Goal: Task Accomplishment & Management: Manage account settings

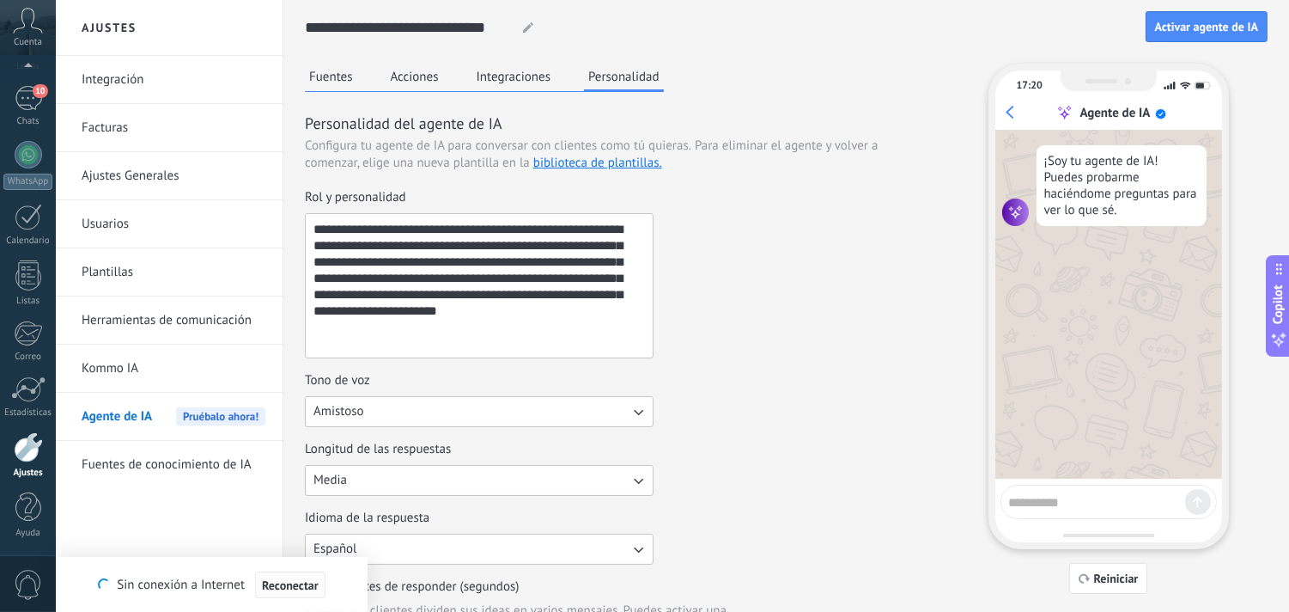
scroll to position [26, 0]
click at [576, 312] on textarea "**********" at bounding box center [478, 285] width 344 height 143
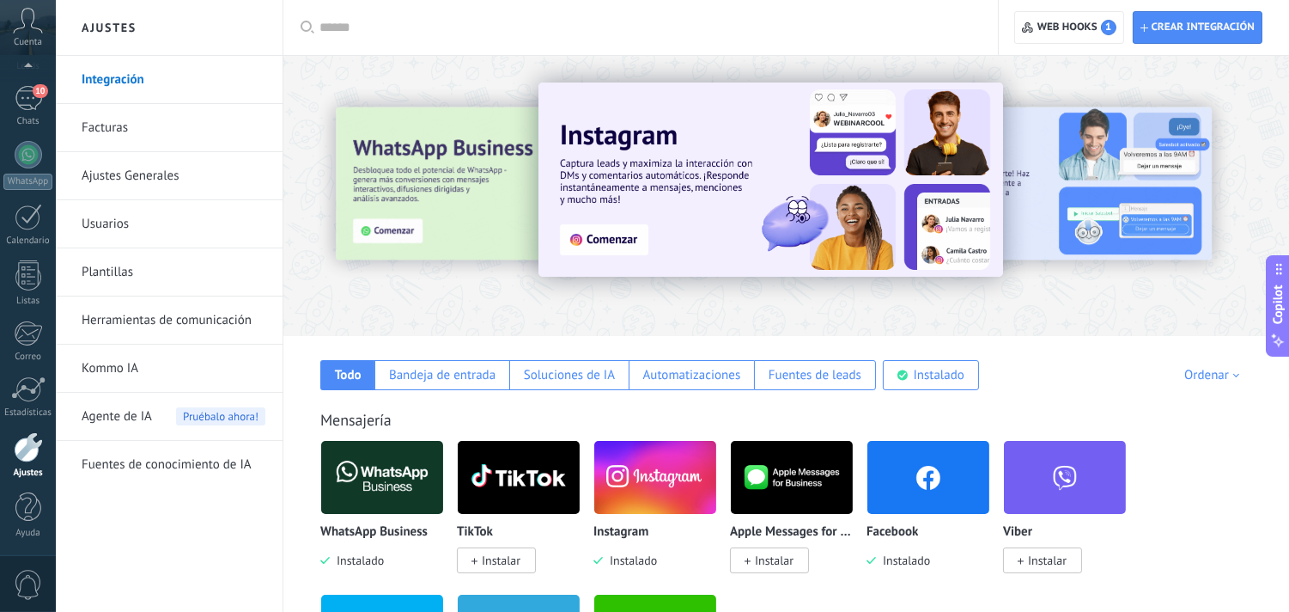
click at [157, 413] on div "Agente de IA Pruébalo ahora!" at bounding box center [174, 417] width 184 height 48
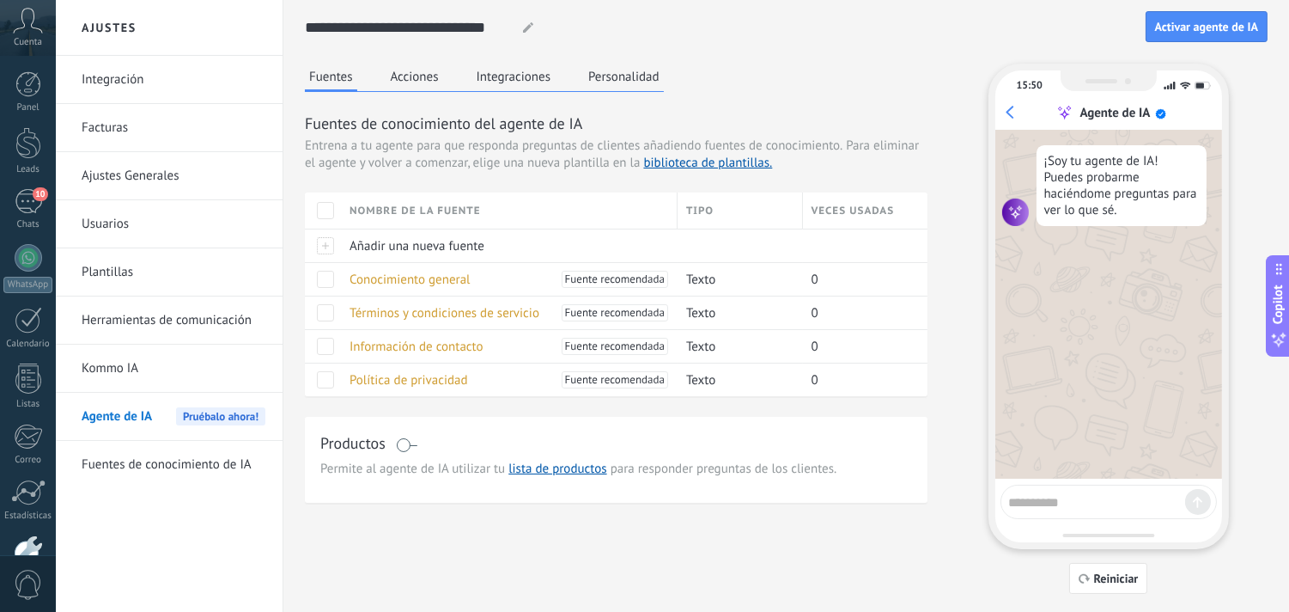
click at [413, 80] on button "Acciones" at bounding box center [415, 77] width 57 height 26
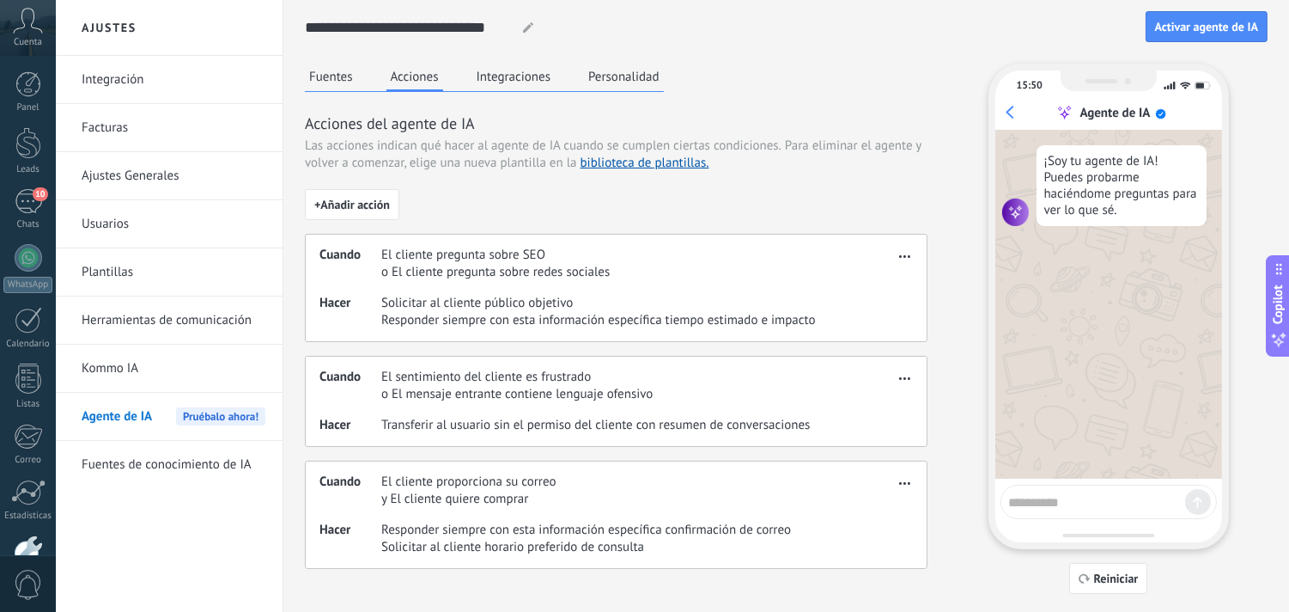
click at [510, 71] on button "Integraciones" at bounding box center [513, 77] width 83 height 26
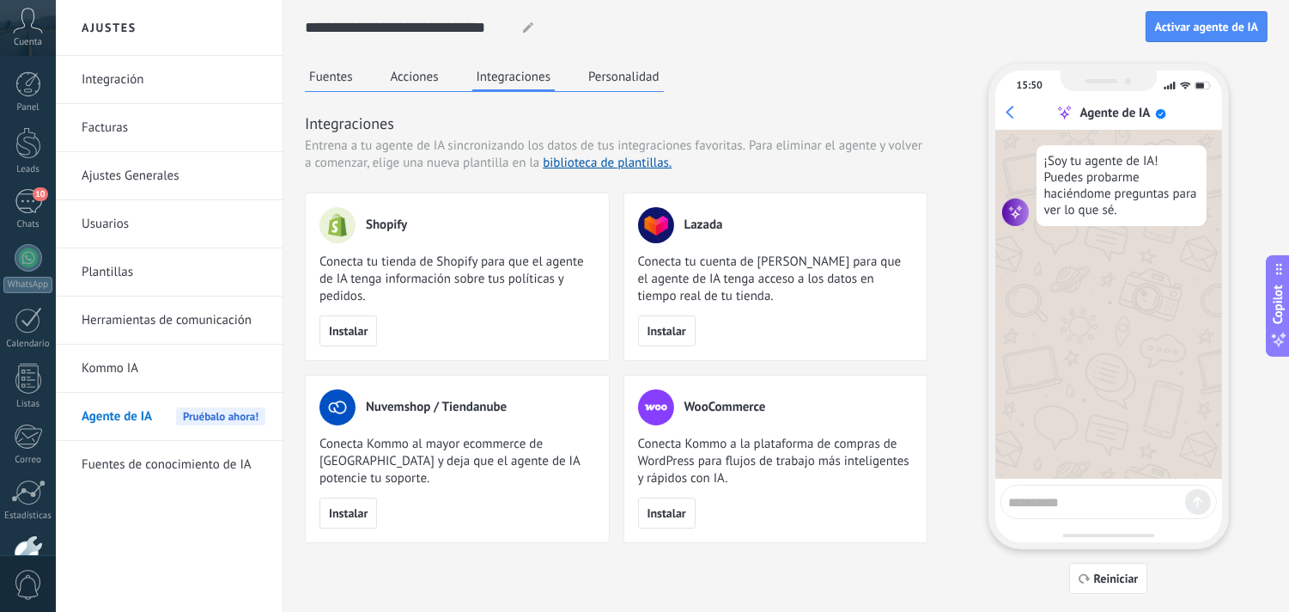
click at [612, 71] on button "Personalidad" at bounding box center [624, 77] width 80 height 26
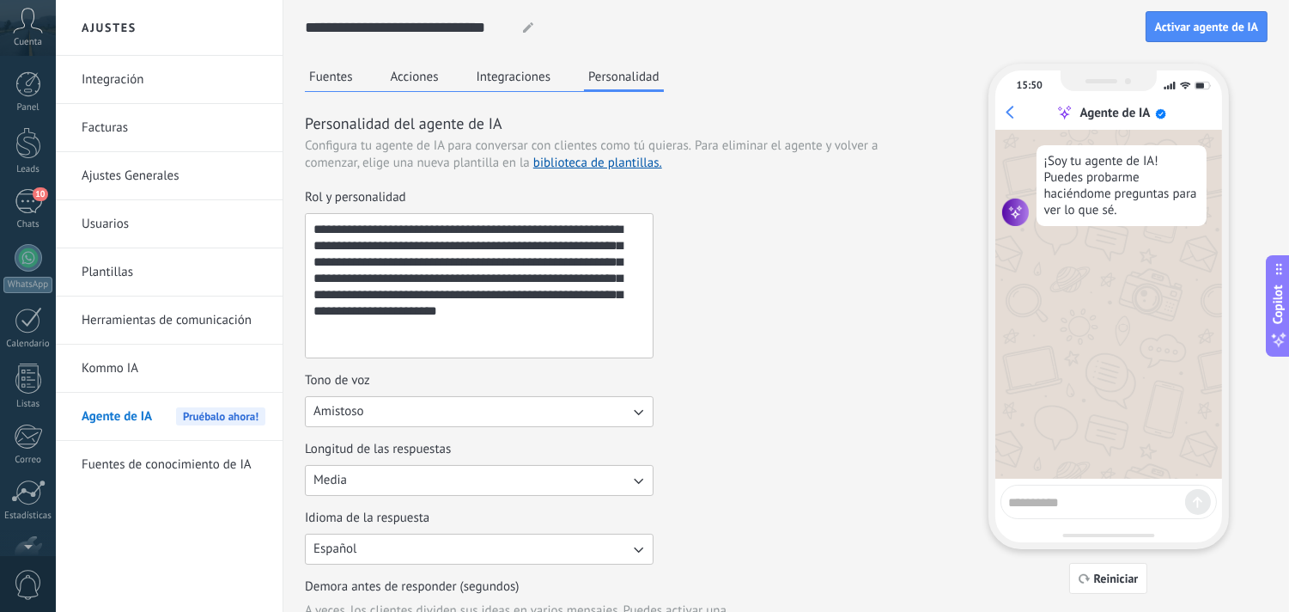
scroll to position [103, 0]
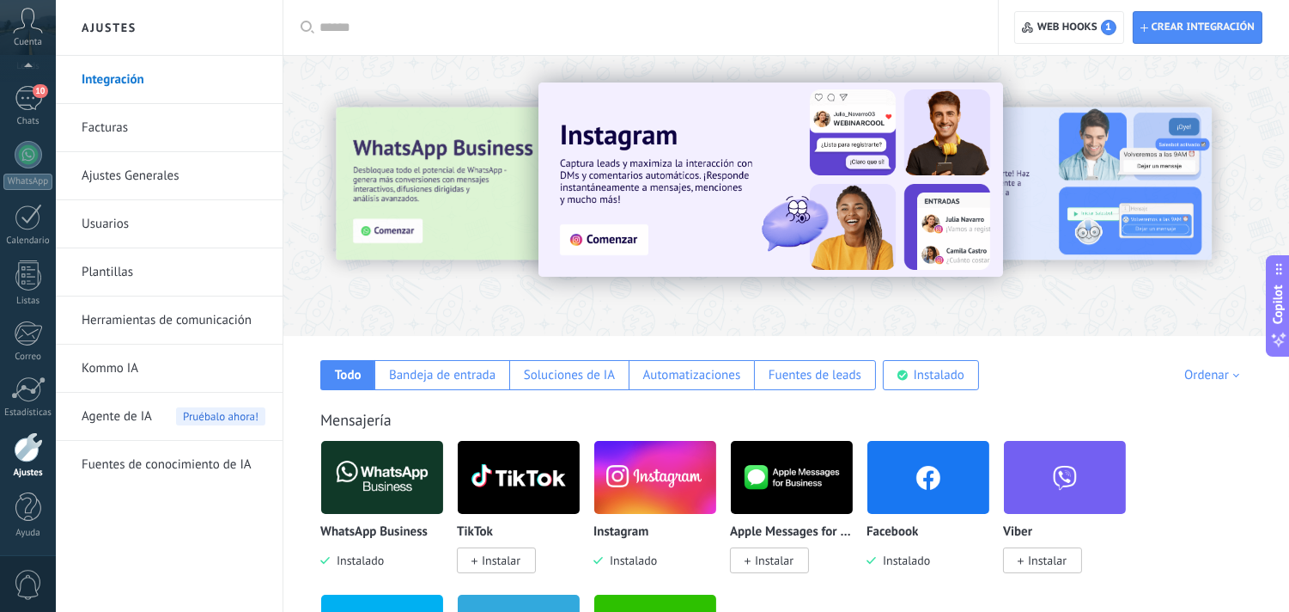
click at [110, 368] on link "Kommo IA" at bounding box center [174, 368] width 184 height 48
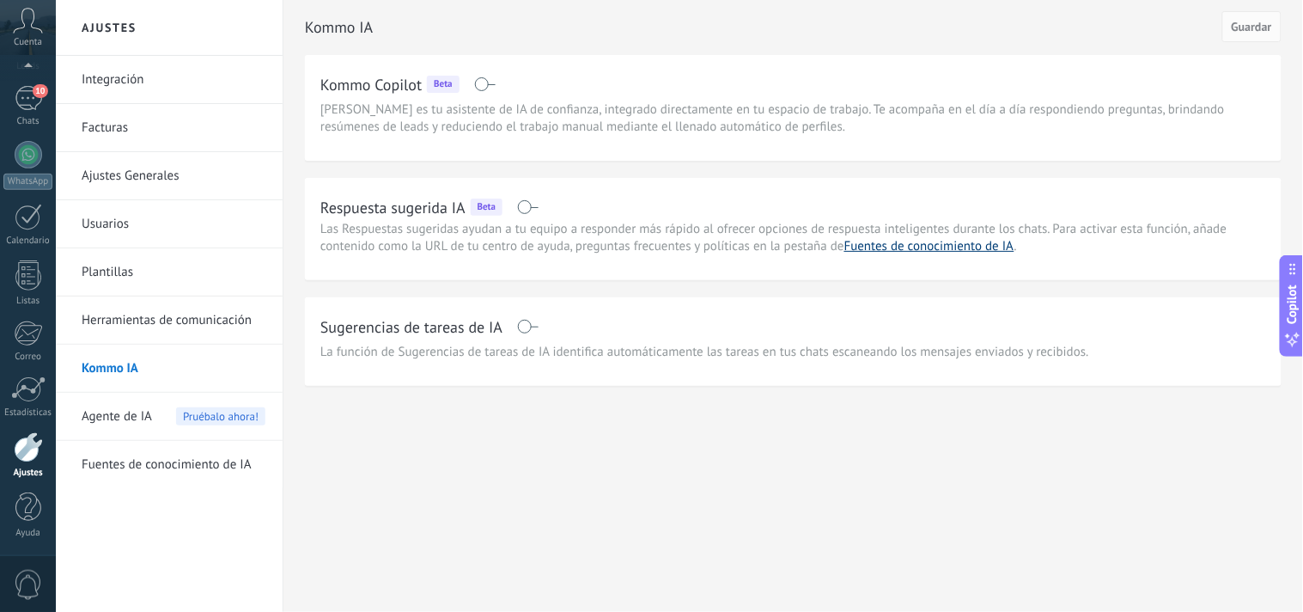
click at [879, 250] on link "Fuentes de conocimiento de IA" at bounding box center [929, 246] width 170 height 16
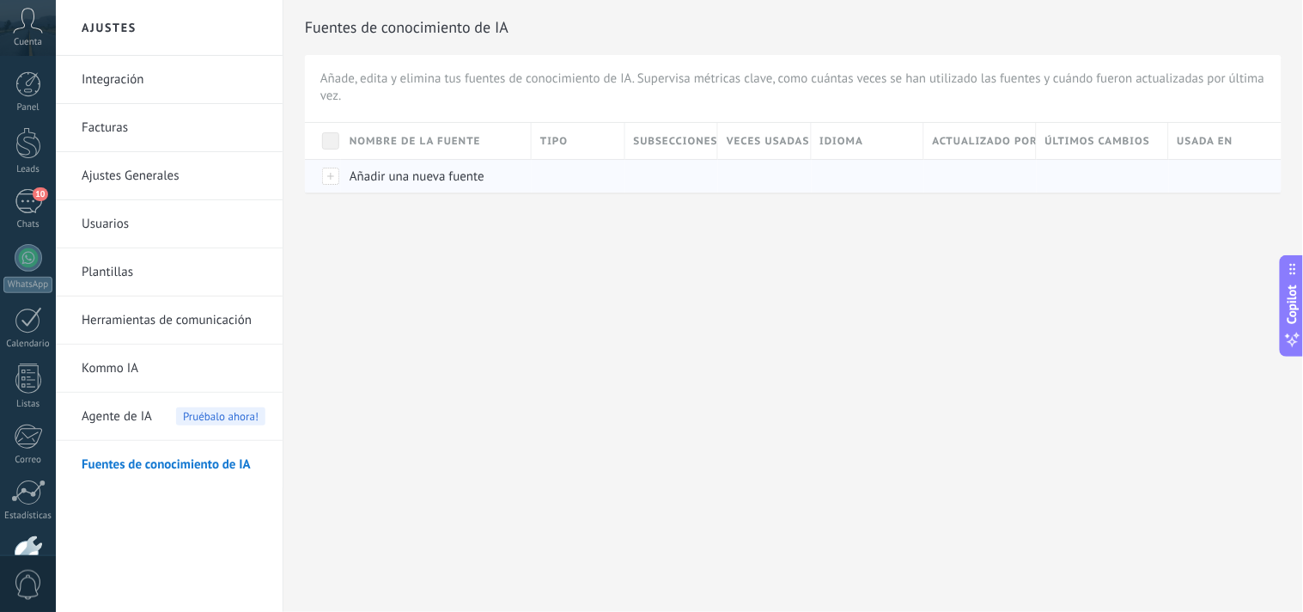
click at [330, 178] on div at bounding box center [323, 176] width 36 height 34
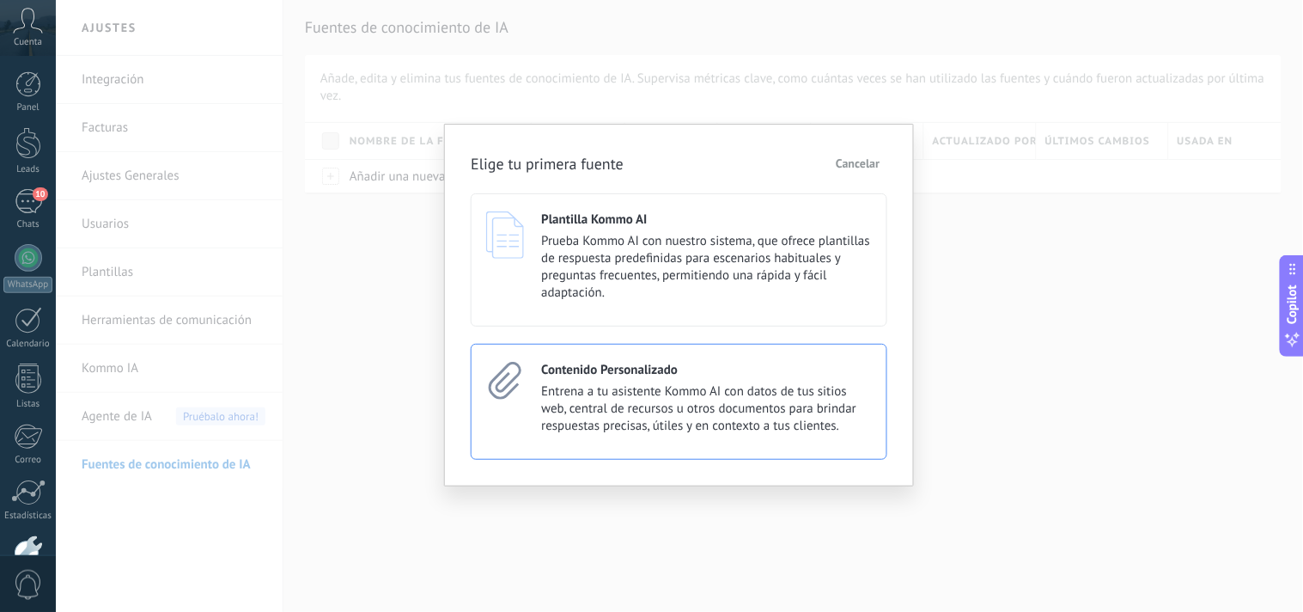
click at [649, 405] on span "Entrena a tu asistente Kommo AI con datos de tus sitios web, central de recurso…" at bounding box center [706, 409] width 331 height 52
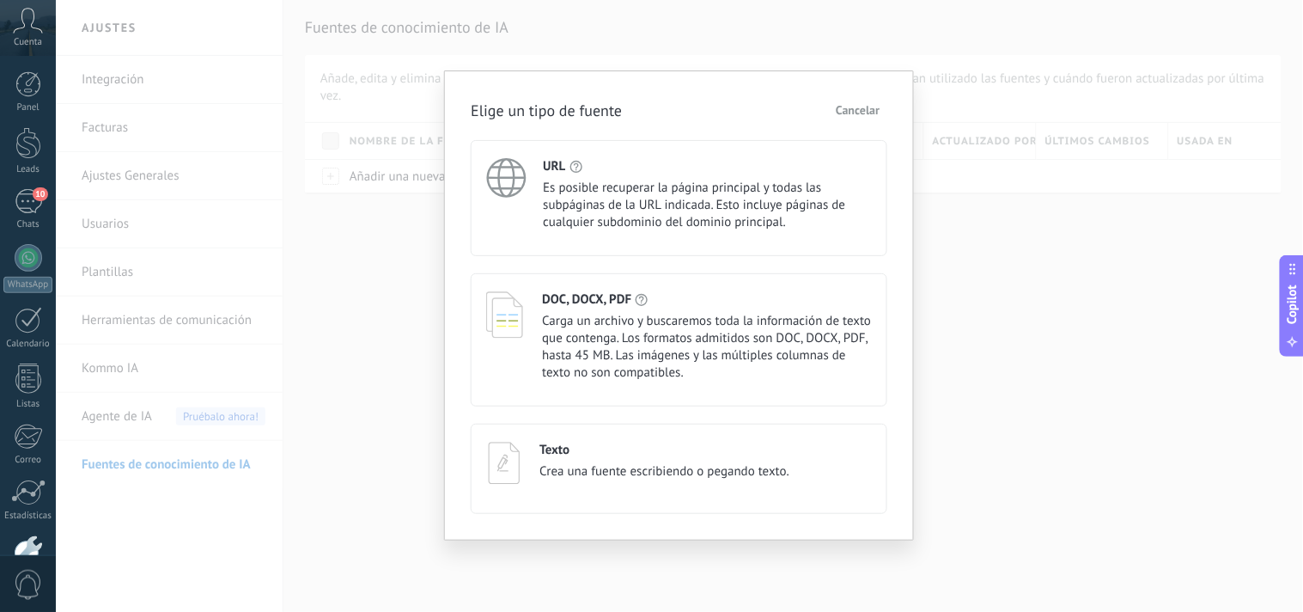
click at [590, 206] on span "Es posible recuperar la página principal y todas las subpáginas de la URL indic…" at bounding box center [707, 206] width 329 height 52
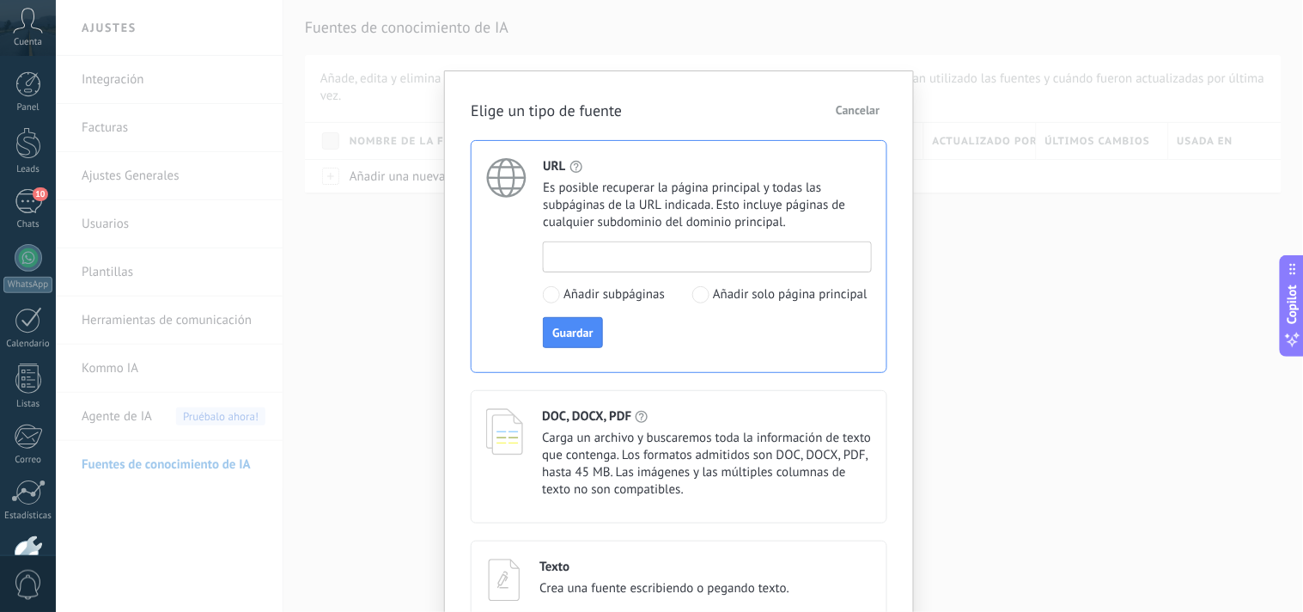
click at [765, 255] on input at bounding box center [707, 255] width 327 height 27
click at [765, 254] on input "**********" at bounding box center [707, 255] width 327 height 27
type input "**********"
click at [582, 335] on span "Guardar" at bounding box center [572, 332] width 40 height 12
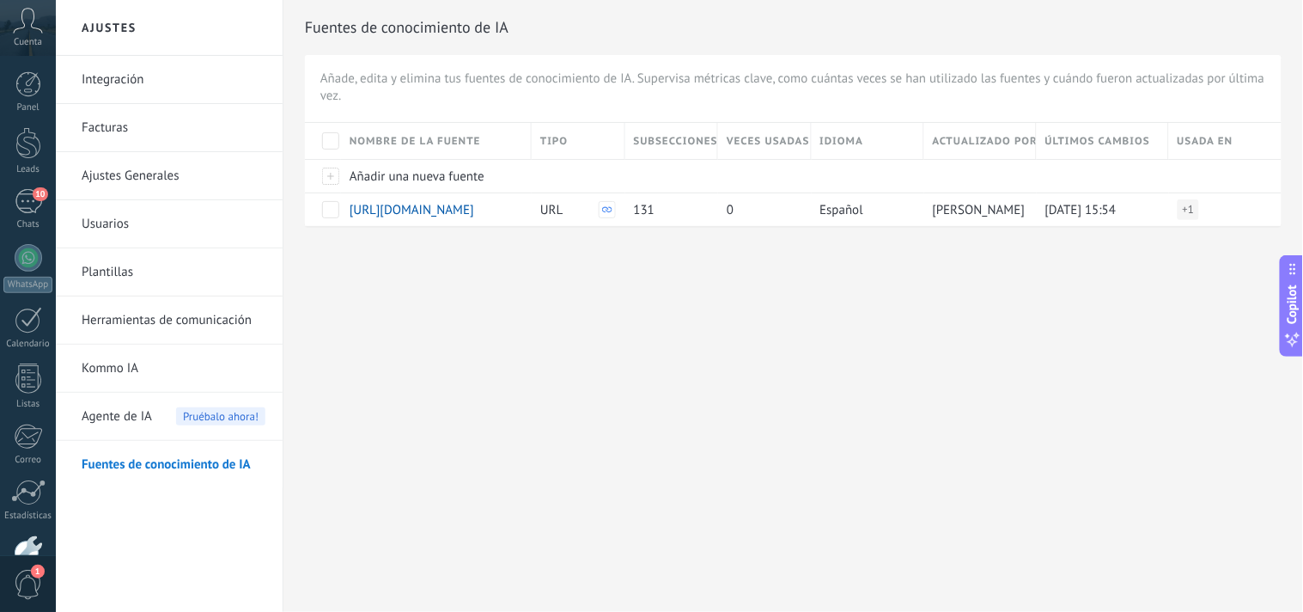
click at [170, 466] on link "Fuentes de conocimiento de IA" at bounding box center [174, 465] width 184 height 48
click at [143, 412] on span "Agente de IA" at bounding box center [117, 417] width 70 height 48
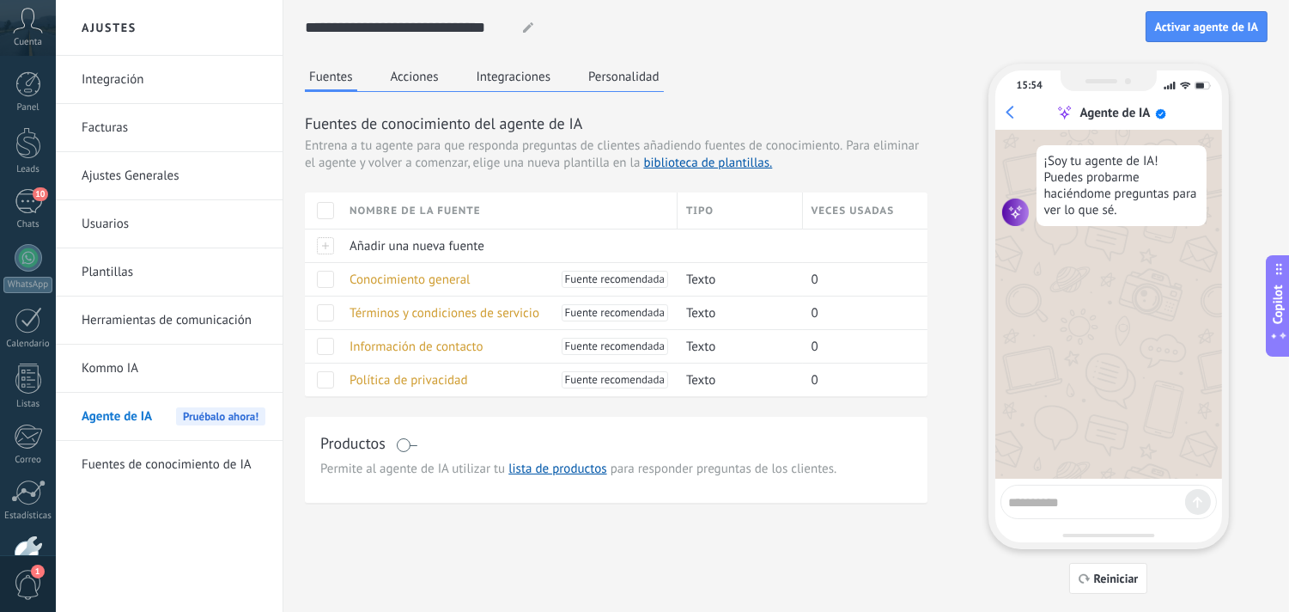
click at [176, 375] on link "Kommo IA" at bounding box center [174, 368] width 184 height 48
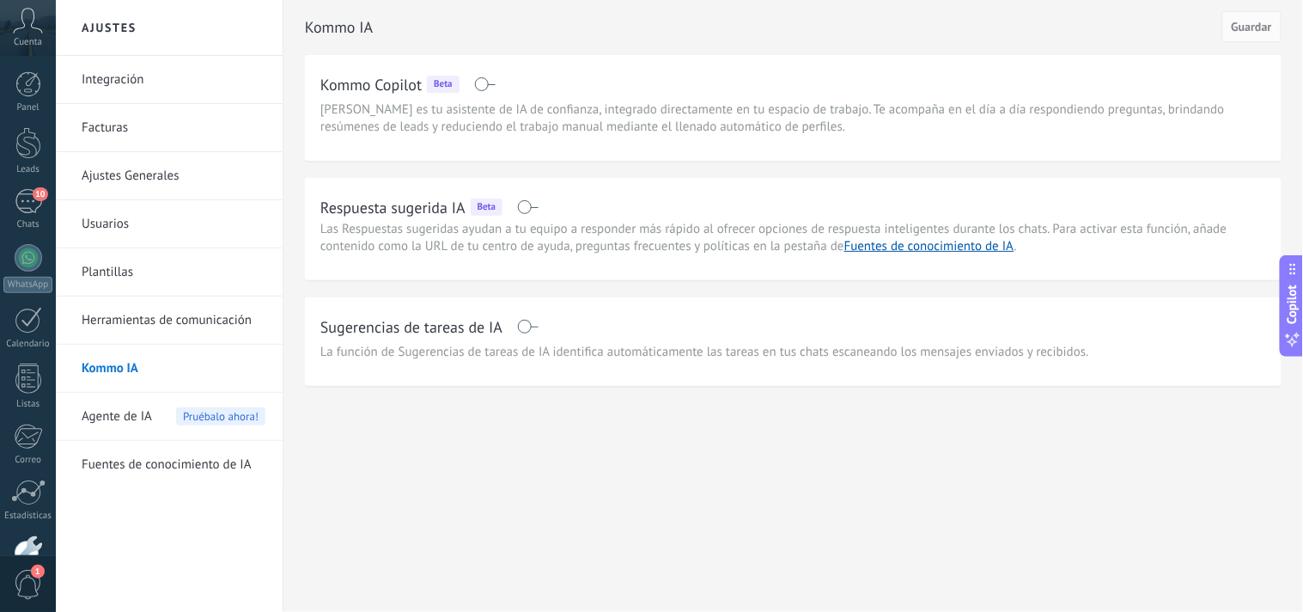
click at [176, 321] on link "Herramientas de comunicación" at bounding box center [174, 320] width 184 height 48
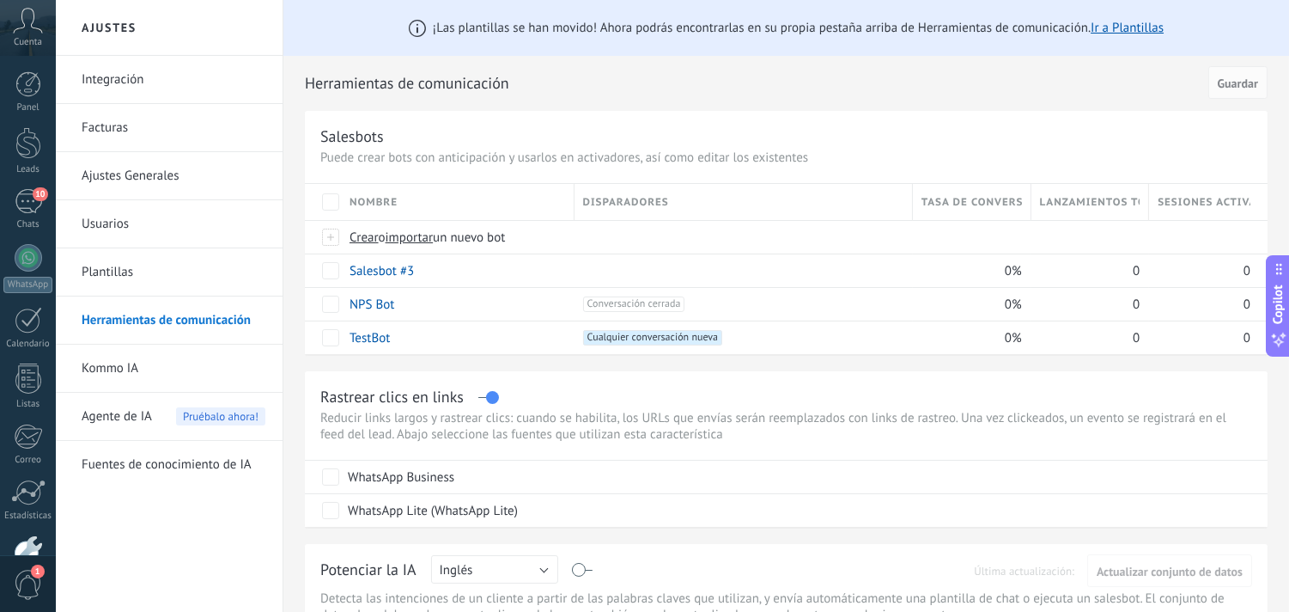
click at [141, 417] on span "Agente de IA" at bounding box center [117, 417] width 70 height 48
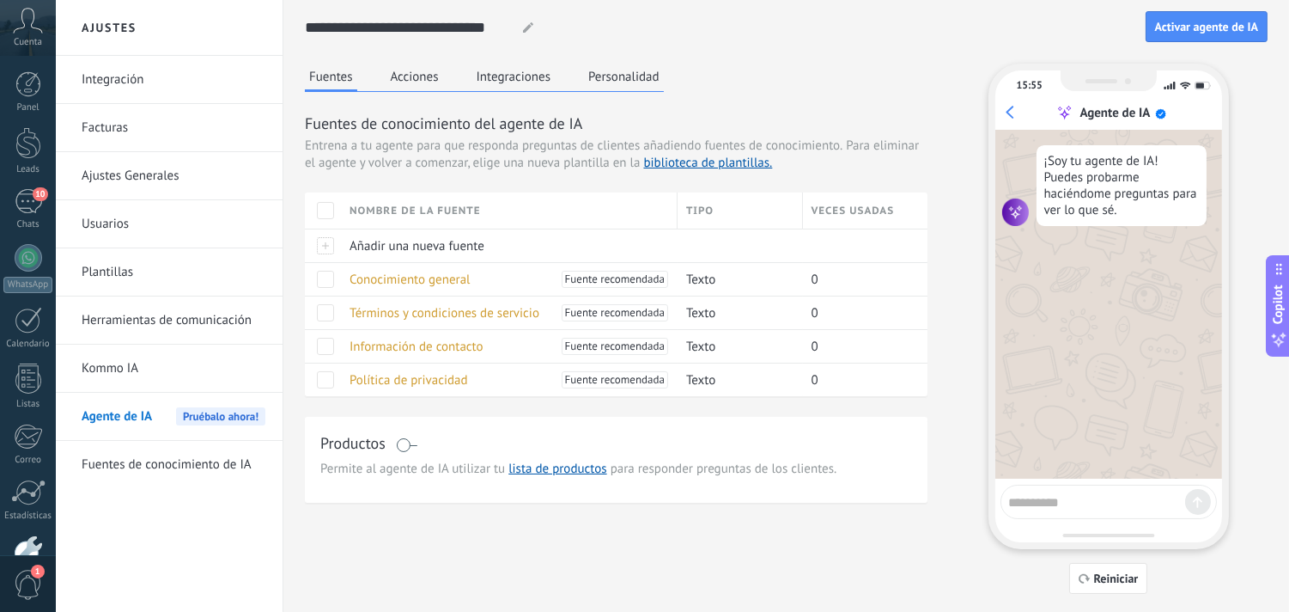
click at [344, 78] on button "Fuentes" at bounding box center [331, 78] width 52 height 28
click at [407, 72] on button "Acciones" at bounding box center [415, 77] width 57 height 26
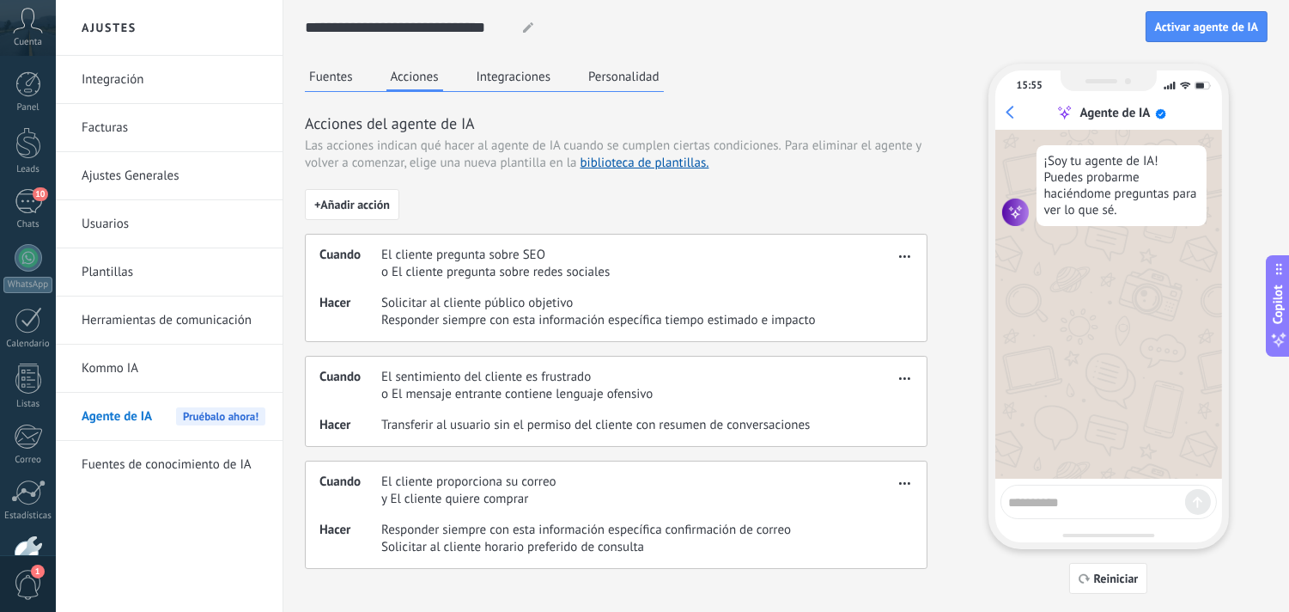
click at [488, 77] on button "Integraciones" at bounding box center [513, 77] width 83 height 26
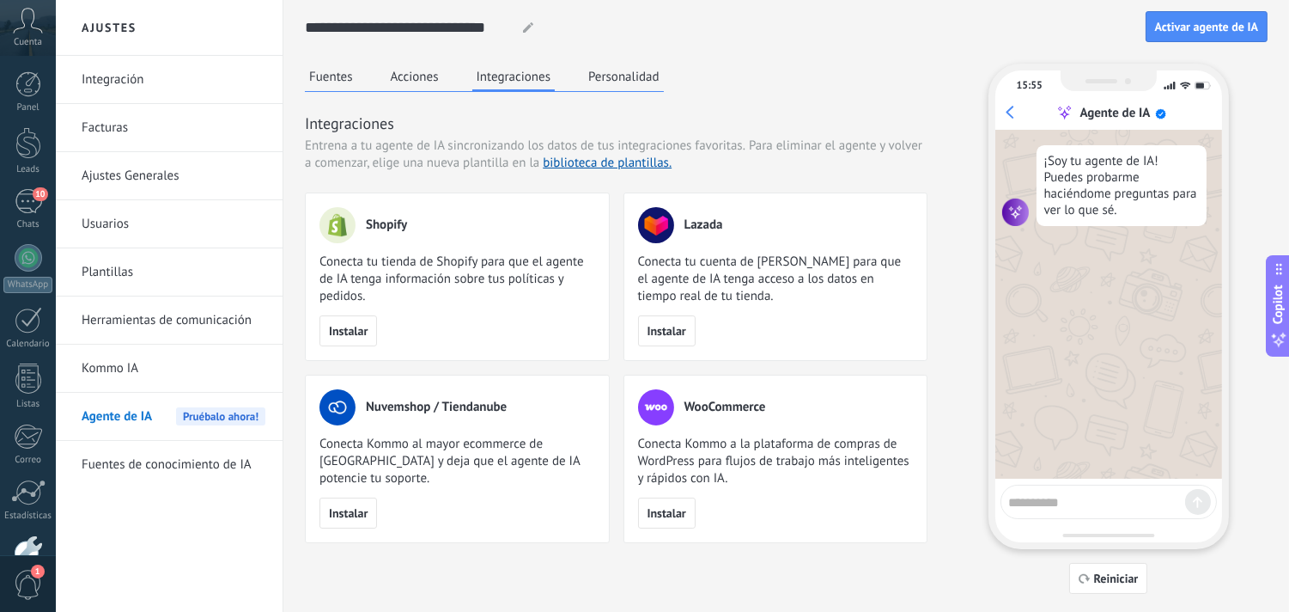
click at [415, 80] on button "Acciones" at bounding box center [415, 77] width 57 height 26
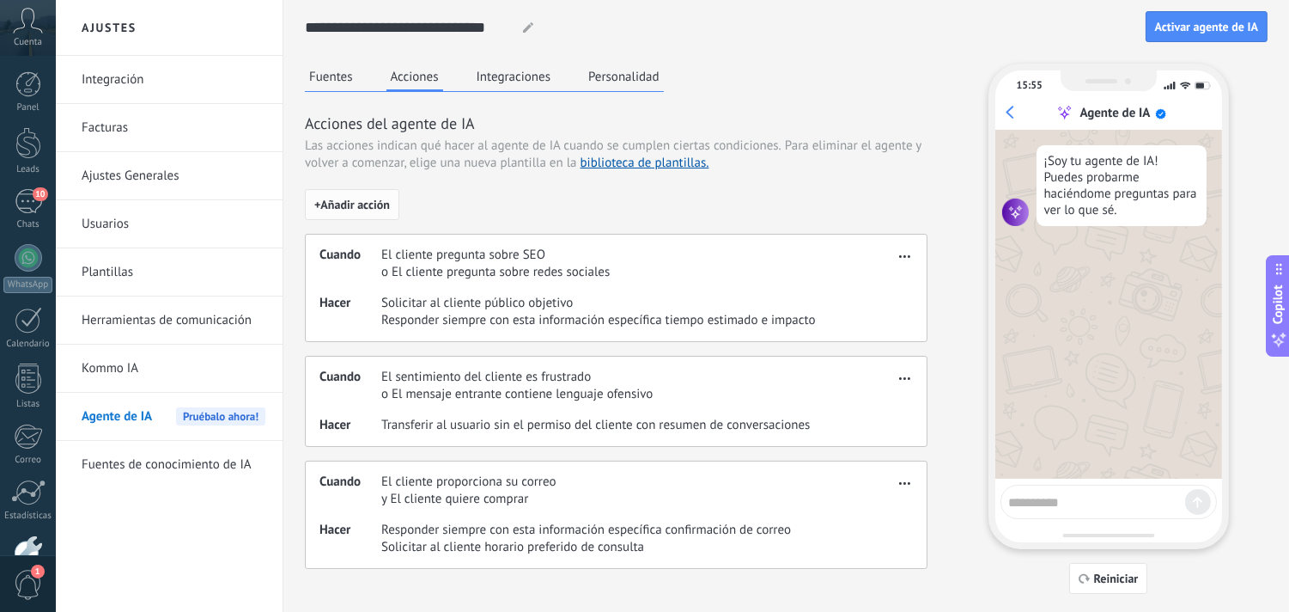
click at [368, 206] on span "+ Añadir acción" at bounding box center [352, 204] width 76 height 12
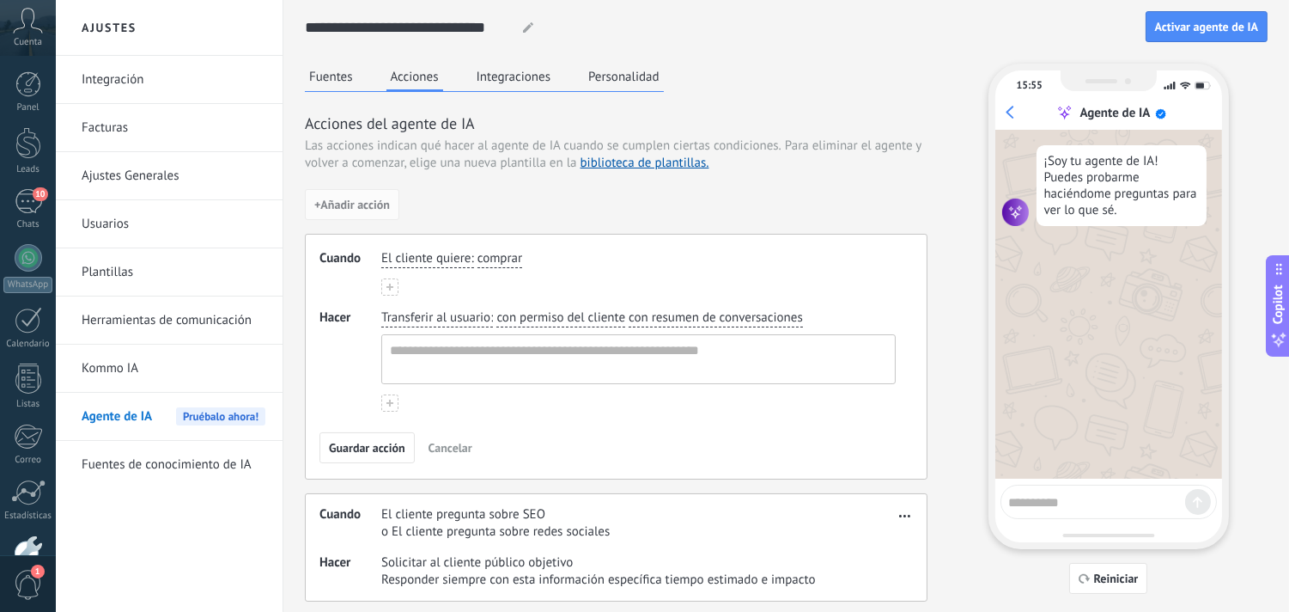
scroll to position [50, 0]
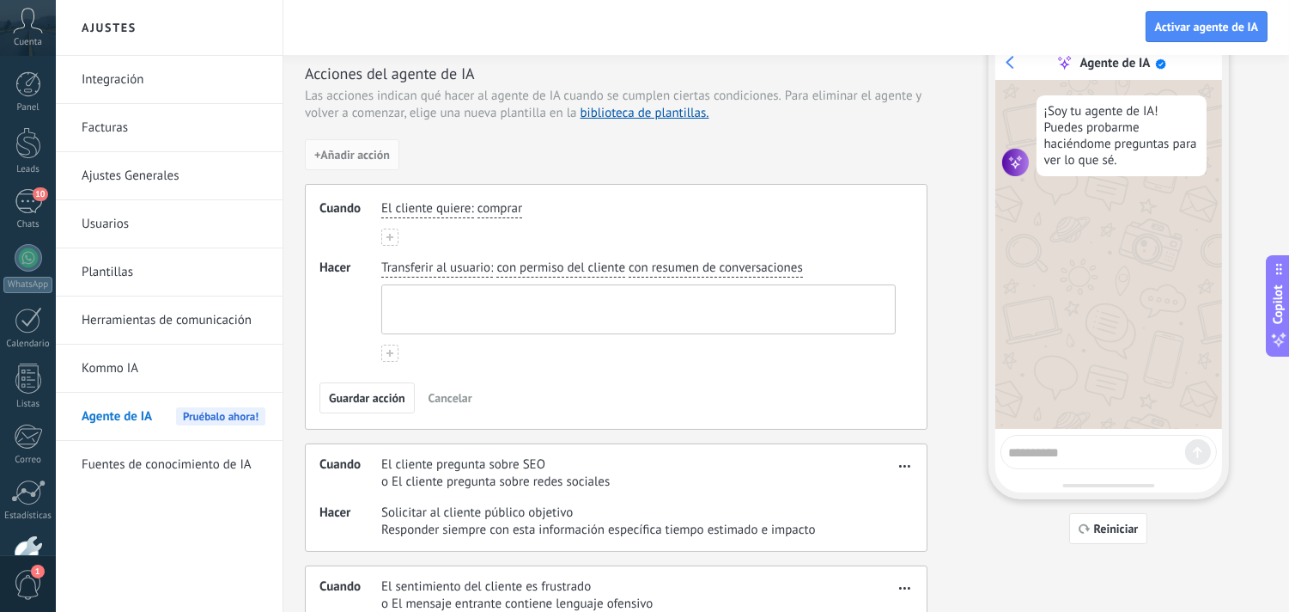
click at [410, 295] on textarea at bounding box center [636, 309] width 509 height 48
type textarea "**********"
click at [387, 234] on icon at bounding box center [390, 237] width 7 height 7
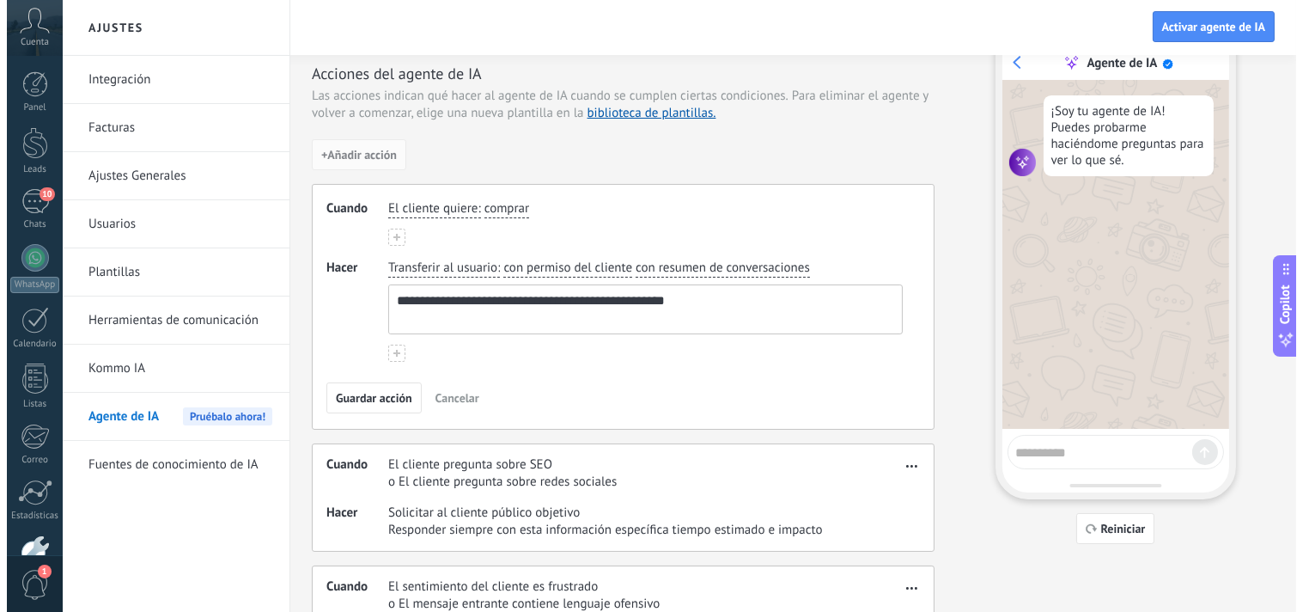
scroll to position [0, 0]
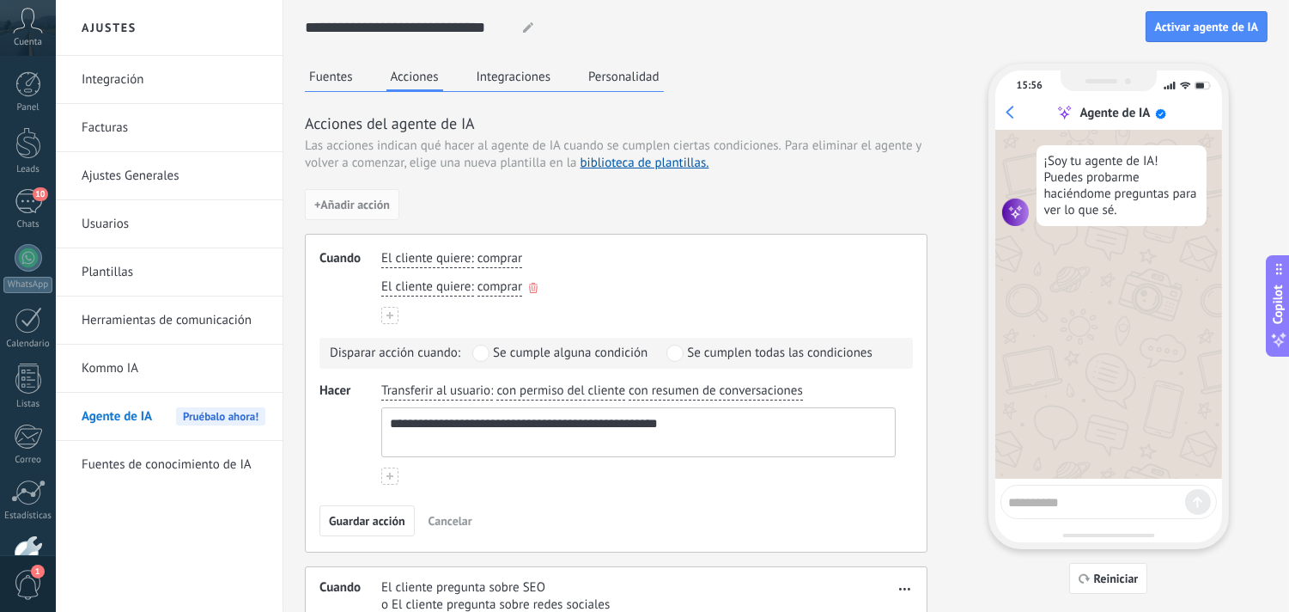
click at [529, 290] on icon "button" at bounding box center [533, 288] width 9 height 10
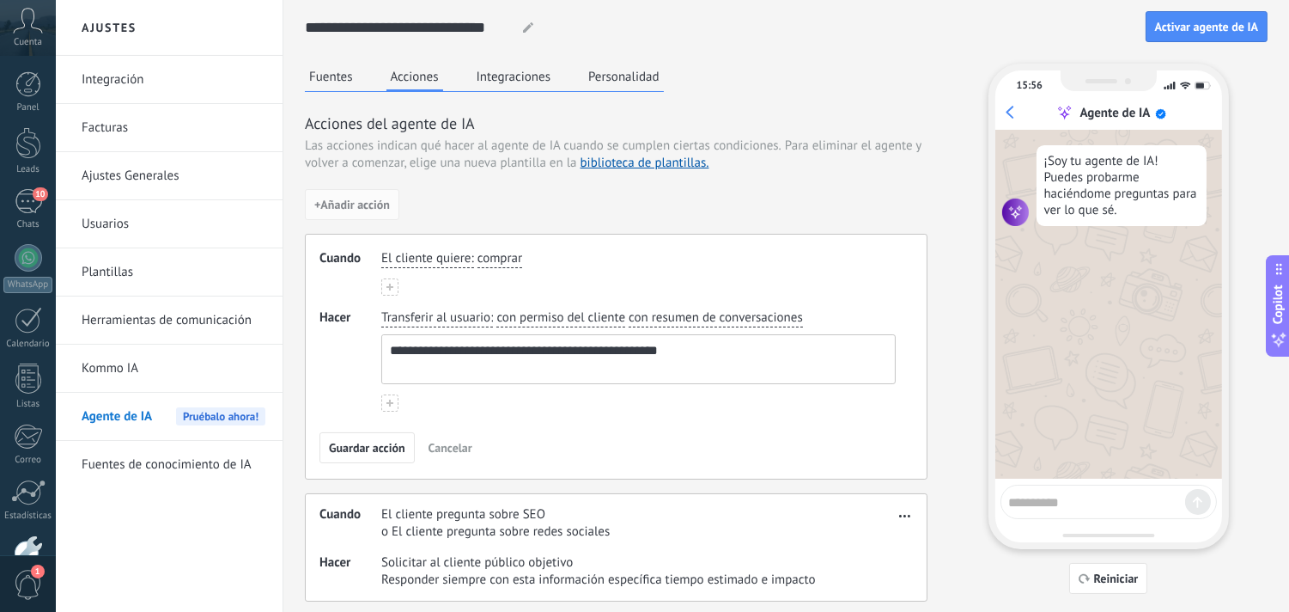
click at [138, 372] on link "Kommo IA" at bounding box center [174, 368] width 184 height 48
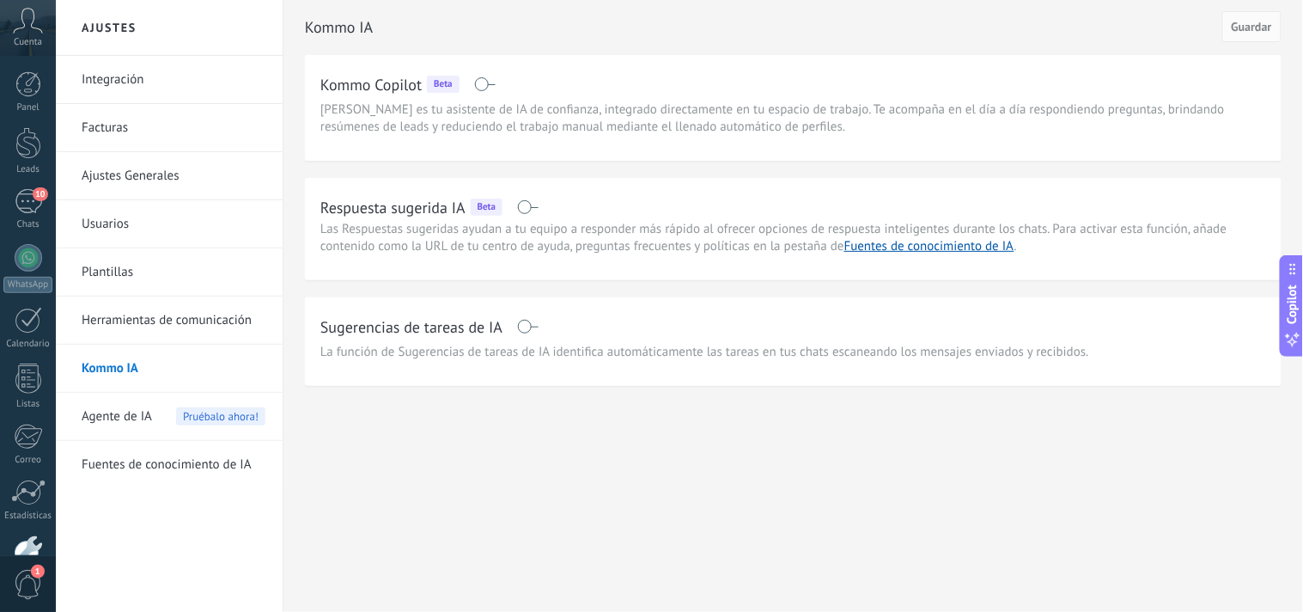
click at [137, 91] on link "Integración" at bounding box center [174, 80] width 184 height 48
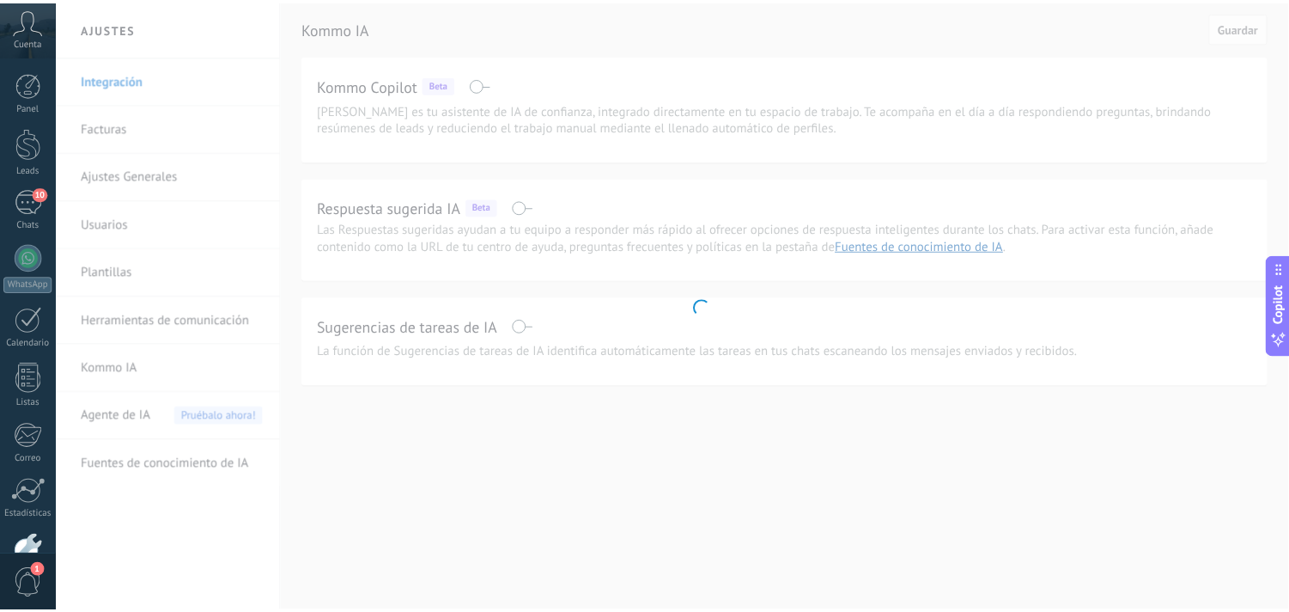
scroll to position [103, 0]
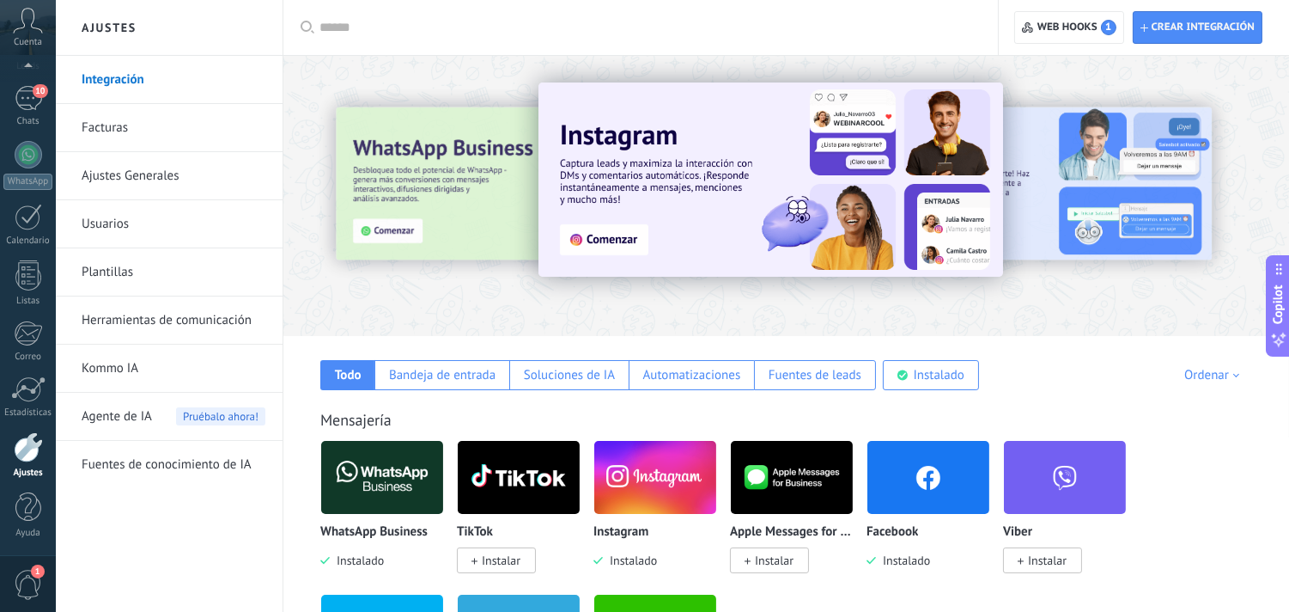
click at [126, 116] on link "Facturas" at bounding box center [174, 128] width 184 height 48
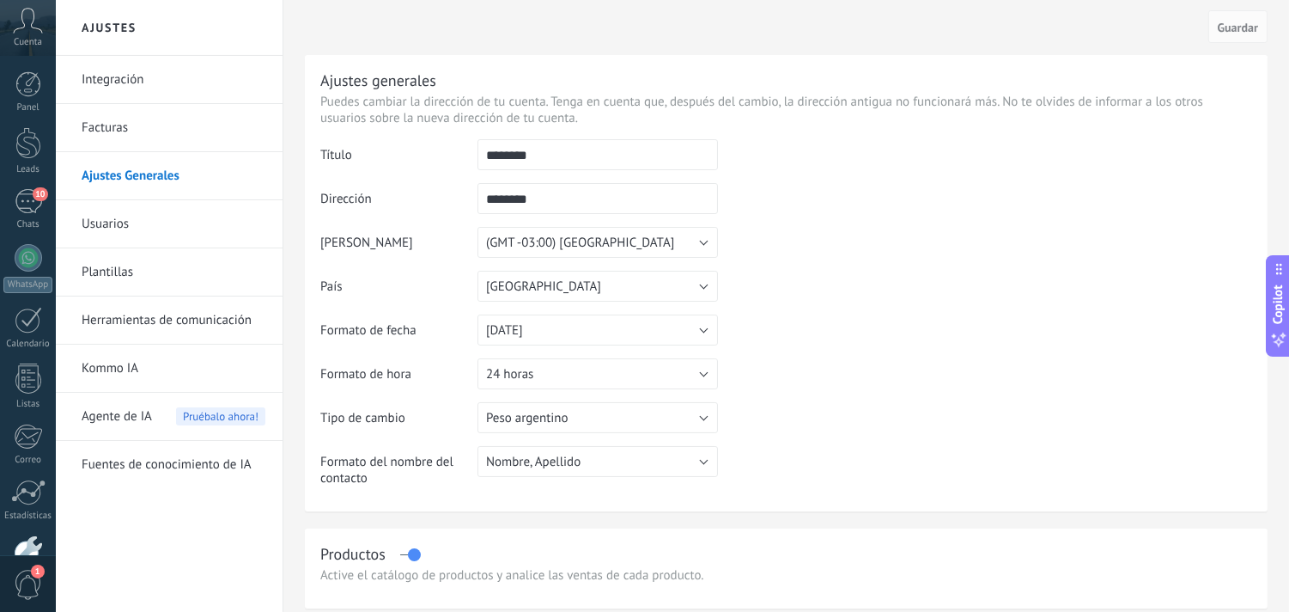
click at [122, 218] on link "Usuarios" at bounding box center [174, 224] width 184 height 48
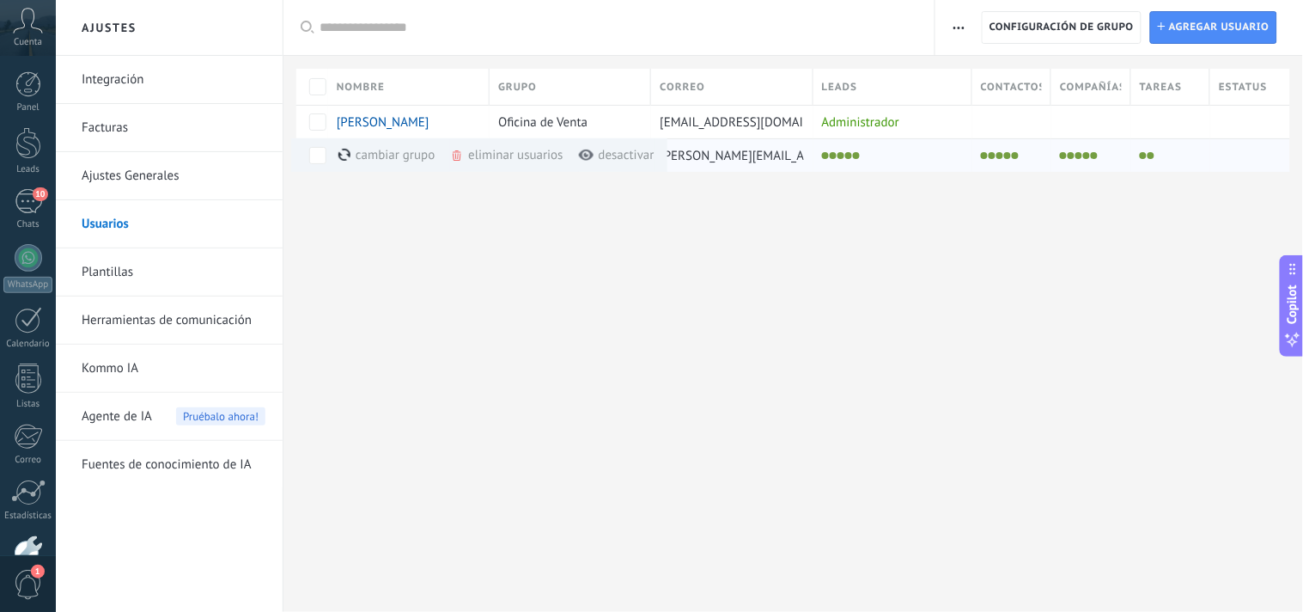
click at [483, 152] on div "eliminar usuarios màs" at bounding box center [535, 155] width 171 height 34
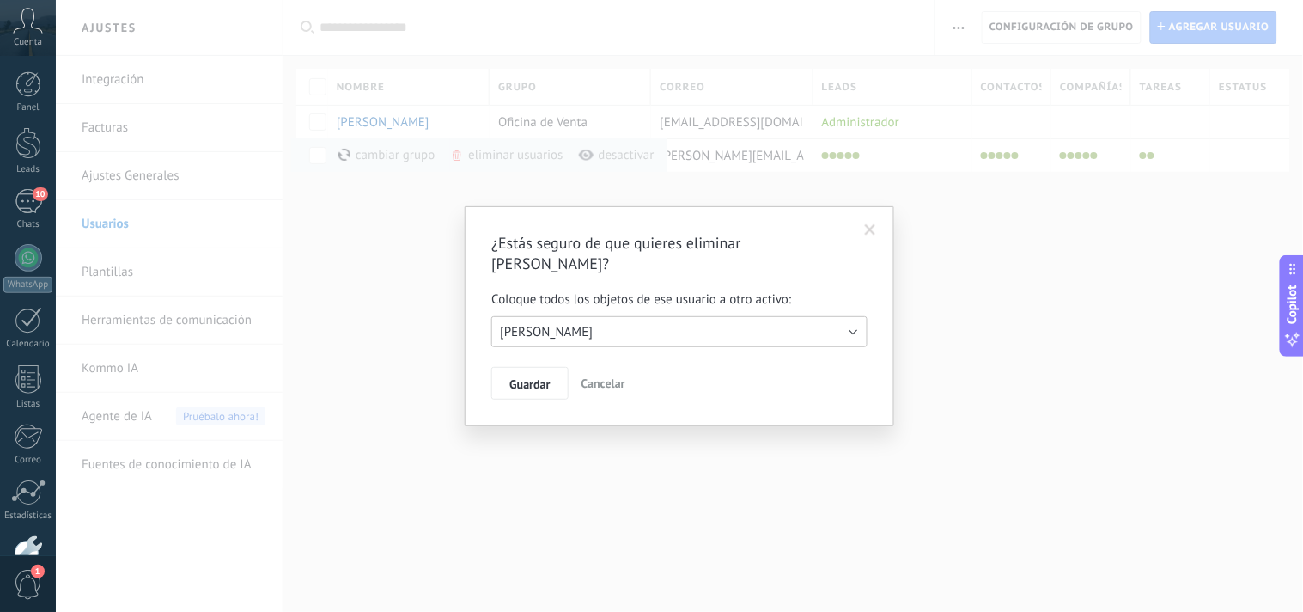
click at [848, 316] on button "[PERSON_NAME]" at bounding box center [679, 331] width 376 height 31
click at [848, 324] on span "[PERSON_NAME]" at bounding box center [671, 332] width 381 height 16
click at [848, 316] on button "[PERSON_NAME]" at bounding box center [679, 331] width 376 height 31
click at [534, 378] on span "Guardar" at bounding box center [529, 384] width 40 height 12
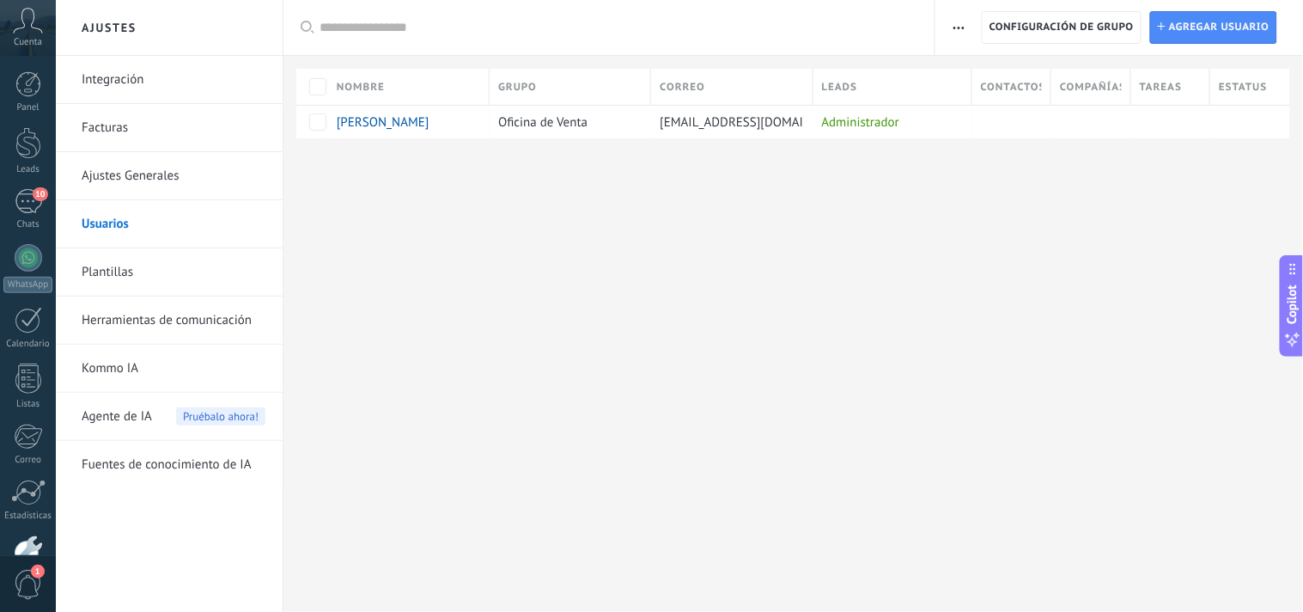
click at [130, 270] on link "Plantillas" at bounding box center [174, 272] width 184 height 48
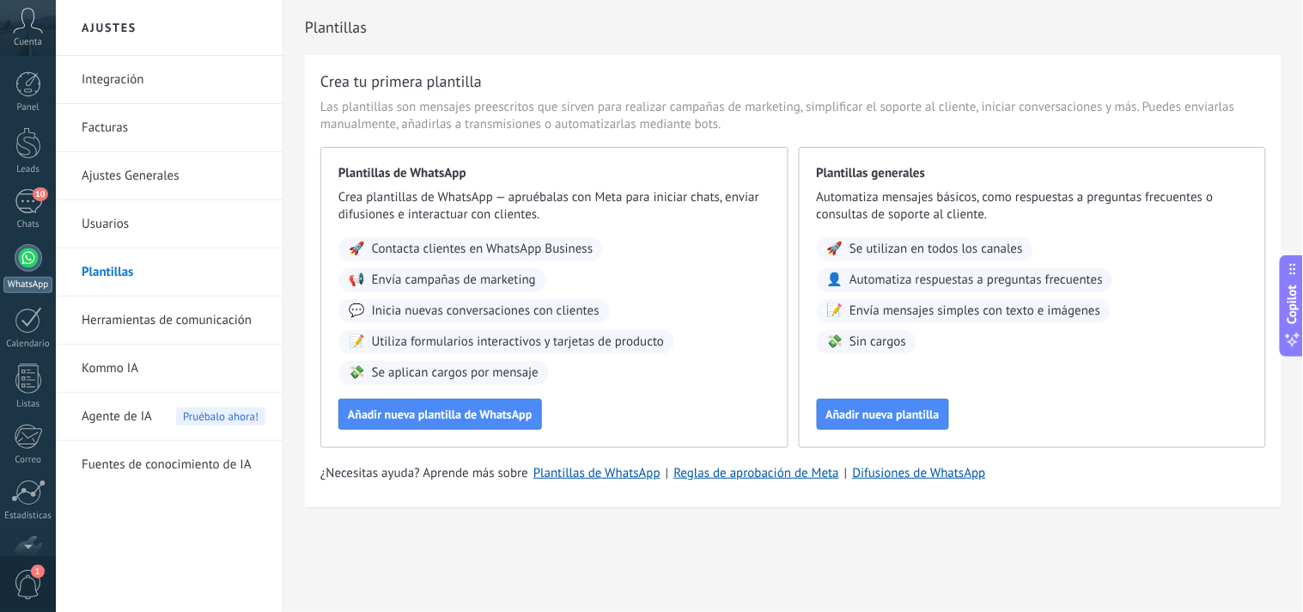
scroll to position [103, 0]
click at [27, 452] on div at bounding box center [28, 447] width 29 height 30
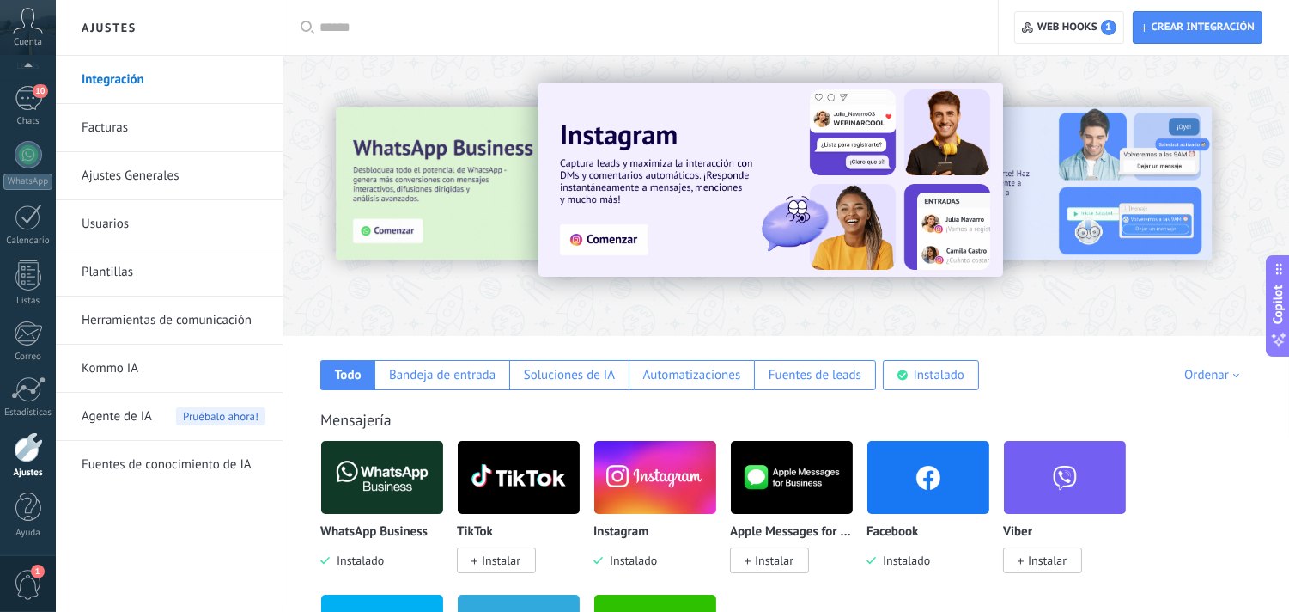
click at [124, 320] on link "Herramientas de comunicación" at bounding box center [174, 320] width 184 height 48
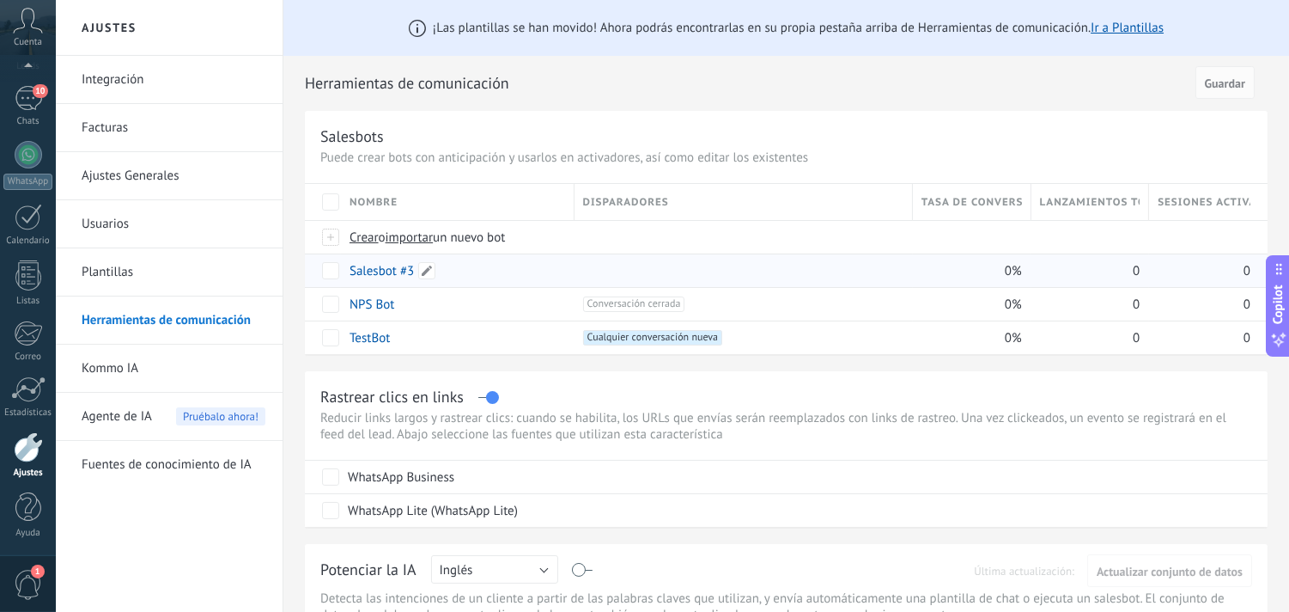
click at [359, 268] on link "Salesbot #3" at bounding box center [382, 271] width 64 height 16
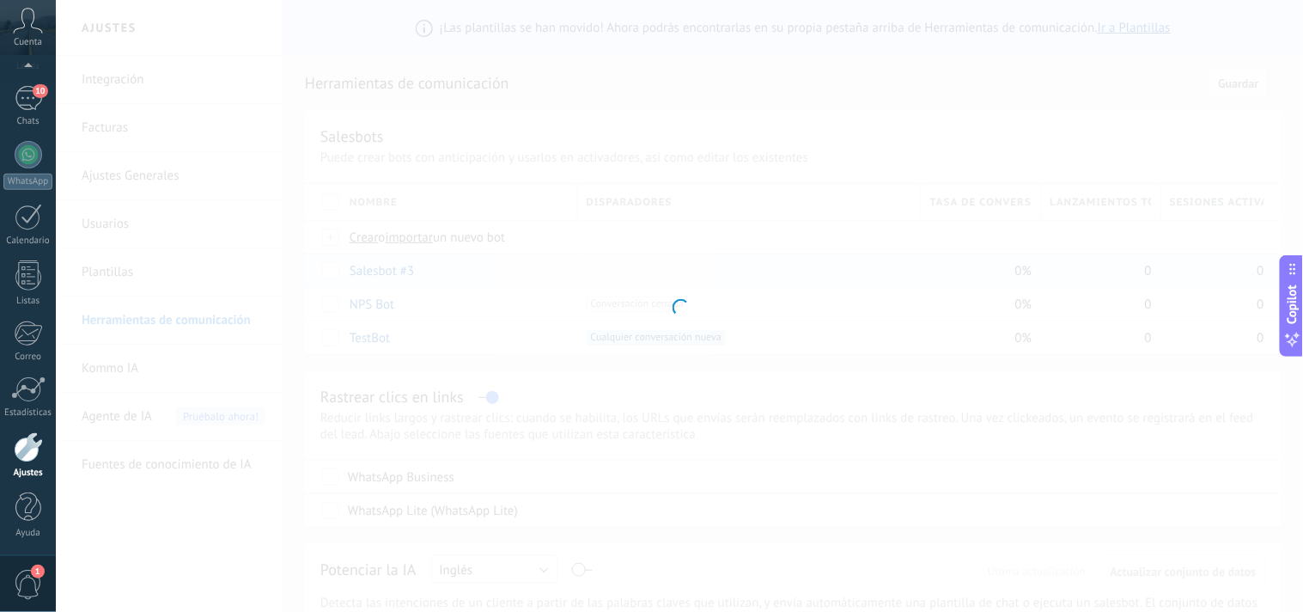
type input "**********"
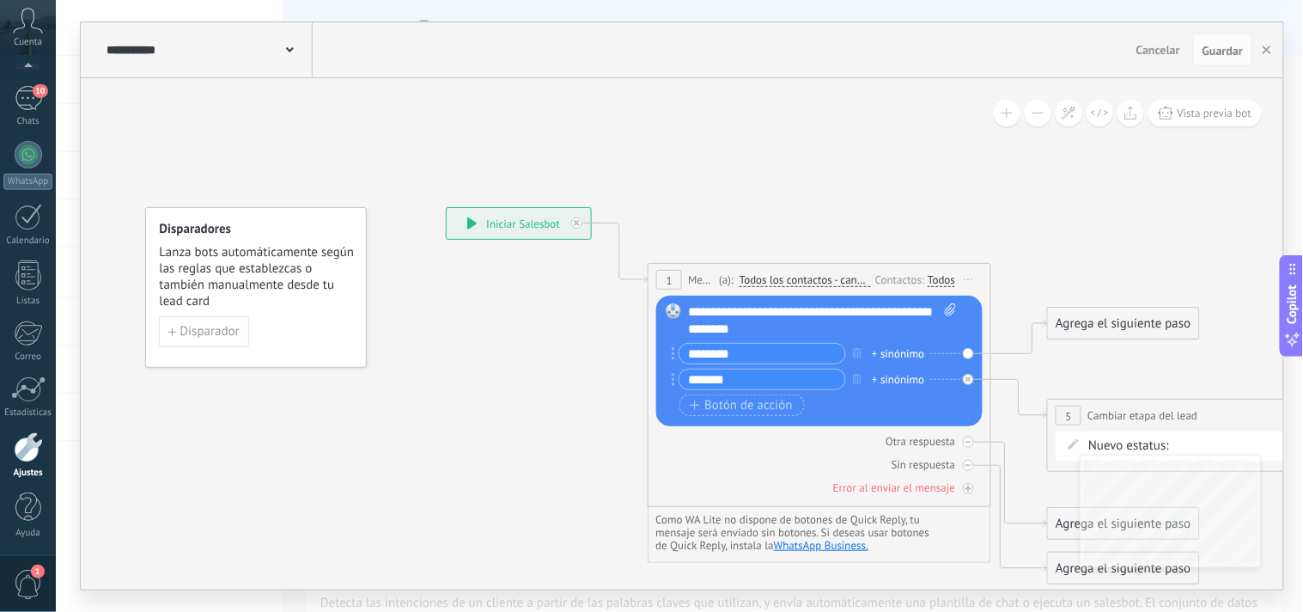
click at [1102, 415] on span "Cambiar etapa del lead" at bounding box center [1142, 415] width 110 height 16
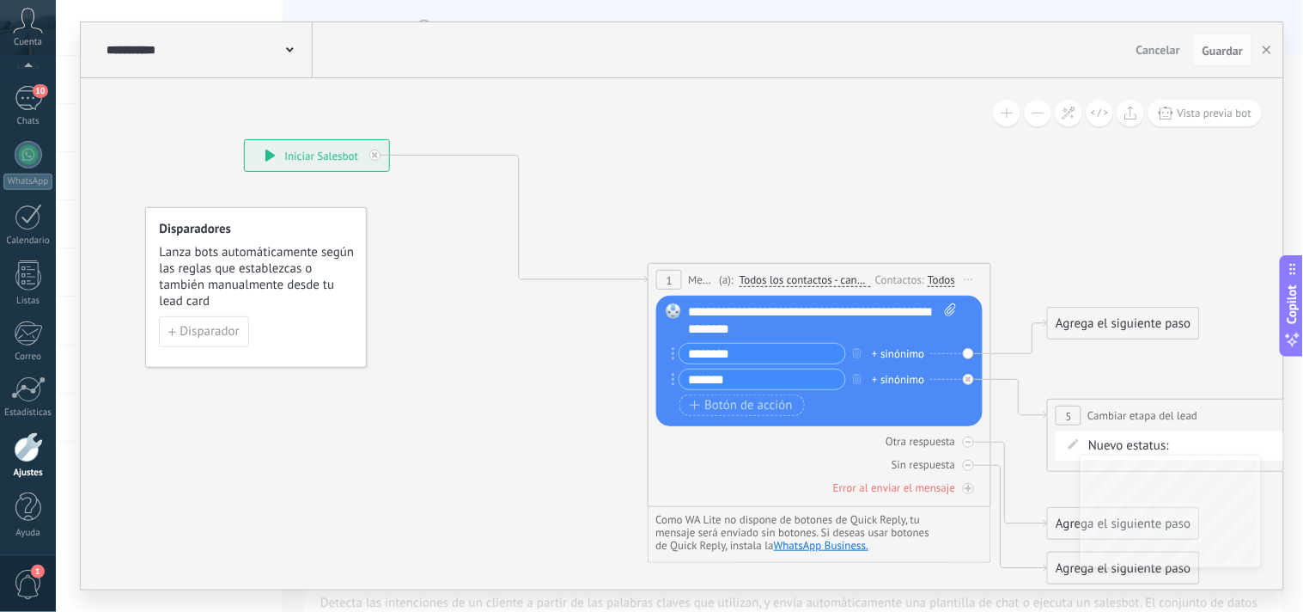
drag, startPoint x: 528, startPoint y: 226, endPoint x: 327, endPoint y: 158, distance: 212.2
click at [327, 158] on div "**********" at bounding box center [317, 155] width 144 height 31
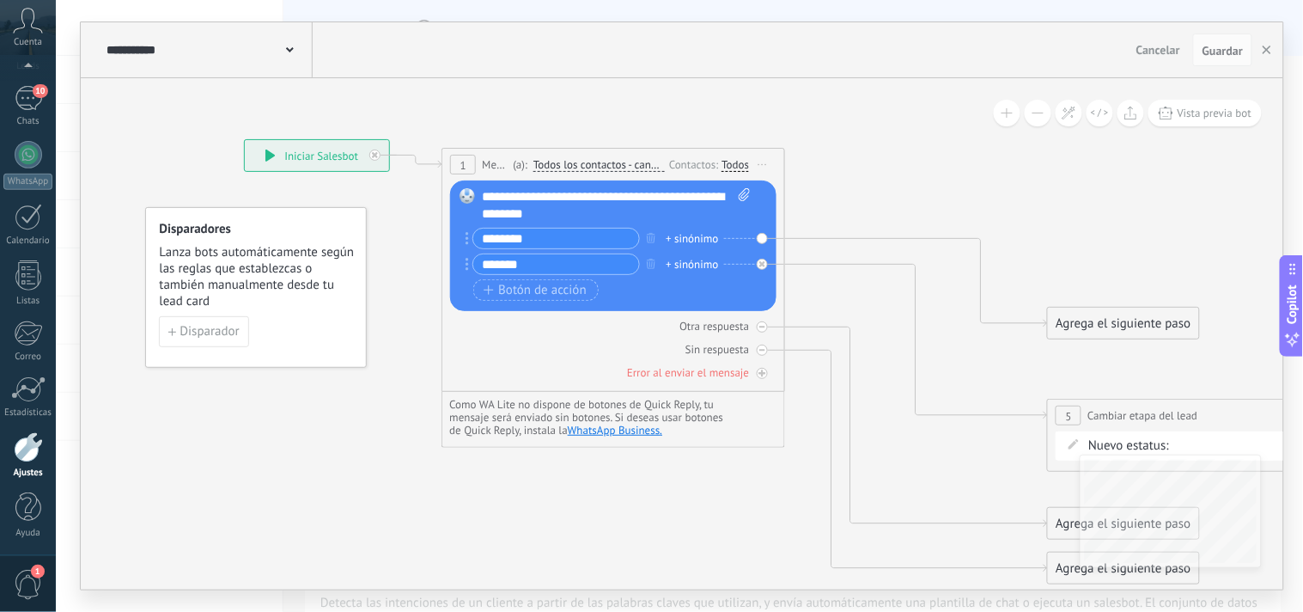
drag, startPoint x: 697, startPoint y: 272, endPoint x: 491, endPoint y: 159, distance: 234.5
click at [491, 159] on span "Mensaje" at bounding box center [495, 164] width 27 height 16
click at [1103, 415] on span "Cambiar etapa del lead" at bounding box center [1142, 415] width 110 height 16
click at [1115, 439] on span "Nuevo estatus:" at bounding box center [1128, 445] width 81 height 17
drag, startPoint x: 1092, startPoint y: 332, endPoint x: 1017, endPoint y: 261, distance: 102.7
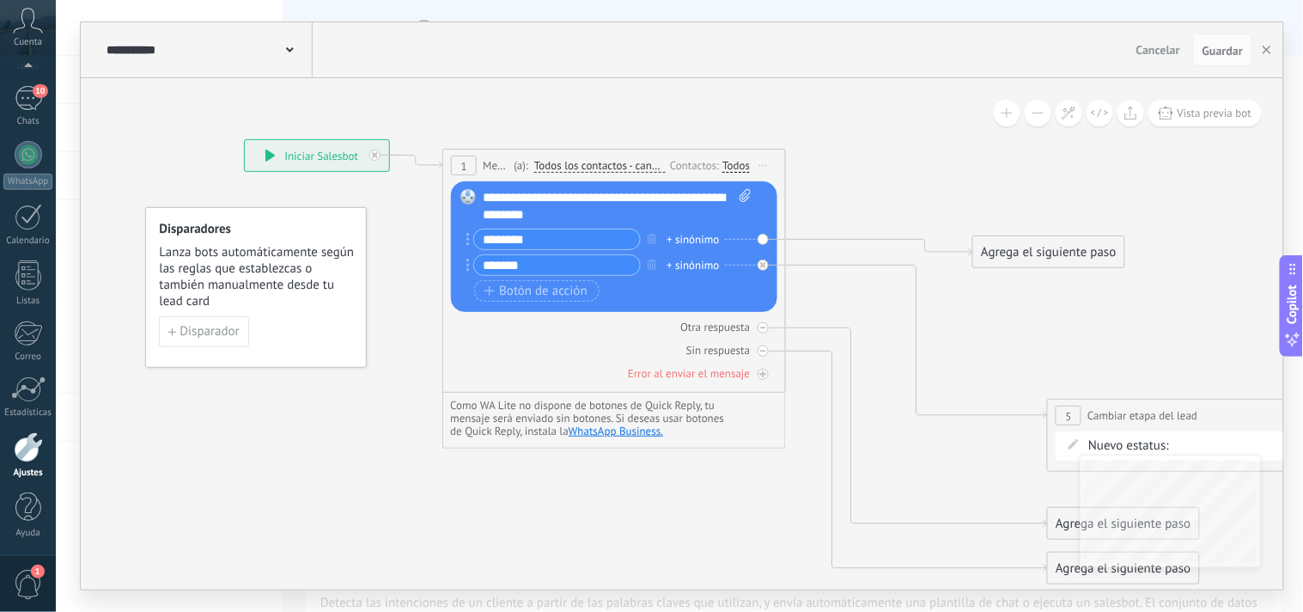
click at [1017, 261] on div "Agrega el siguiente paso" at bounding box center [1048, 252] width 150 height 28
drag, startPoint x: 1074, startPoint y: 405, endPoint x: 960, endPoint y: 289, distance: 162.2
click at [960, 289] on div "**********" at bounding box center [1106, 303] width 342 height 32
click at [0, 0] on div "Nueva consulta Cualificado Llamada agendada Propuesta en preparación Propuesta …" at bounding box center [0, 0] width 0 height 0
click at [0, 0] on label "Nueva consulta" at bounding box center [0, 0] width 0 height 0
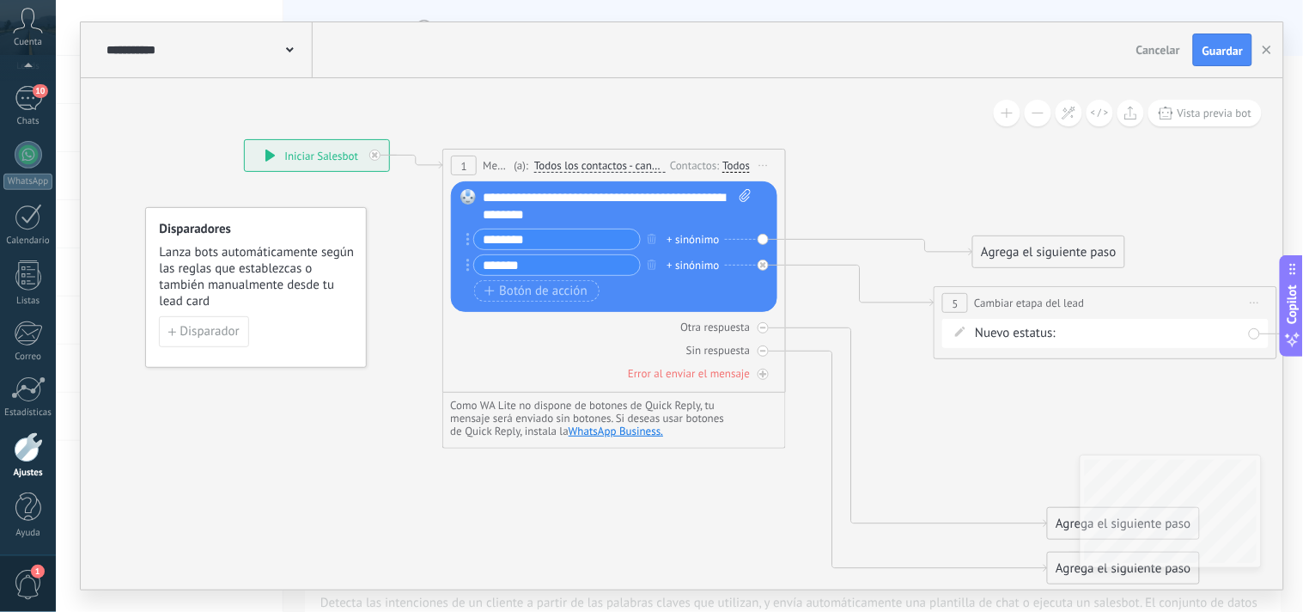
click at [1028, 336] on span "Nuevo estatus:" at bounding box center [1015, 333] width 81 height 17
drag, startPoint x: 1022, startPoint y: 330, endPoint x: 948, endPoint y: 337, distance: 74.2
click at [948, 337] on div "Nuevo estatus: Nueva consulta Cualificado Llamada agendada Propuesta en prepara…" at bounding box center [1105, 333] width 326 height 29
click at [953, 301] on span "5" at bounding box center [956, 303] width 6 height 15
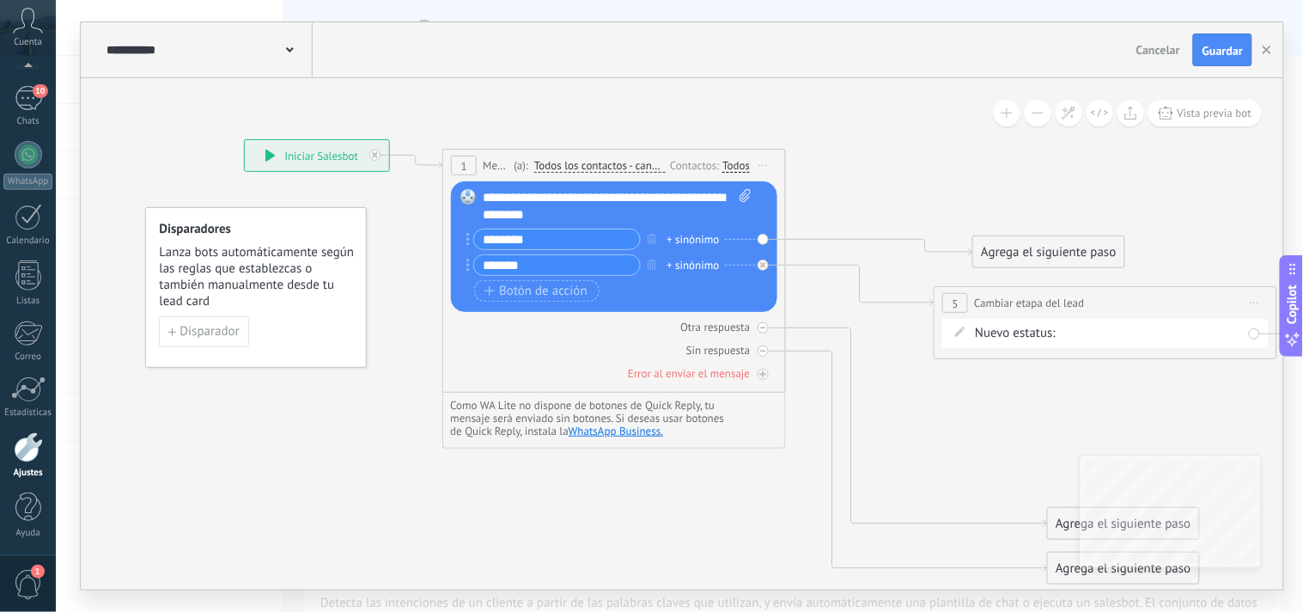
click at [953, 301] on span "5" at bounding box center [956, 303] width 6 height 15
click at [1034, 301] on span "Cambiar etapa del lead" at bounding box center [1029, 303] width 110 height 16
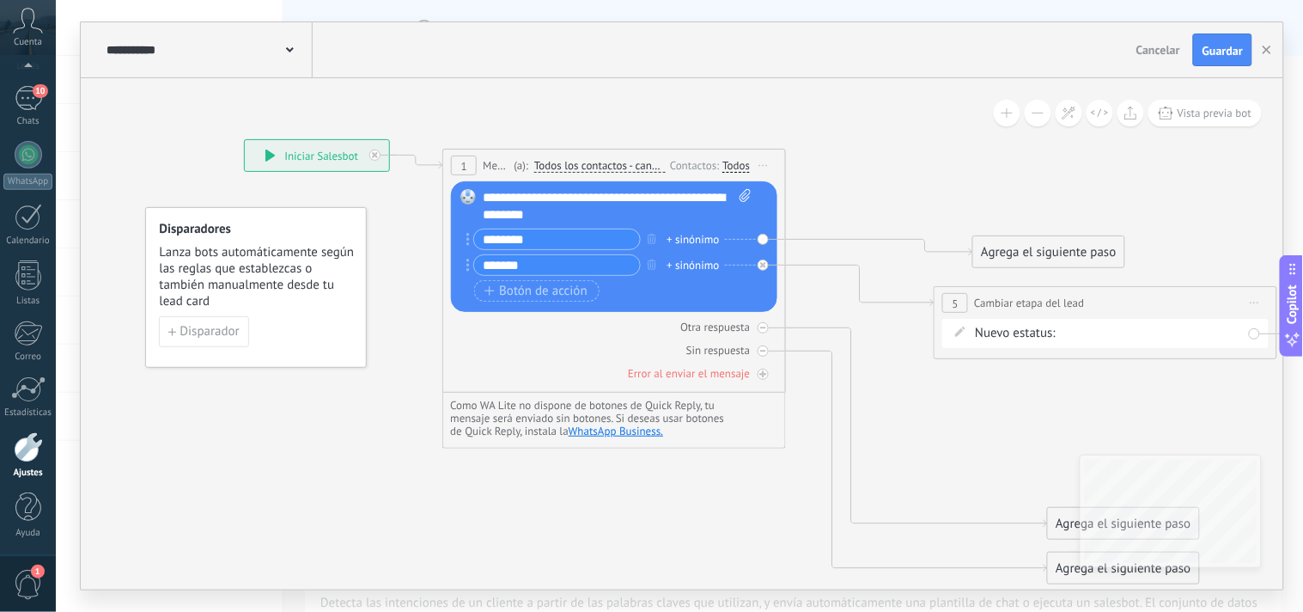
click at [0, 0] on div "Nueva consulta Cualificado Llamada agendada Propuesta en preparación Propuesta …" at bounding box center [0, 0] width 0 height 0
click at [0, 0] on label "Nueva consulta" at bounding box center [0, 0] width 0 height 0
click at [0, 0] on div "Nueva consulta Cualificado Llamada agendada Propuesta en preparación Propuesta …" at bounding box center [0, 0] width 0 height 0
click at [0, 0] on label "Nueva consulta" at bounding box center [0, 0] width 0 height 0
click at [1147, 47] on span "Cancelar" at bounding box center [1158, 49] width 44 height 15
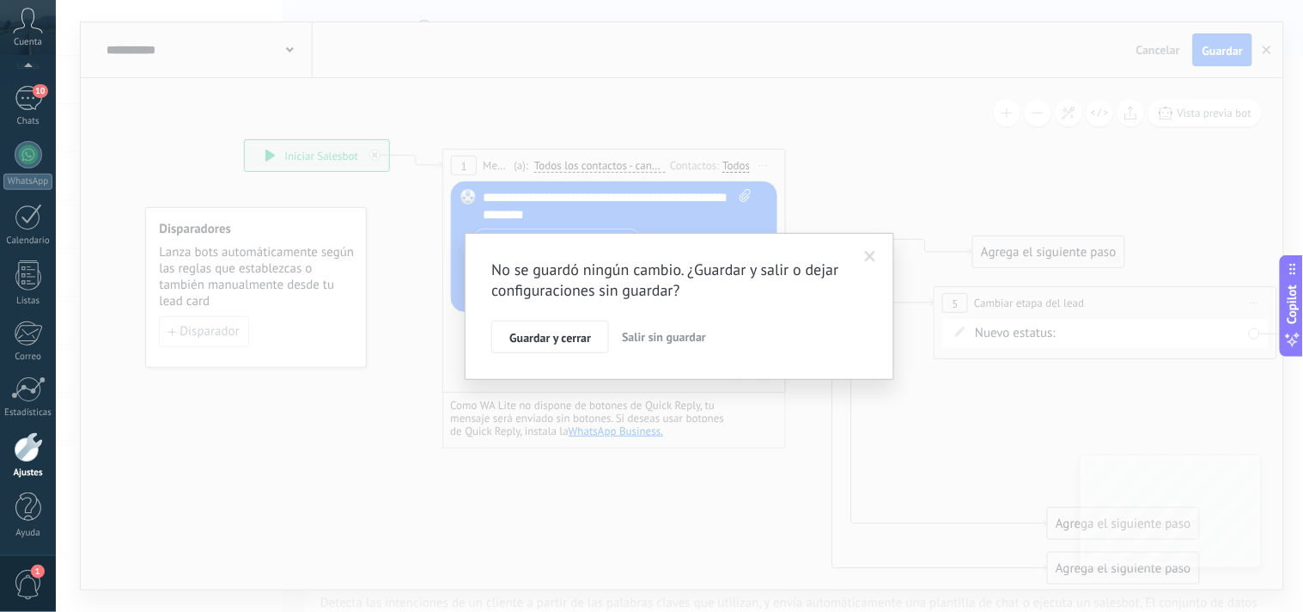
click at [632, 333] on span "Salir sin guardar" at bounding box center [664, 336] width 84 height 15
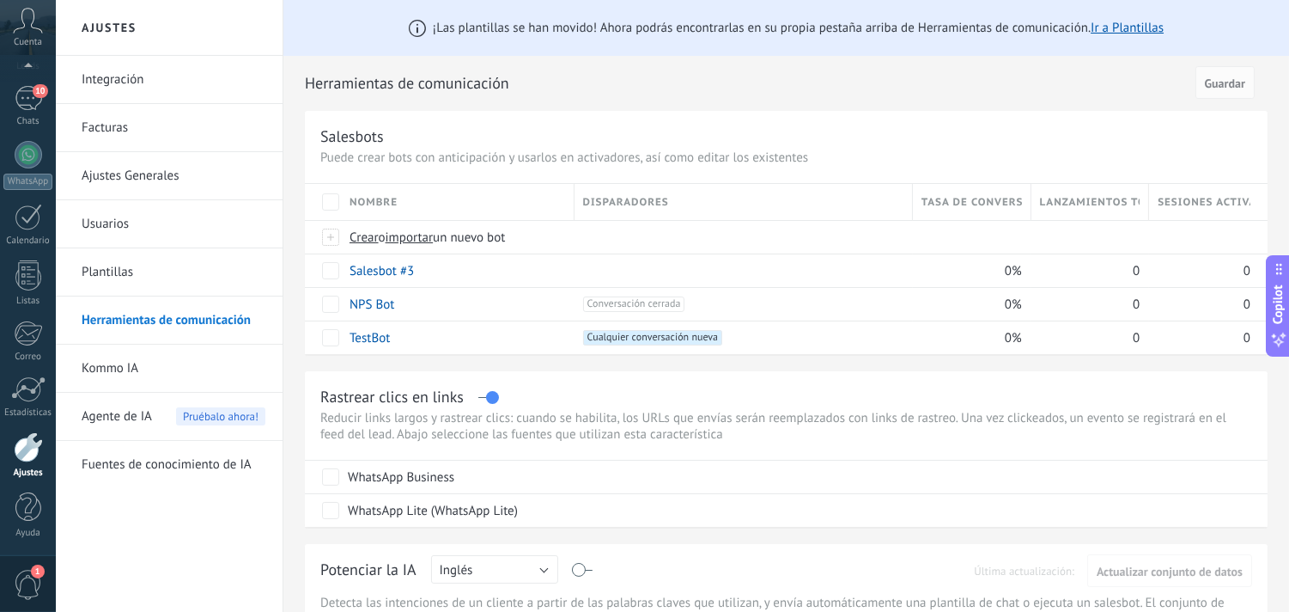
click at [209, 318] on link "Herramientas de comunicación" at bounding box center [174, 320] width 184 height 48
click at [369, 238] on span "Crear" at bounding box center [364, 237] width 29 height 16
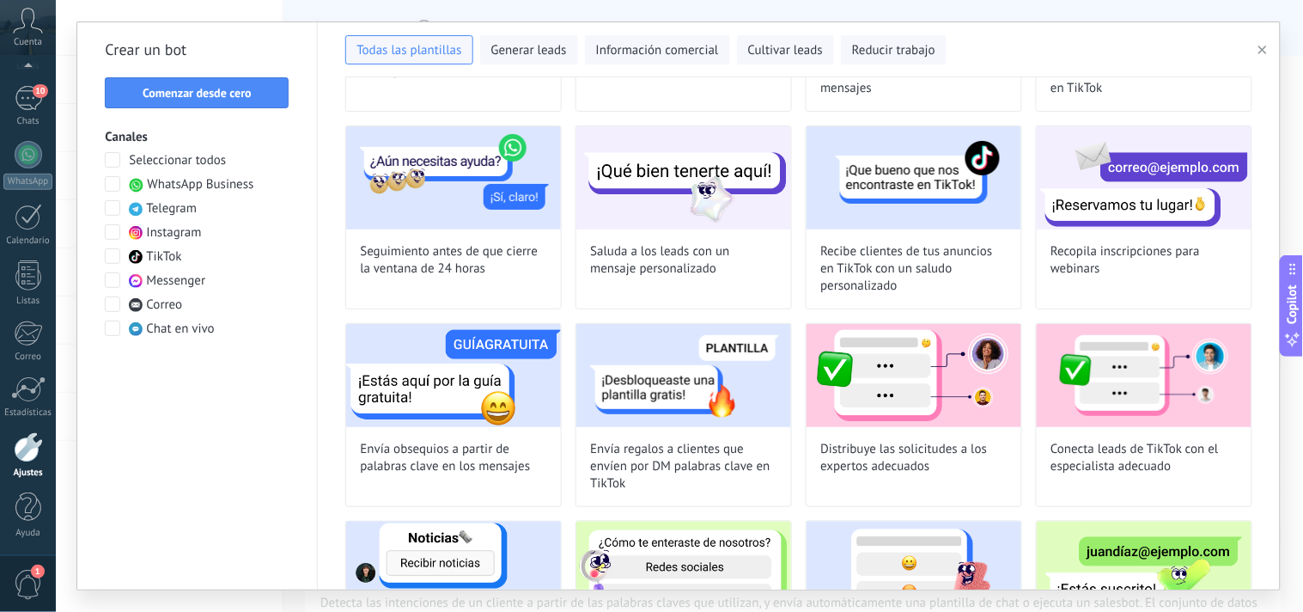
scroll to position [610, 0]
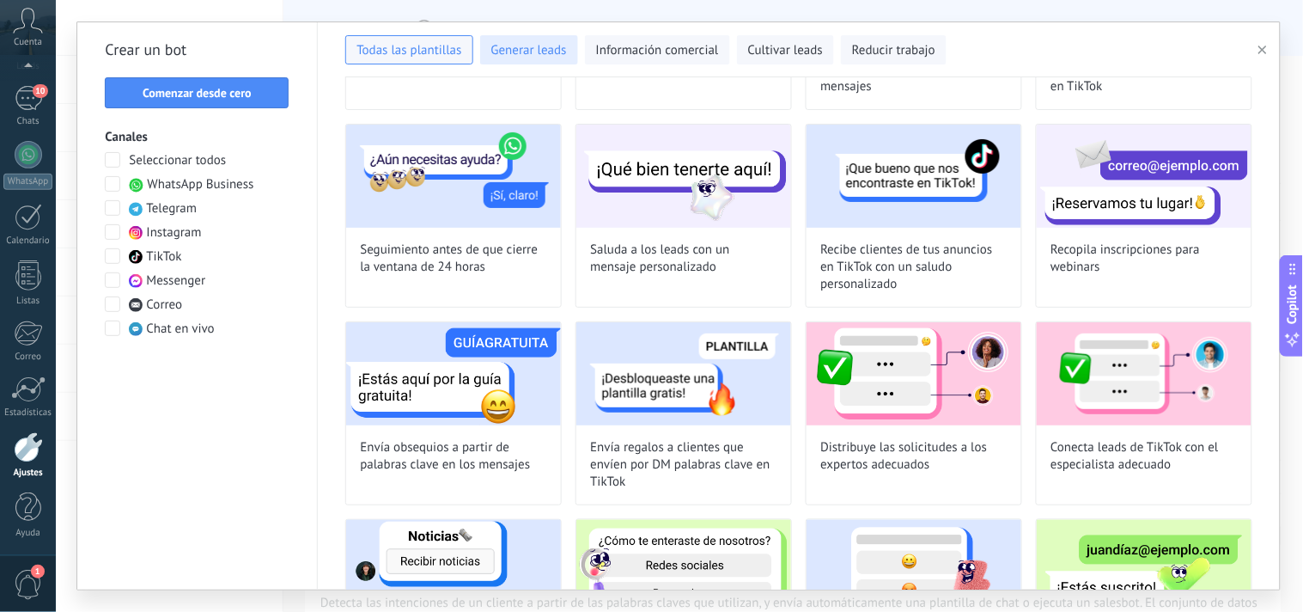
click at [494, 50] on span "Generar leads" at bounding box center [529, 50] width 76 height 17
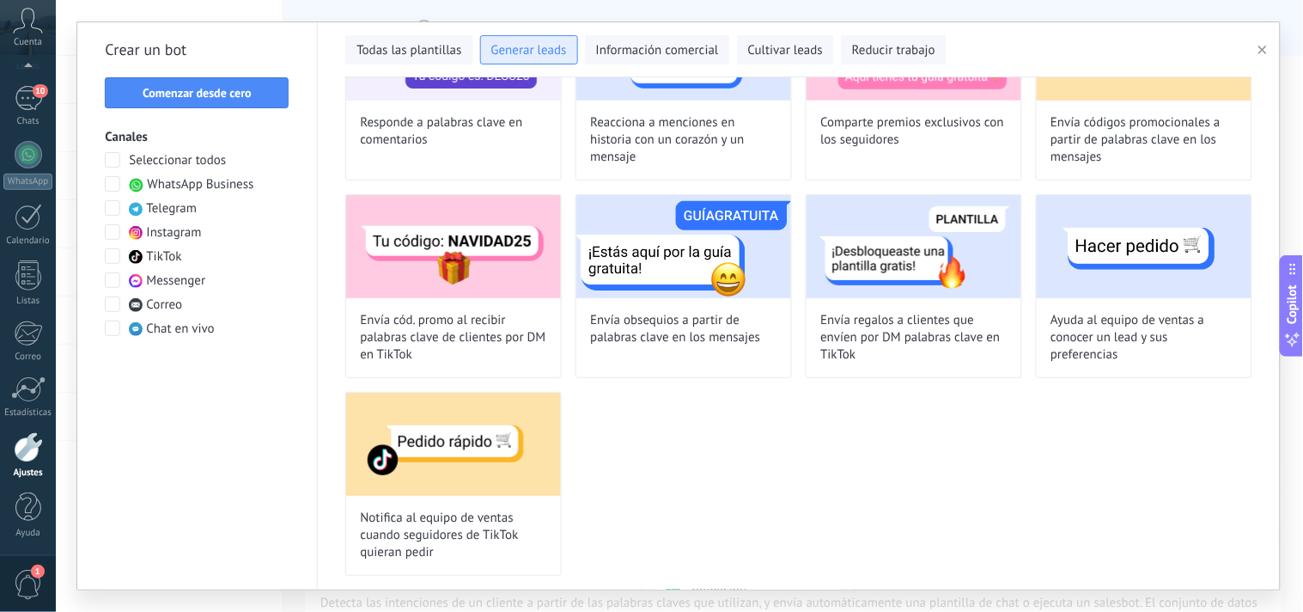
click at [494, 50] on span "Generar leads" at bounding box center [529, 50] width 76 height 17
click at [617, 48] on span "Información comercial" at bounding box center [657, 50] width 123 height 17
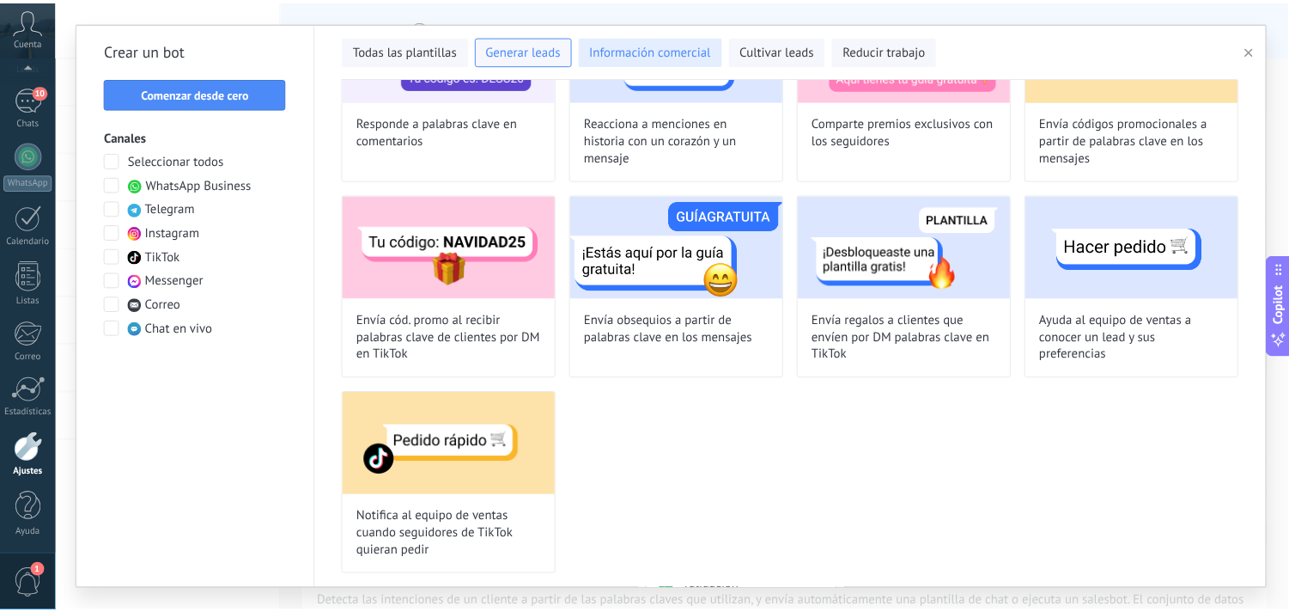
scroll to position [0, 0]
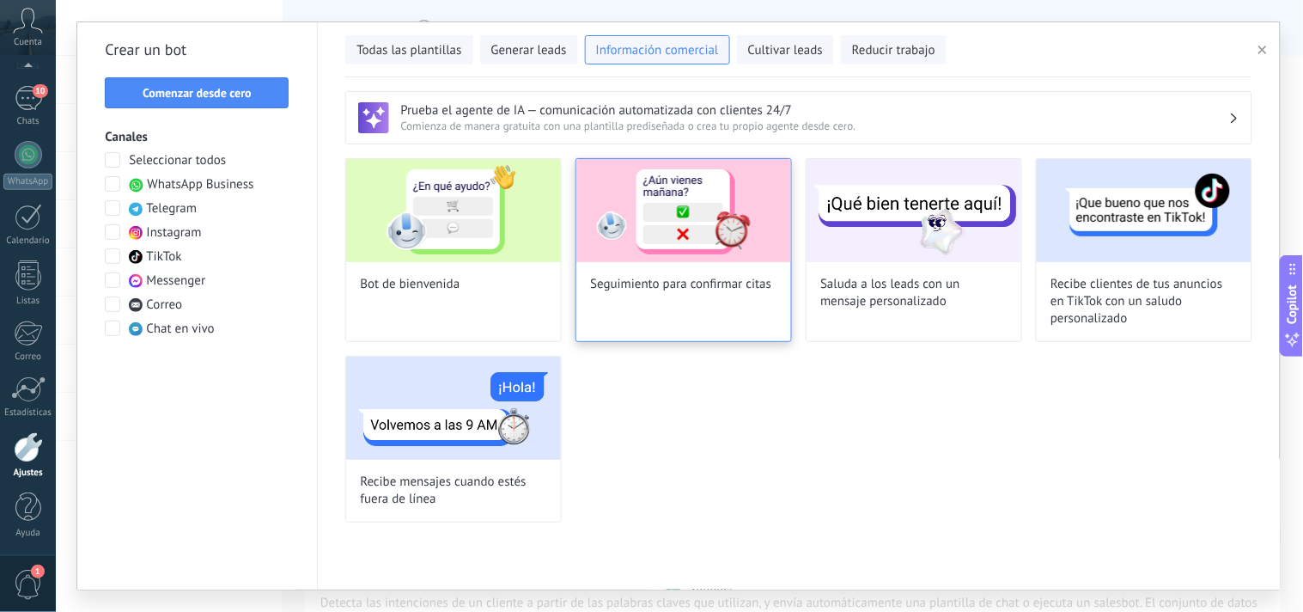
click at [662, 230] on img at bounding box center [683, 210] width 215 height 103
type input "**********"
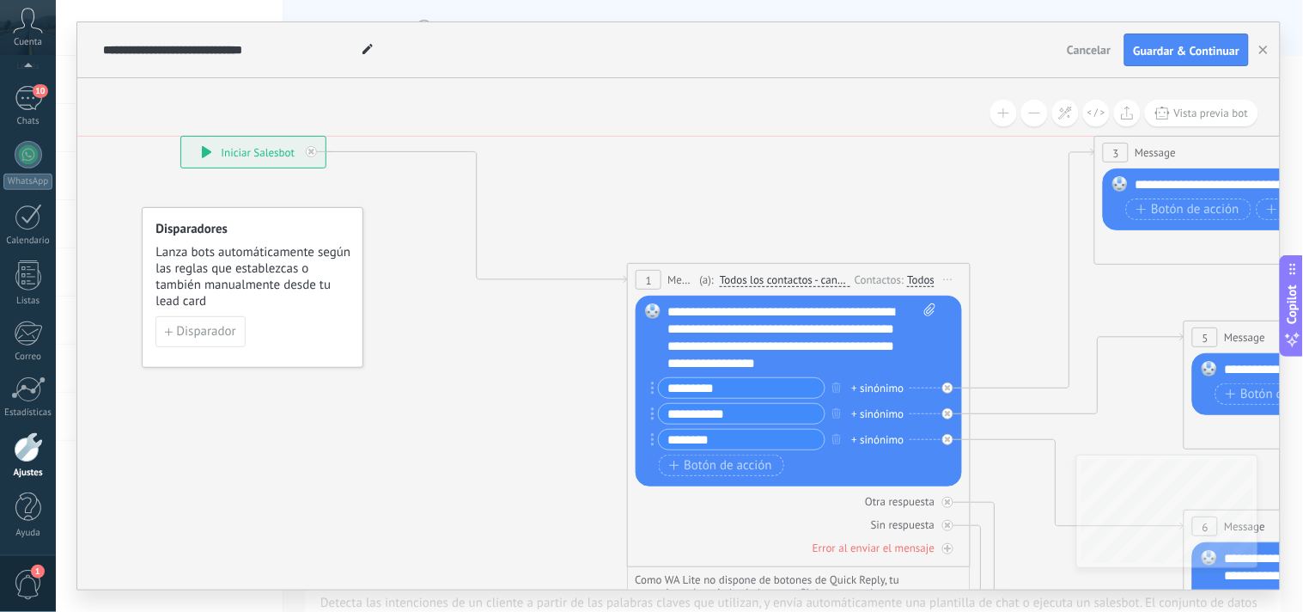
drag, startPoint x: 461, startPoint y: 218, endPoint x: 200, endPoint y: 155, distance: 268.8
click at [200, 155] on div "**********" at bounding box center [253, 152] width 144 height 31
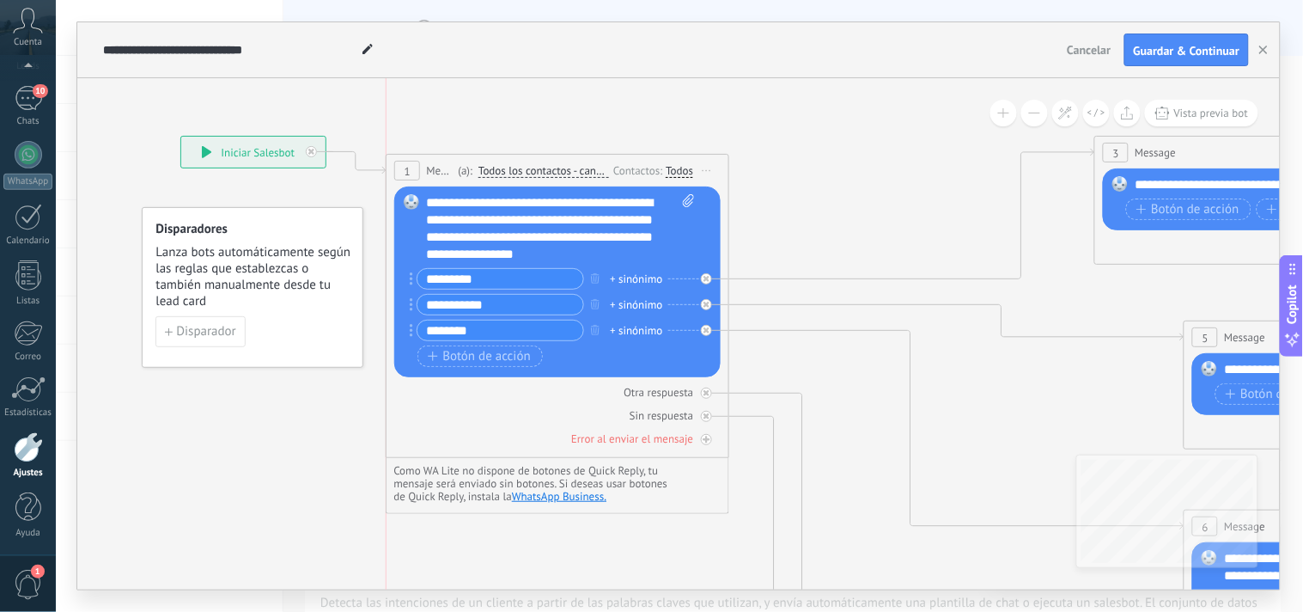
drag, startPoint x: 649, startPoint y: 271, endPoint x: 414, endPoint y: 164, distance: 258.7
click at [414, 164] on div "1" at bounding box center [407, 171] width 26 height 20
drag, startPoint x: 1215, startPoint y: 359, endPoint x: 1131, endPoint y: 337, distance: 86.3
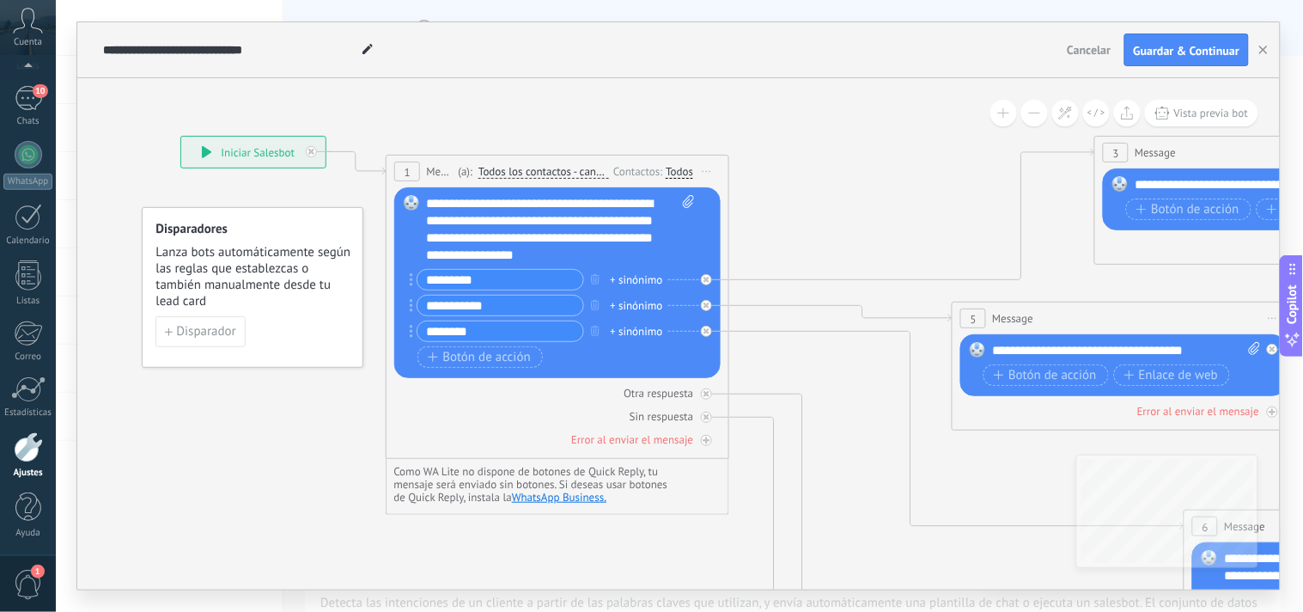
drag, startPoint x: 1131, startPoint y: 337, endPoint x: 967, endPoint y: 318, distance: 165.2
click at [967, 318] on div "5" at bounding box center [973, 318] width 26 height 20
click at [1174, 182] on div "**********" at bounding box center [1269, 184] width 269 height 17
drag, startPoint x: 1164, startPoint y: 182, endPoint x: 1117, endPoint y: 169, distance: 49.0
click at [1117, 169] on div "Reemplazar Quitar Convertir a mensaje de voz Arrastre la imagen aquí para adjun…" at bounding box center [1266, 199] width 326 height 62
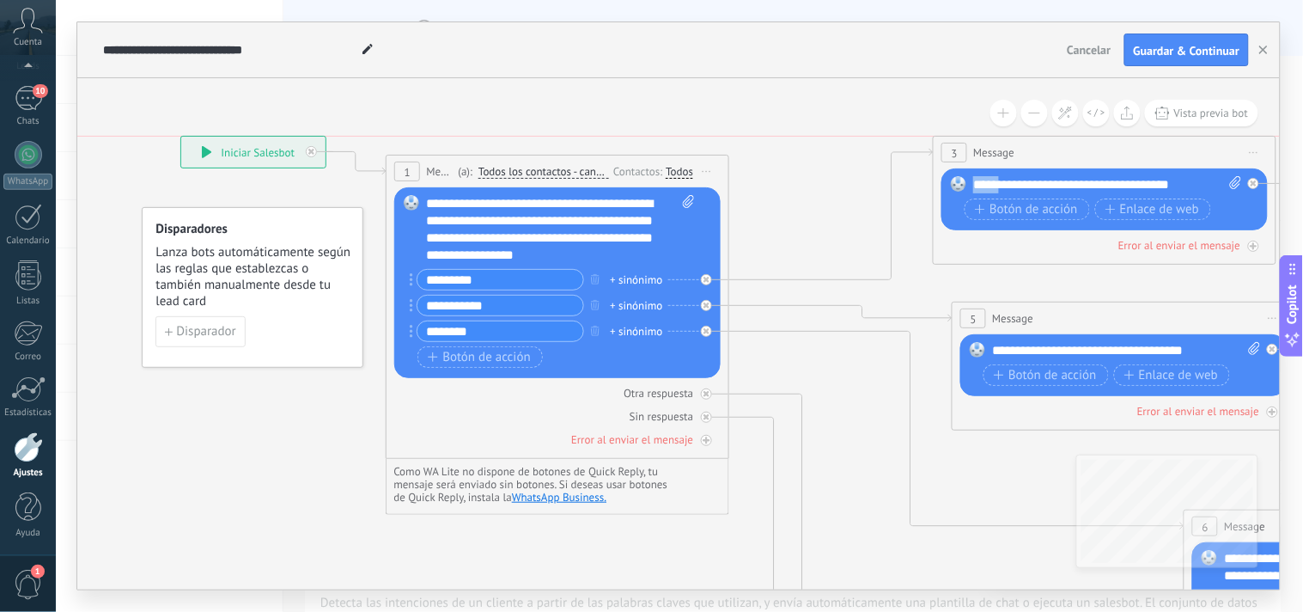
drag, startPoint x: 1111, startPoint y: 155, endPoint x: 949, endPoint y: 153, distance: 161.5
click at [949, 153] on div "3" at bounding box center [954, 153] width 26 height 20
click at [1154, 208] on span "Enlace de web" at bounding box center [1153, 210] width 94 height 14
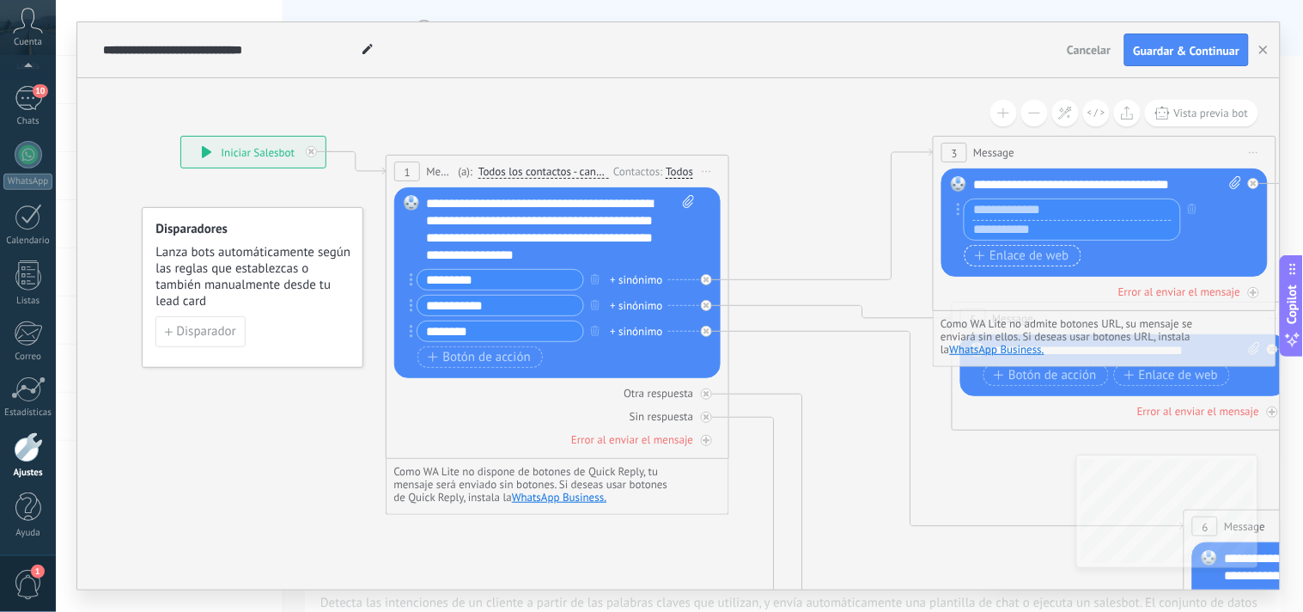
click at [1068, 251] on span "Enlace de web" at bounding box center [1022, 256] width 94 height 14
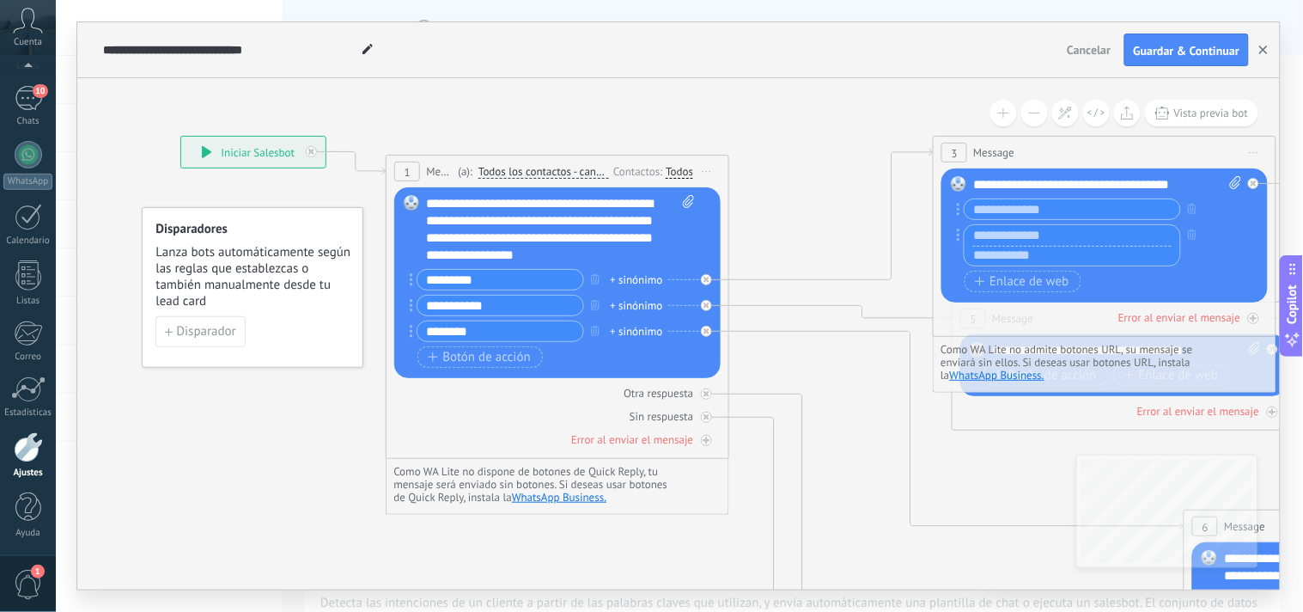
click at [1263, 49] on icon "button" at bounding box center [1263, 50] width 9 height 9
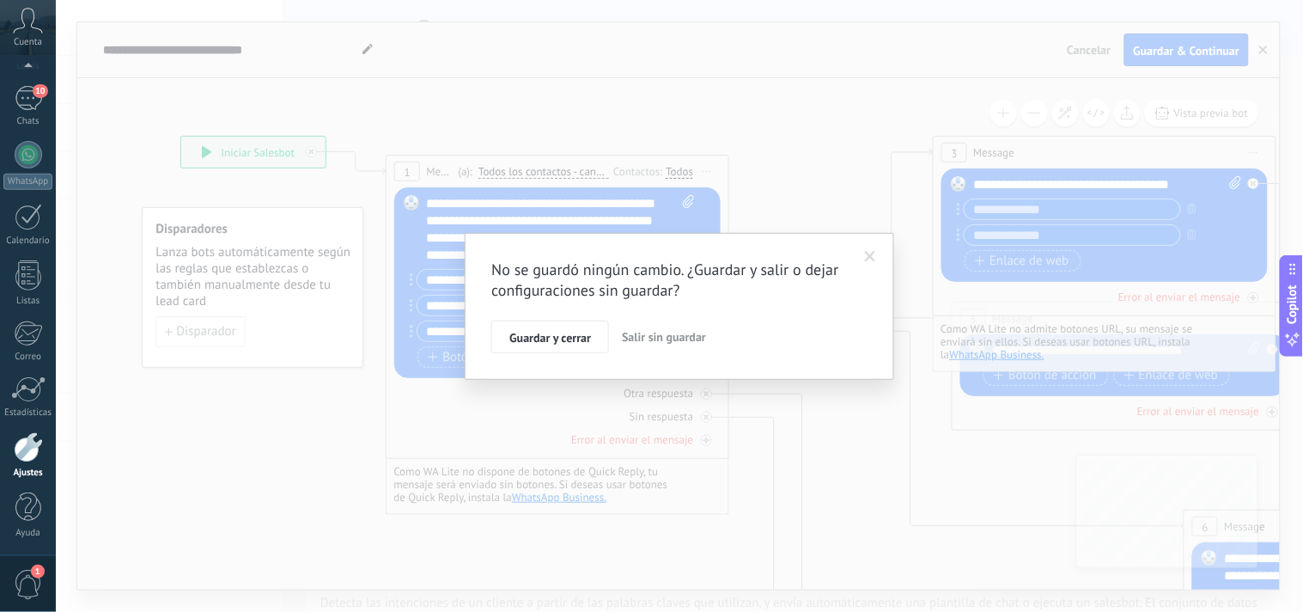
click at [664, 335] on span "Salir sin guardar" at bounding box center [664, 336] width 84 height 15
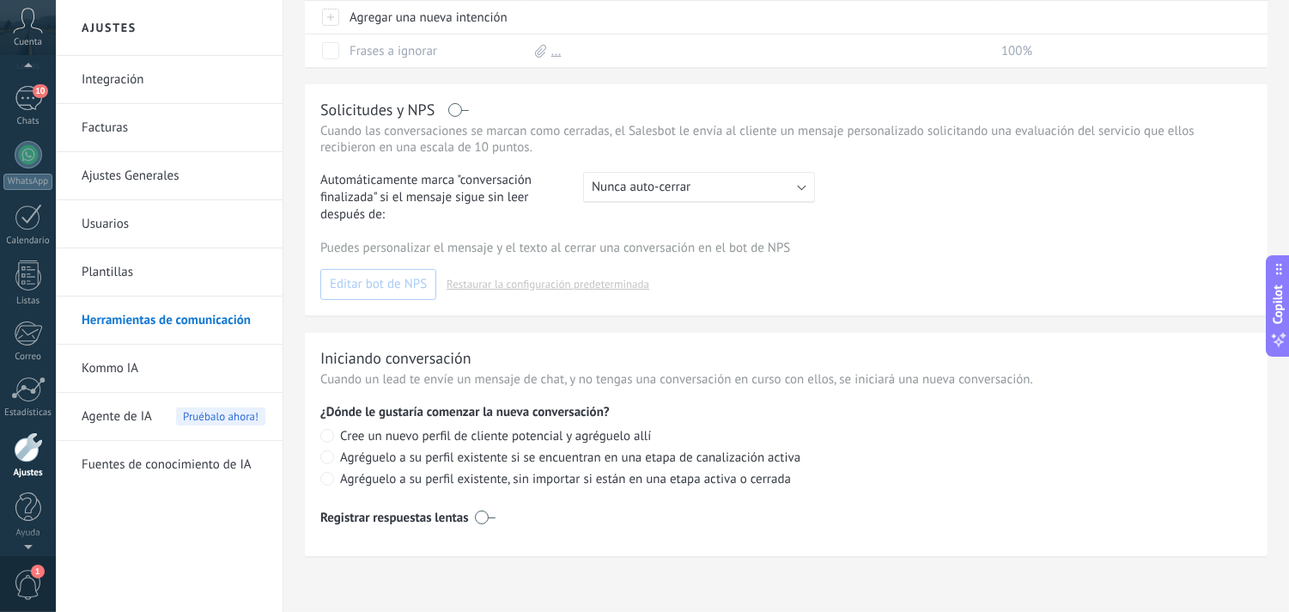
scroll to position [94, 0]
click at [29, 115] on div "10" at bounding box center [28, 106] width 27 height 25
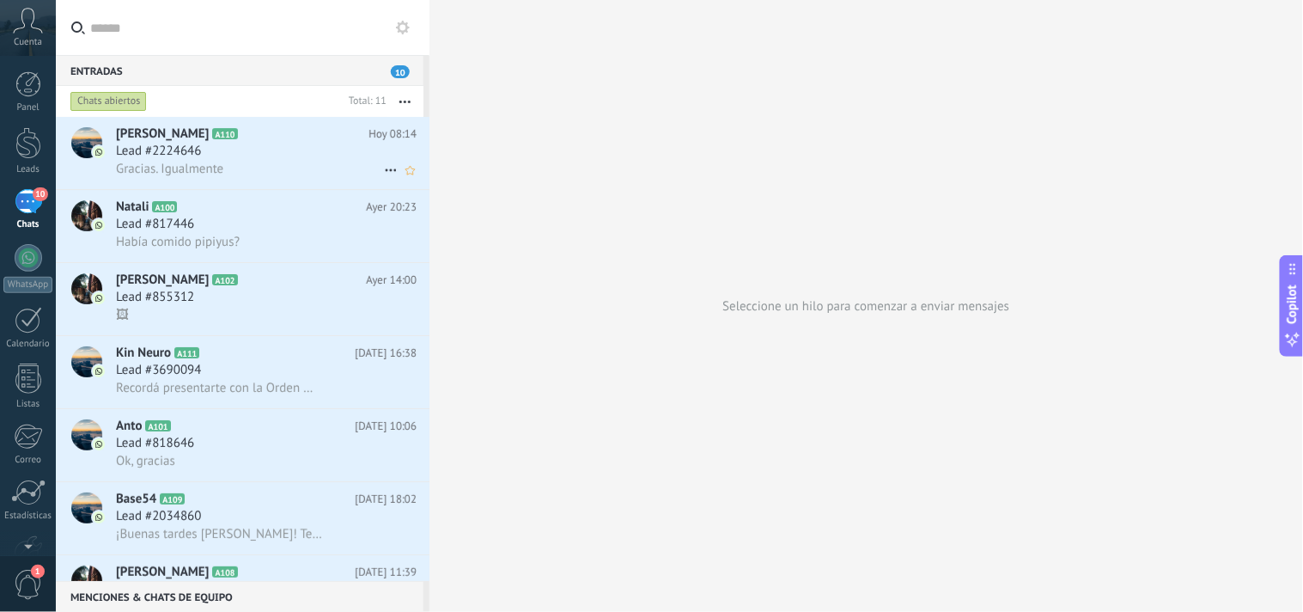
click at [155, 148] on span "Lead #2224646" at bounding box center [158, 151] width 85 height 17
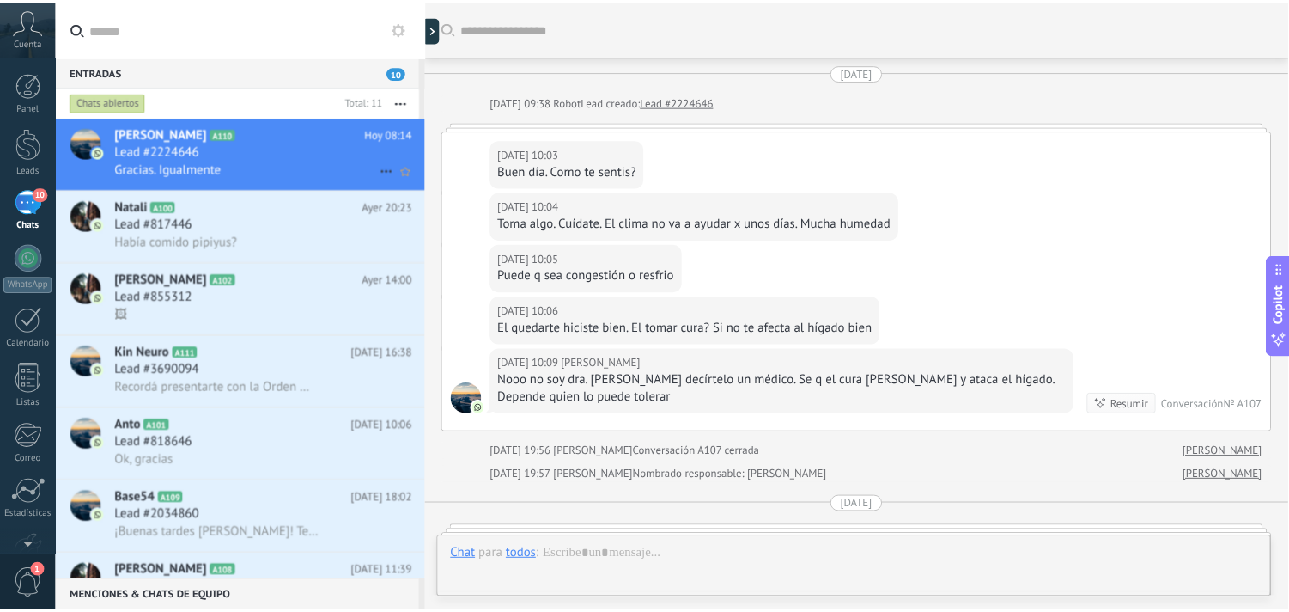
scroll to position [827, 0]
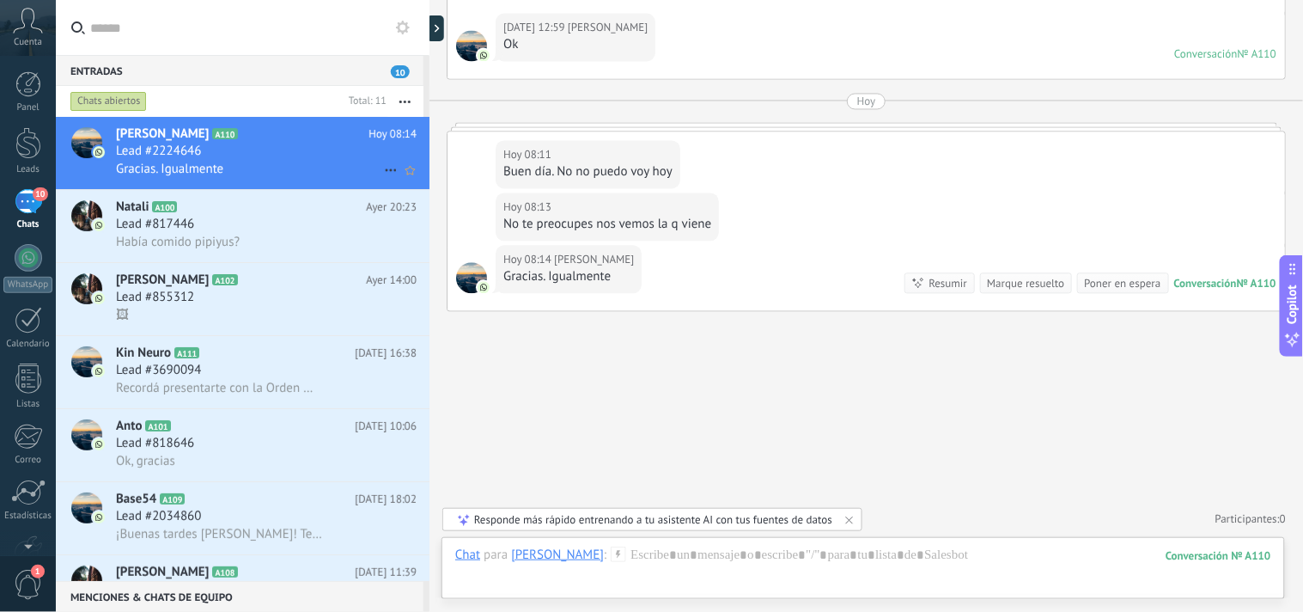
drag, startPoint x: 155, startPoint y: 148, endPoint x: 114, endPoint y: 147, distance: 40.4
click at [114, 147] on div at bounding box center [86, 153] width 60 height 72
click at [27, 88] on div at bounding box center [28, 84] width 26 height 26
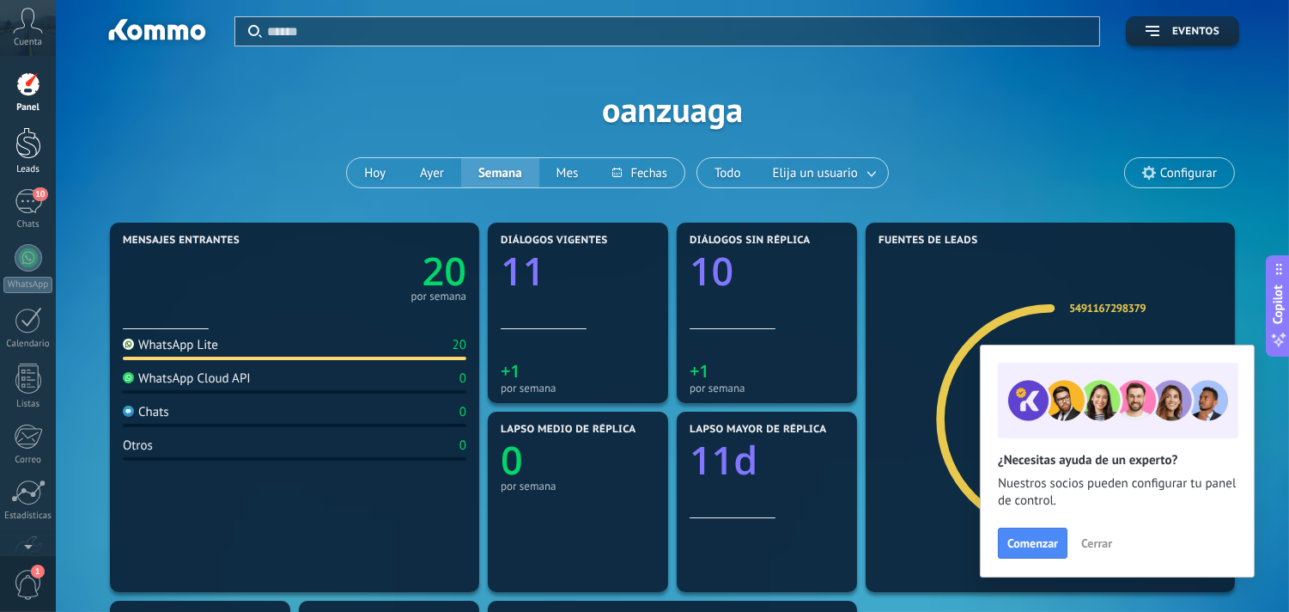
click at [33, 130] on div at bounding box center [28, 143] width 26 height 32
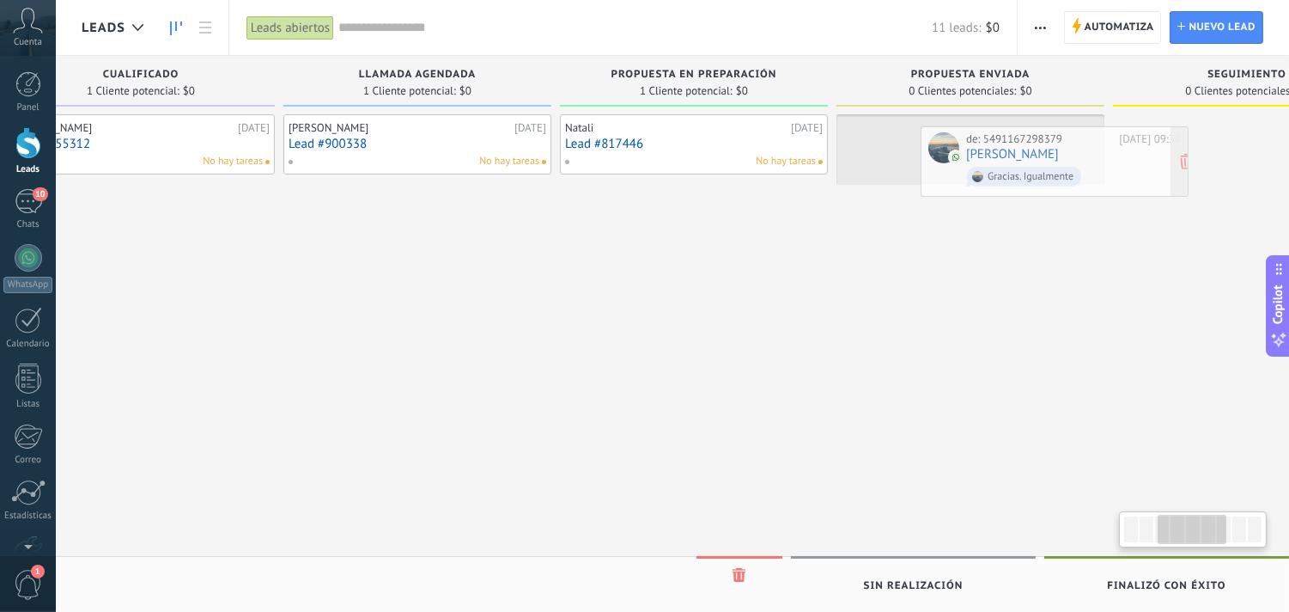
scroll to position [0, 654]
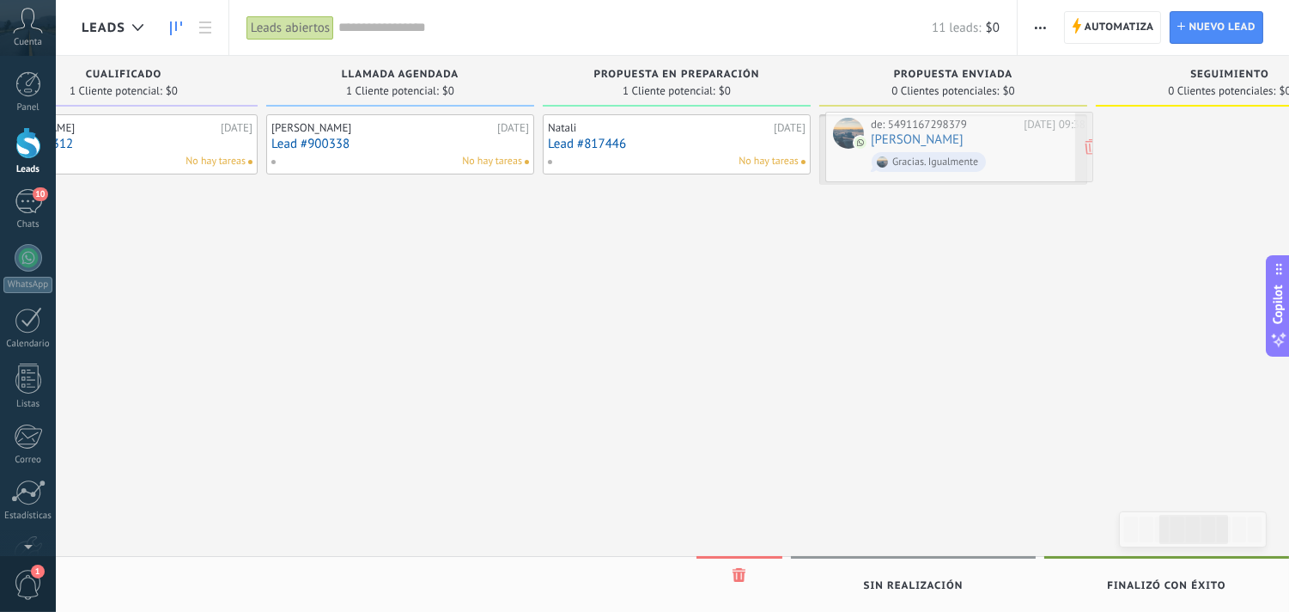
drag, startPoint x: 261, startPoint y: 232, endPoint x: 1005, endPoint y: 155, distance: 747.9
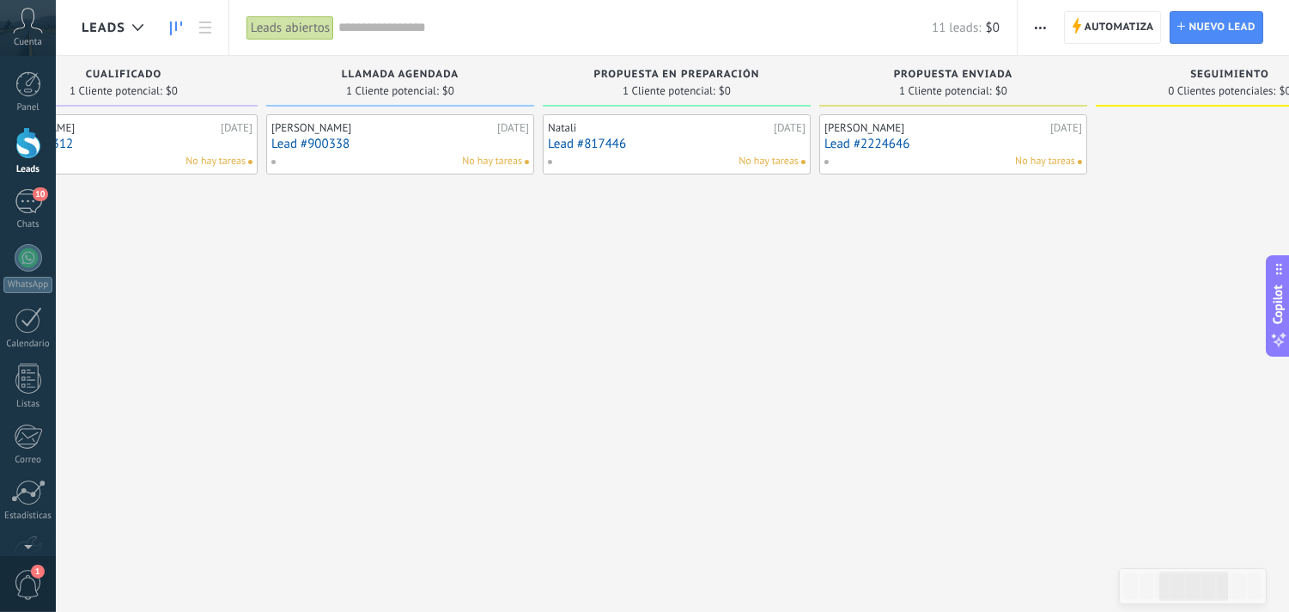
drag, startPoint x: 1050, startPoint y: 159, endPoint x: 1045, endPoint y: 131, distance: 28.8
click at [1051, 131] on div "19/09/2025" at bounding box center [1067, 128] width 32 height 14
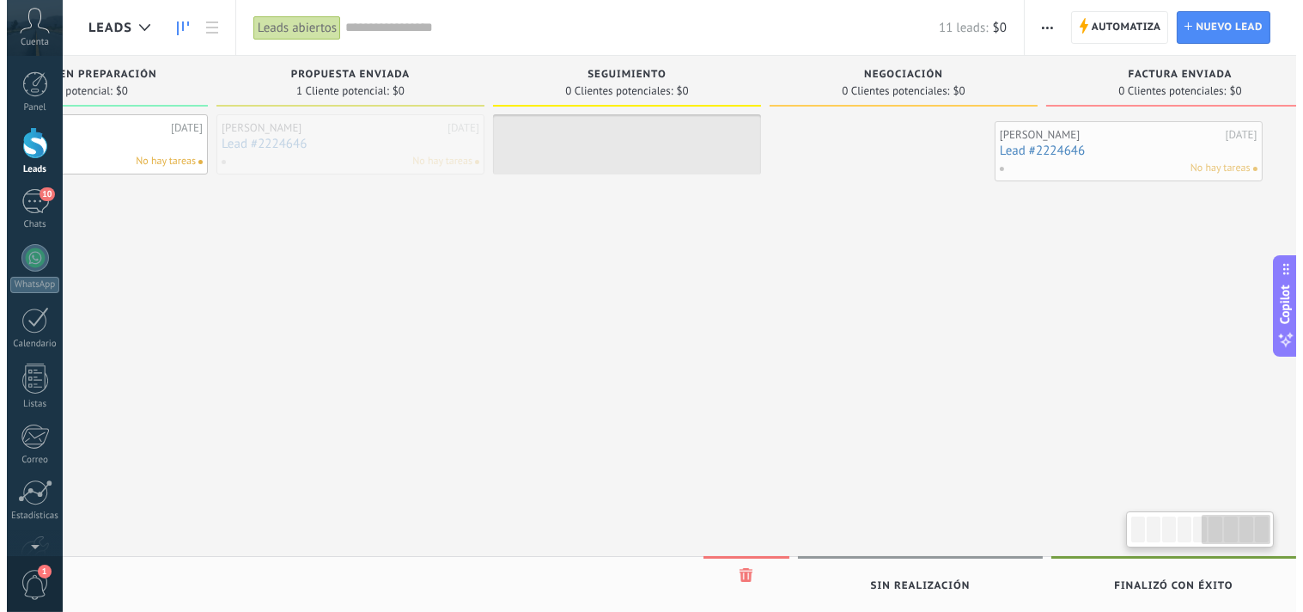
scroll to position [0, 1307]
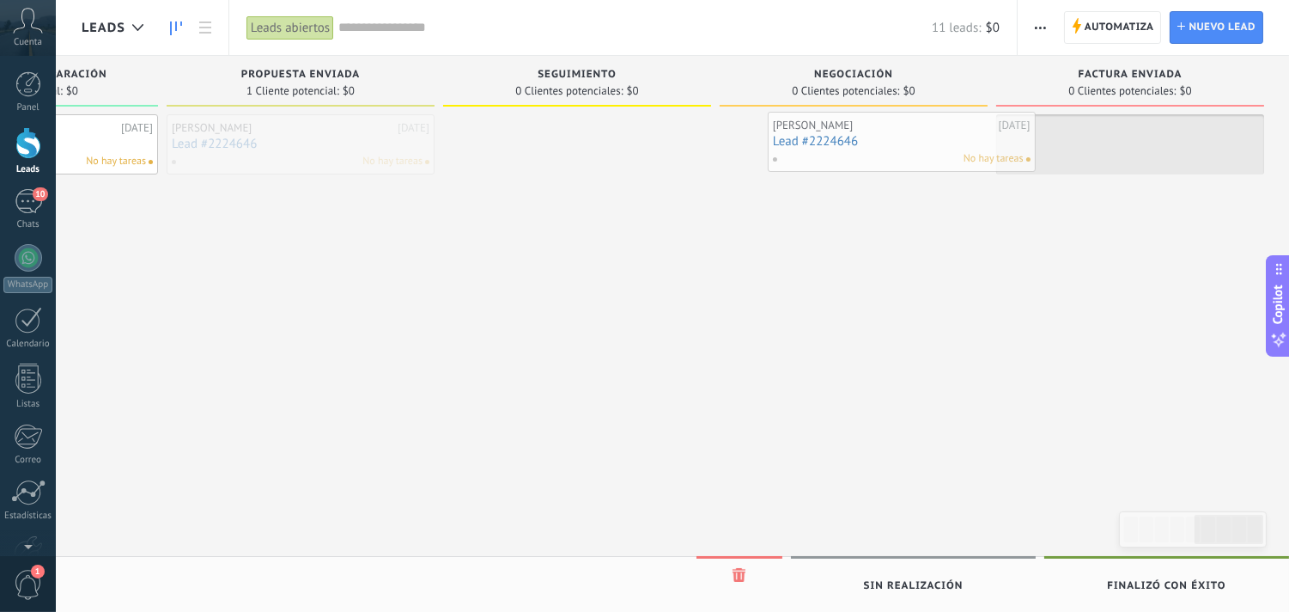
drag, startPoint x: 1040, startPoint y: 135, endPoint x: 989, endPoint y: 132, distance: 51.6
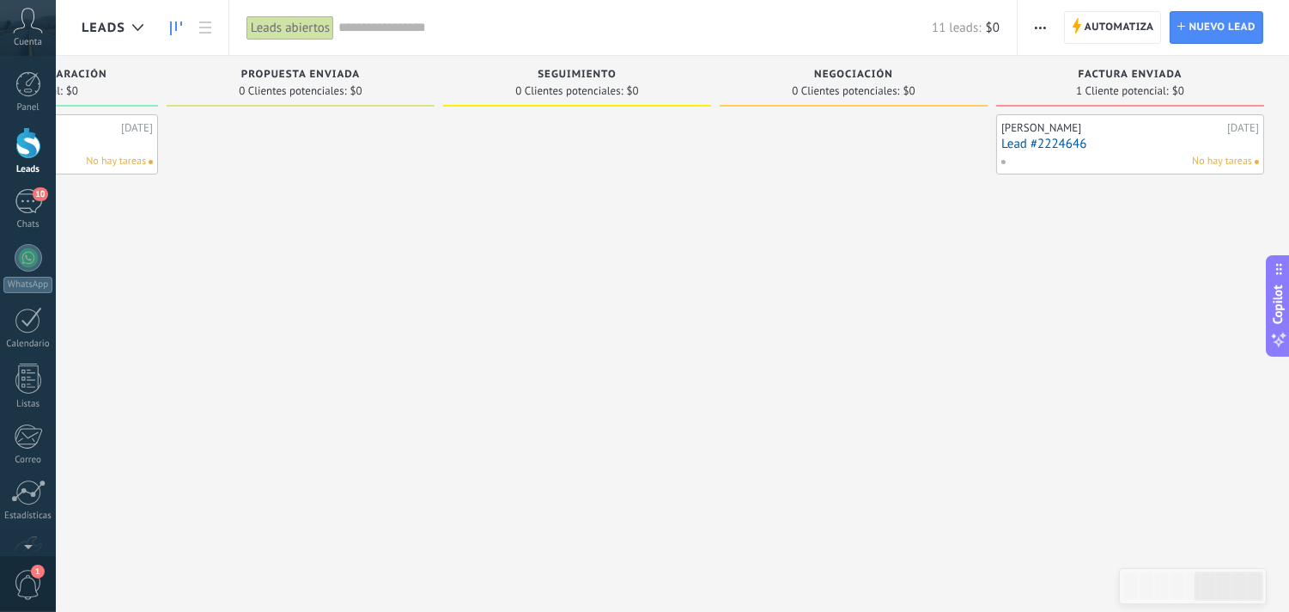
click at [1046, 137] on link "Lead #2224646" at bounding box center [1131, 144] width 258 height 15
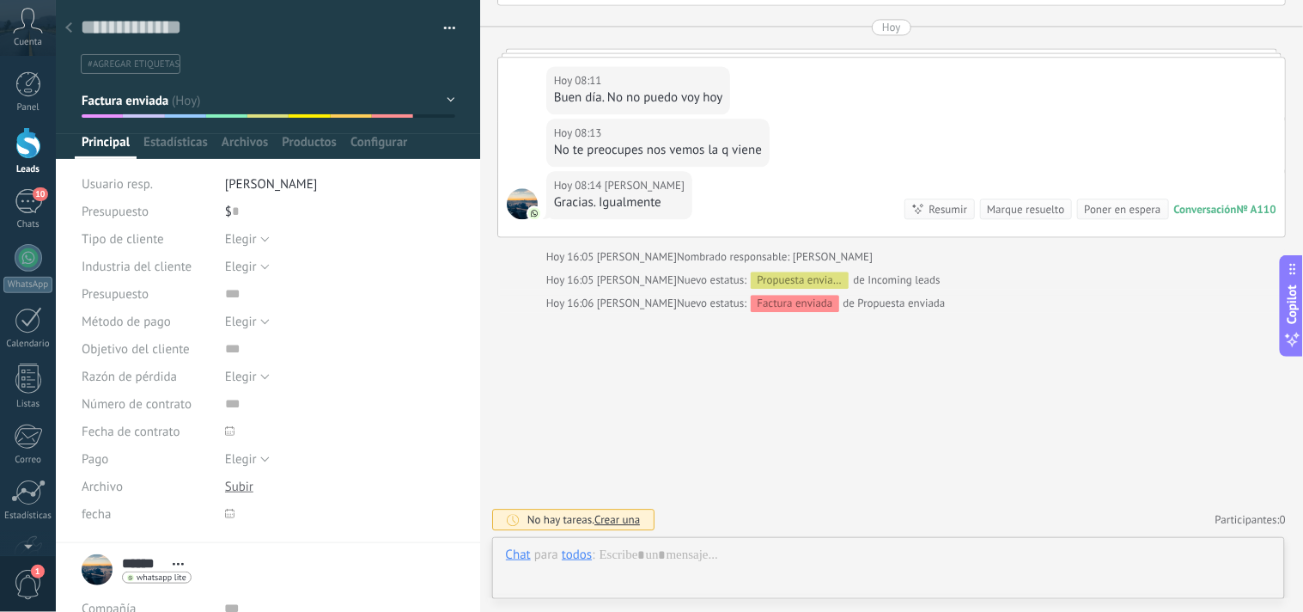
scroll to position [26, 0]
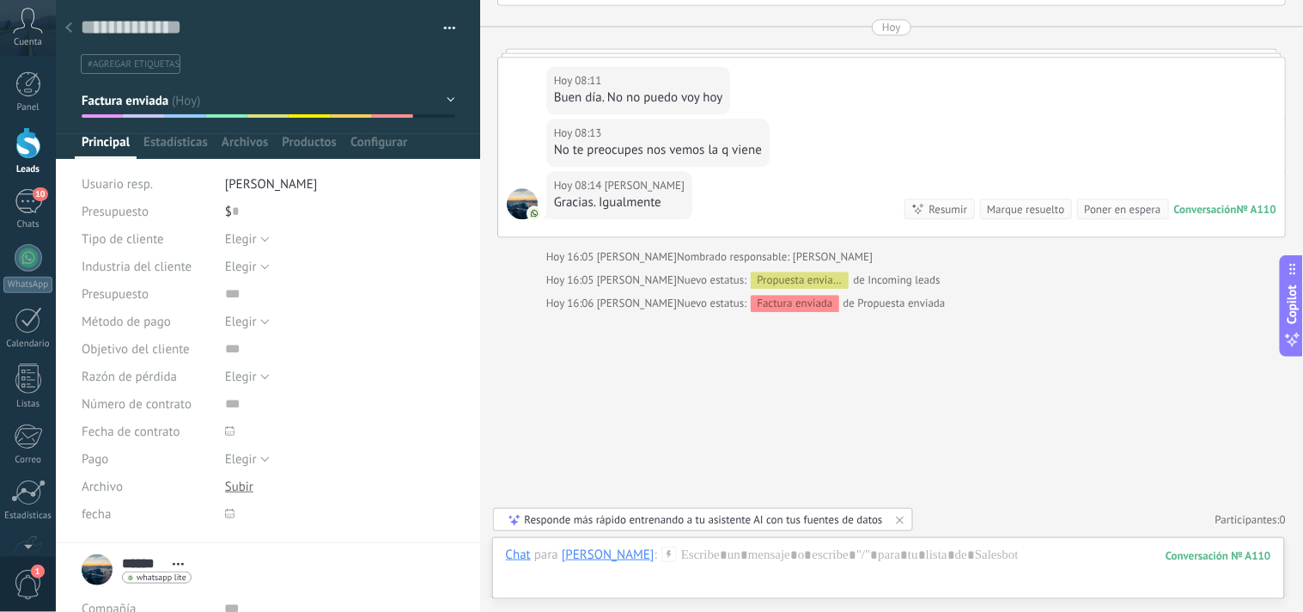
click at [444, 29] on span "button" at bounding box center [450, 30] width 12 height 3
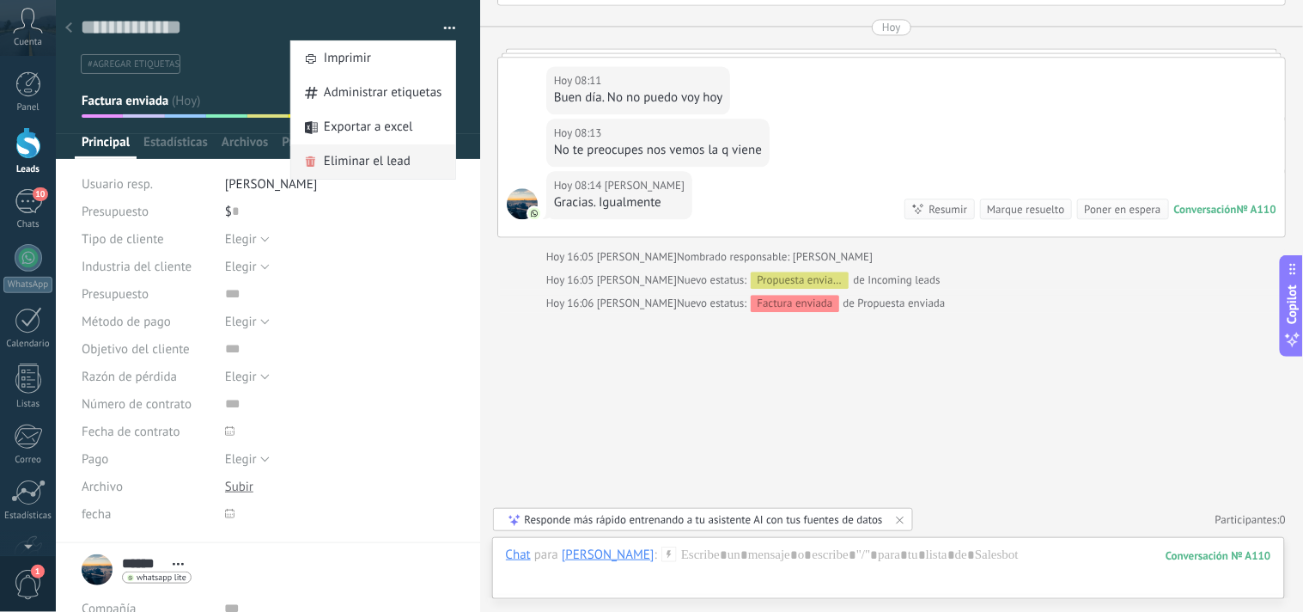
click at [383, 159] on span "Eliminar el lead" at bounding box center [367, 161] width 87 height 34
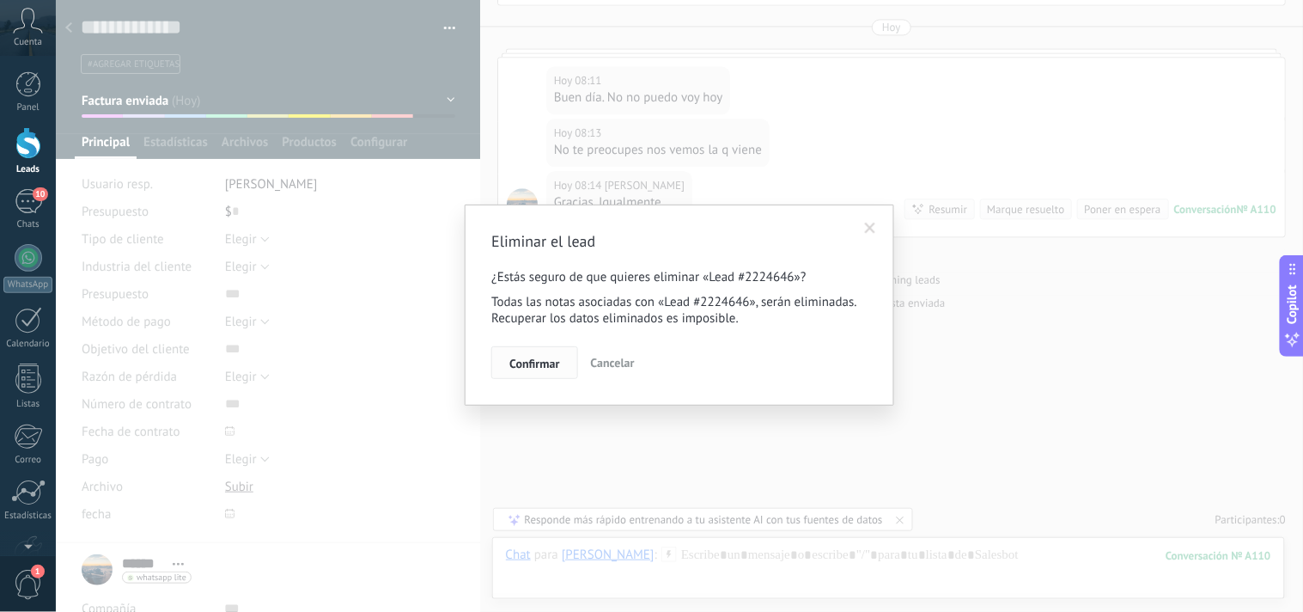
click at [534, 361] on span "Confirmar" at bounding box center [534, 363] width 50 height 12
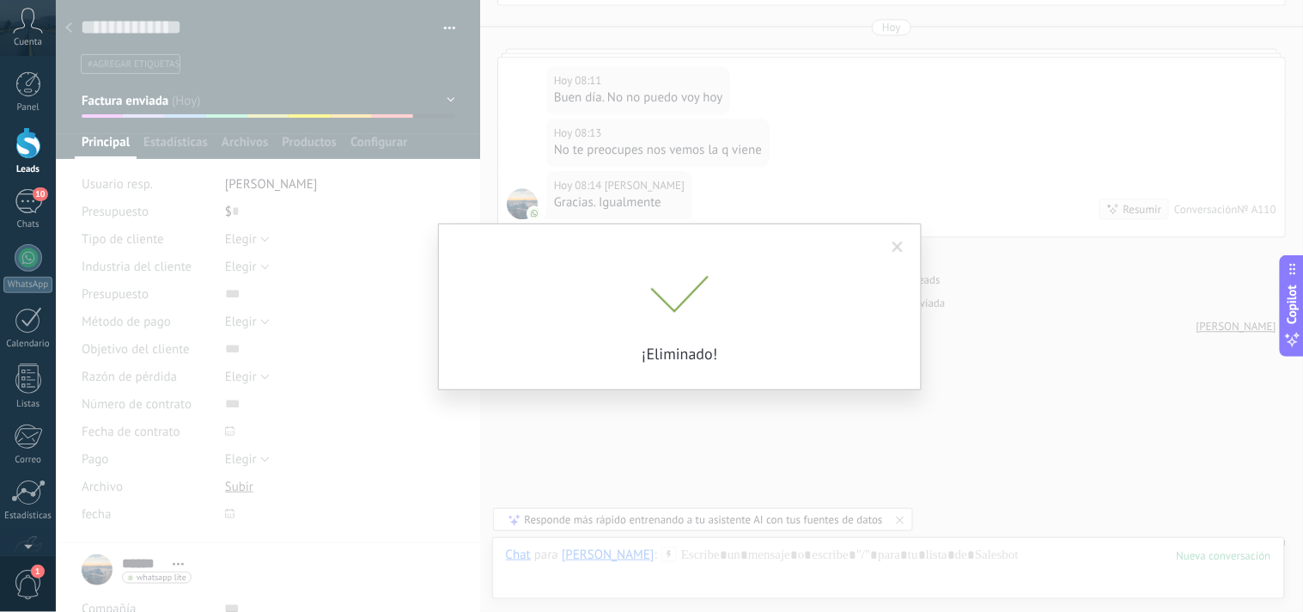
scroll to position [963, 0]
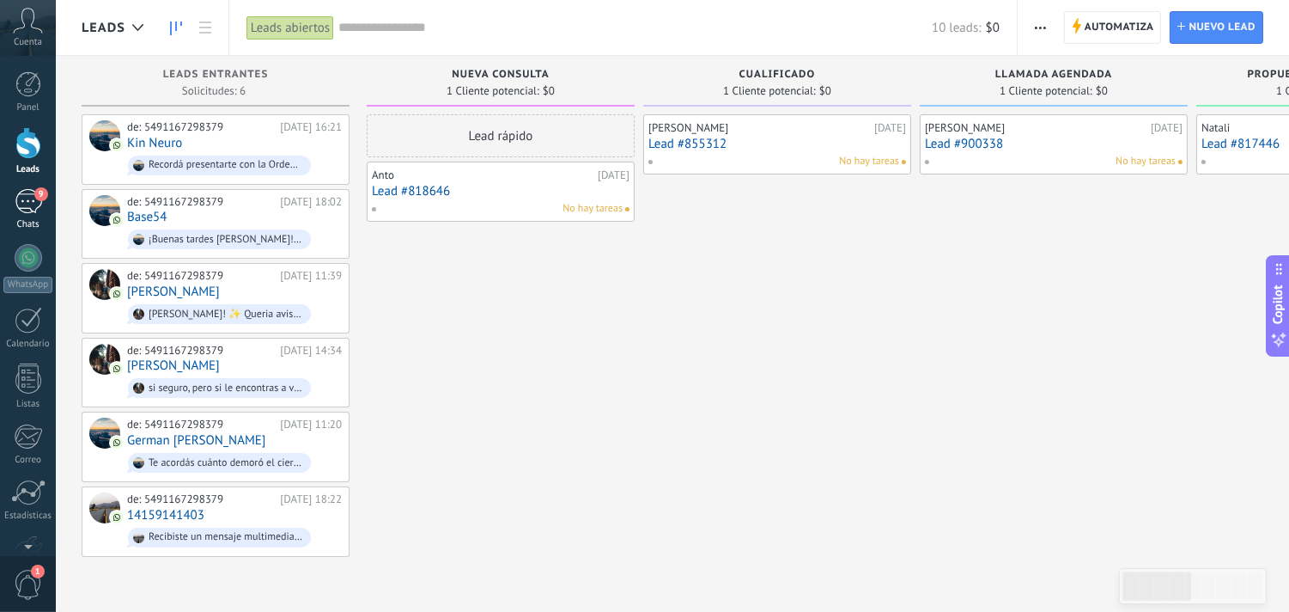
click at [21, 195] on div "9" at bounding box center [28, 201] width 27 height 25
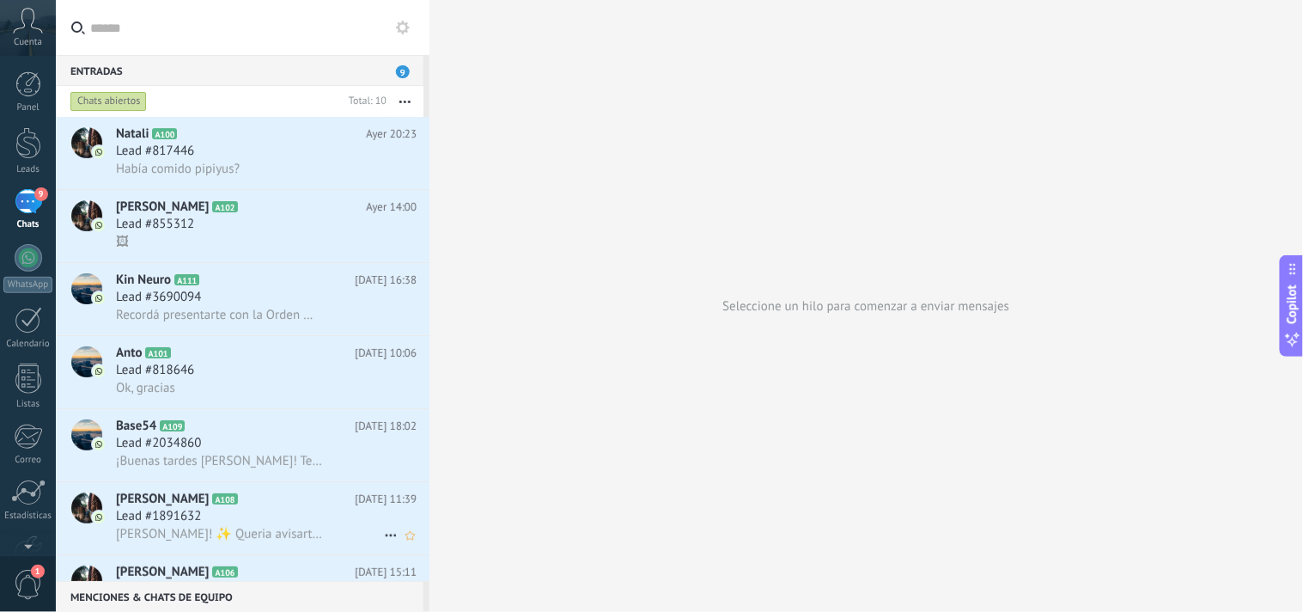
click at [155, 508] on span "Noe ETCHECHURY" at bounding box center [162, 498] width 93 height 17
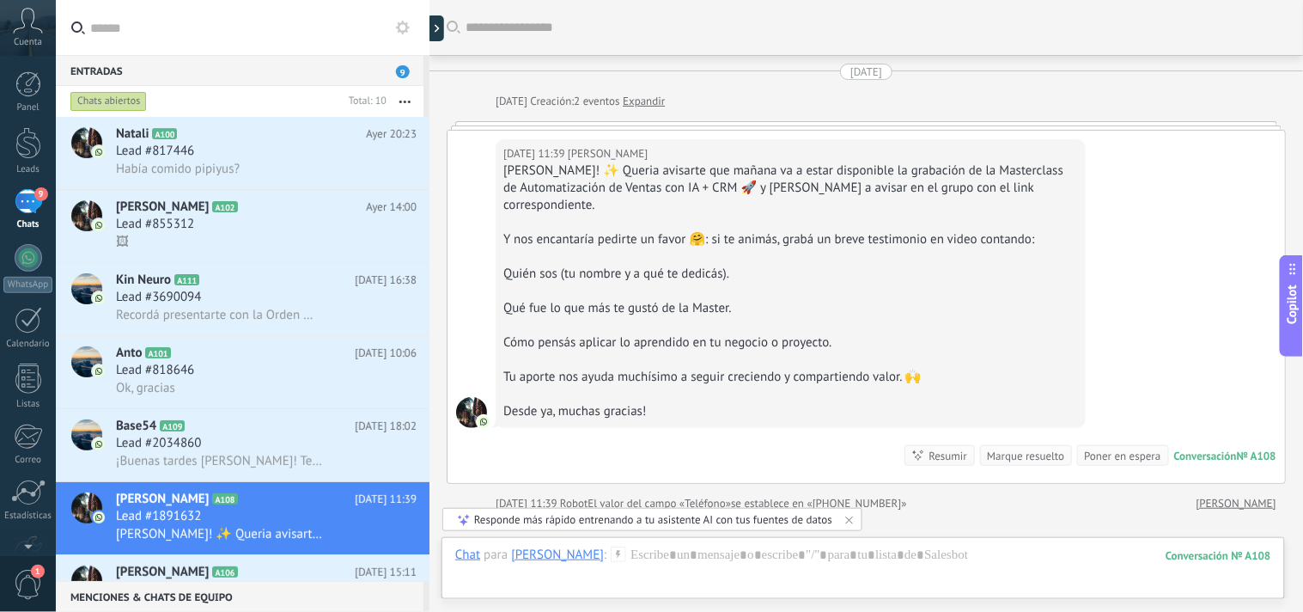
click at [852, 192] on div "Hola Omar! ✨ Queria avisarte que mañana va a estar disponible la grabación de l…" at bounding box center [790, 188] width 575 height 52
click at [27, 260] on div at bounding box center [28, 257] width 27 height 27
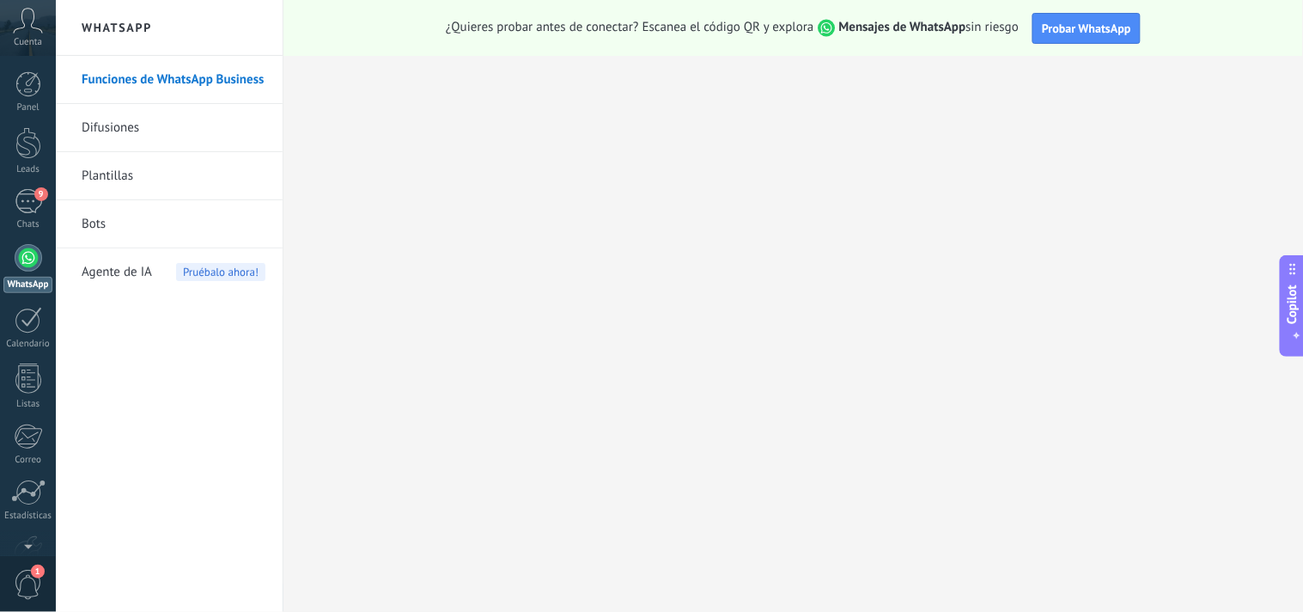
click at [31, 37] on span "Cuenta" at bounding box center [28, 42] width 28 height 11
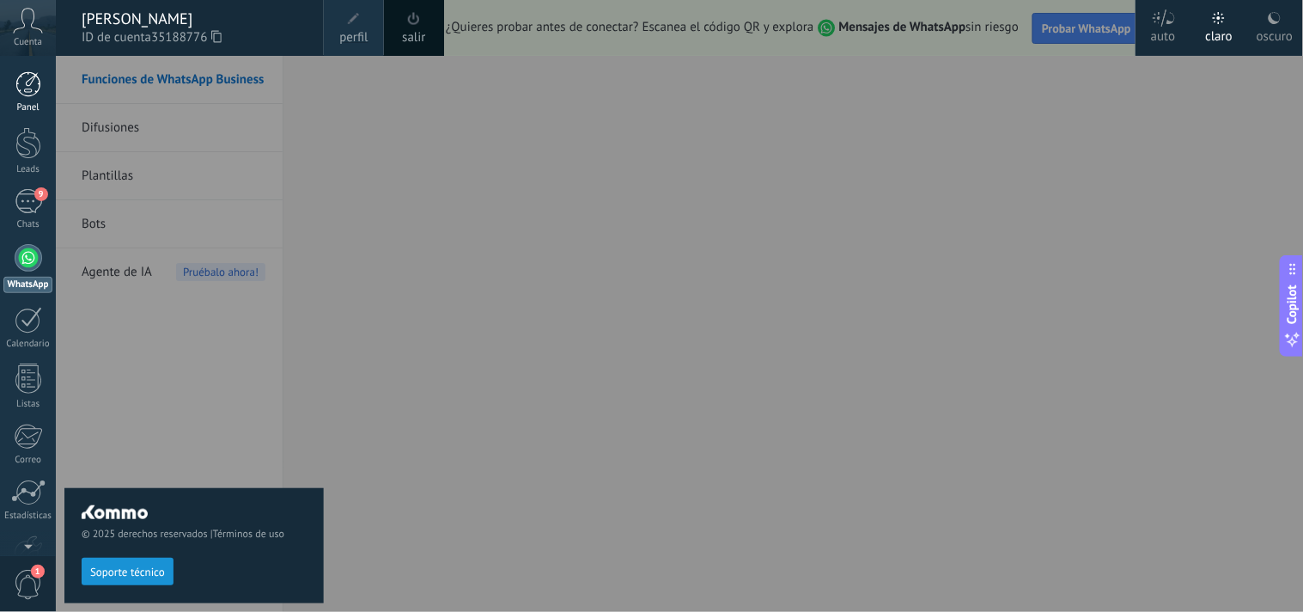
click at [31, 87] on div at bounding box center [28, 84] width 26 height 26
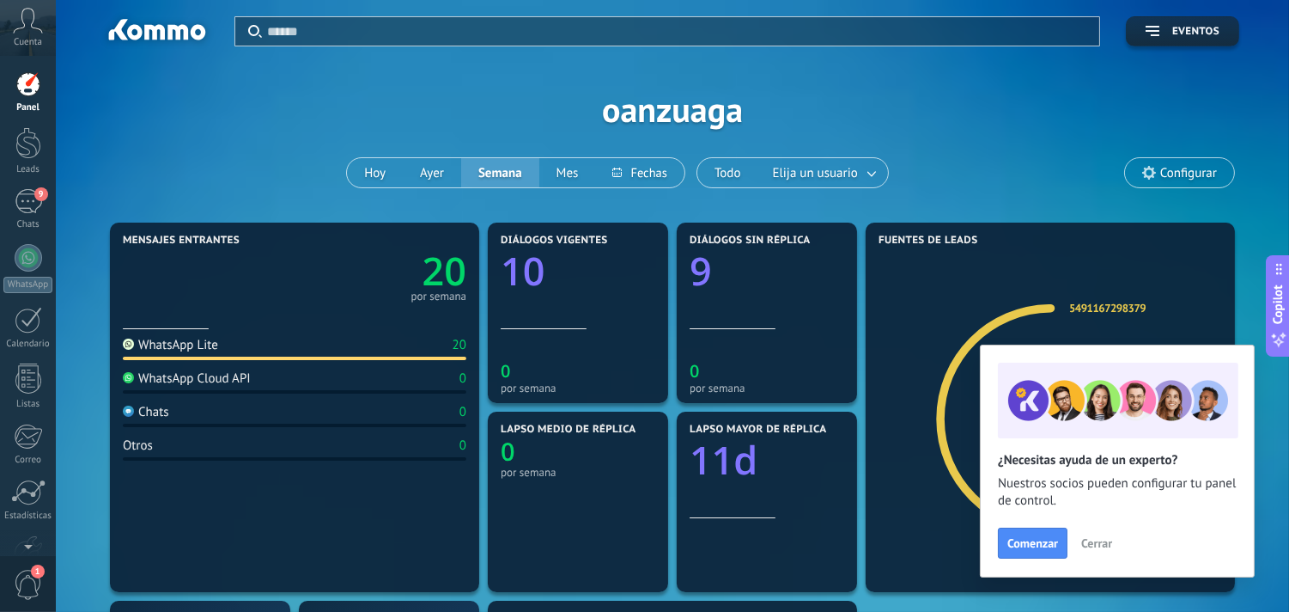
click at [31, 87] on div at bounding box center [28, 84] width 26 height 26
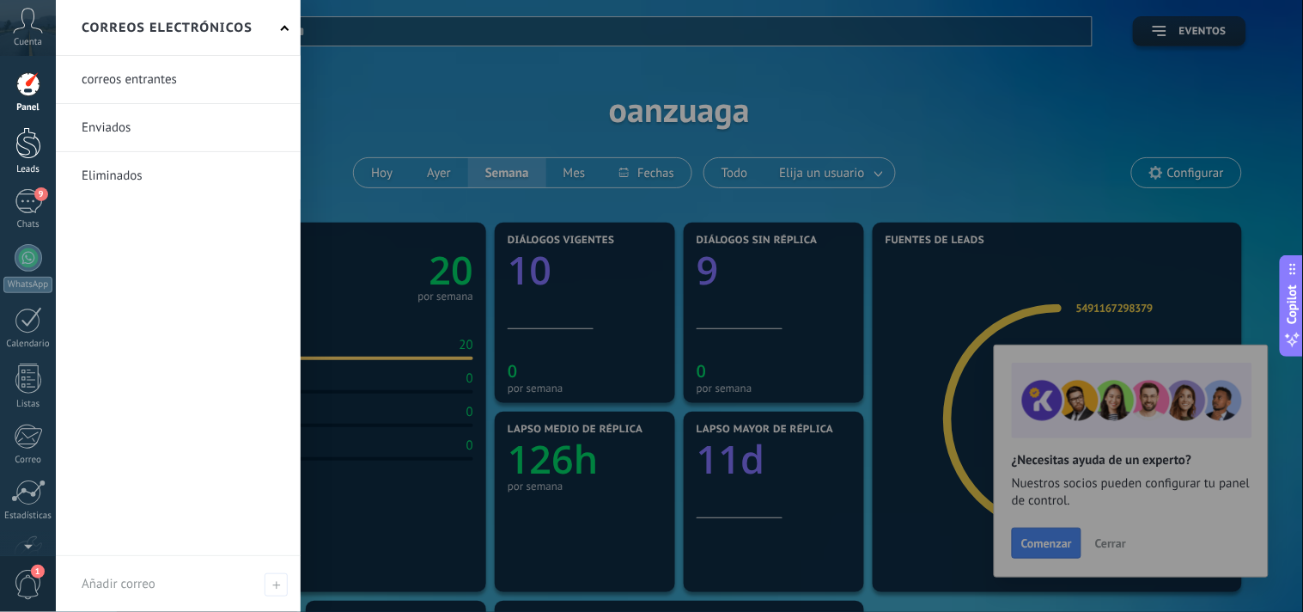
click at [31, 142] on div at bounding box center [28, 143] width 26 height 32
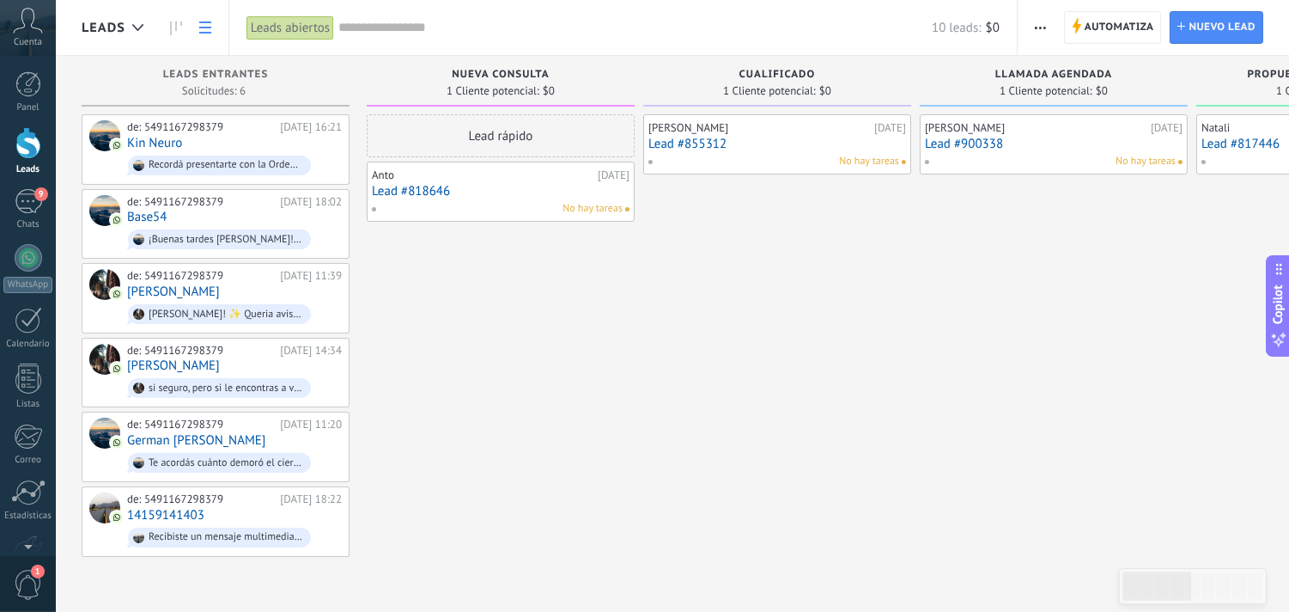
click at [199, 27] on use at bounding box center [205, 27] width 12 height 12
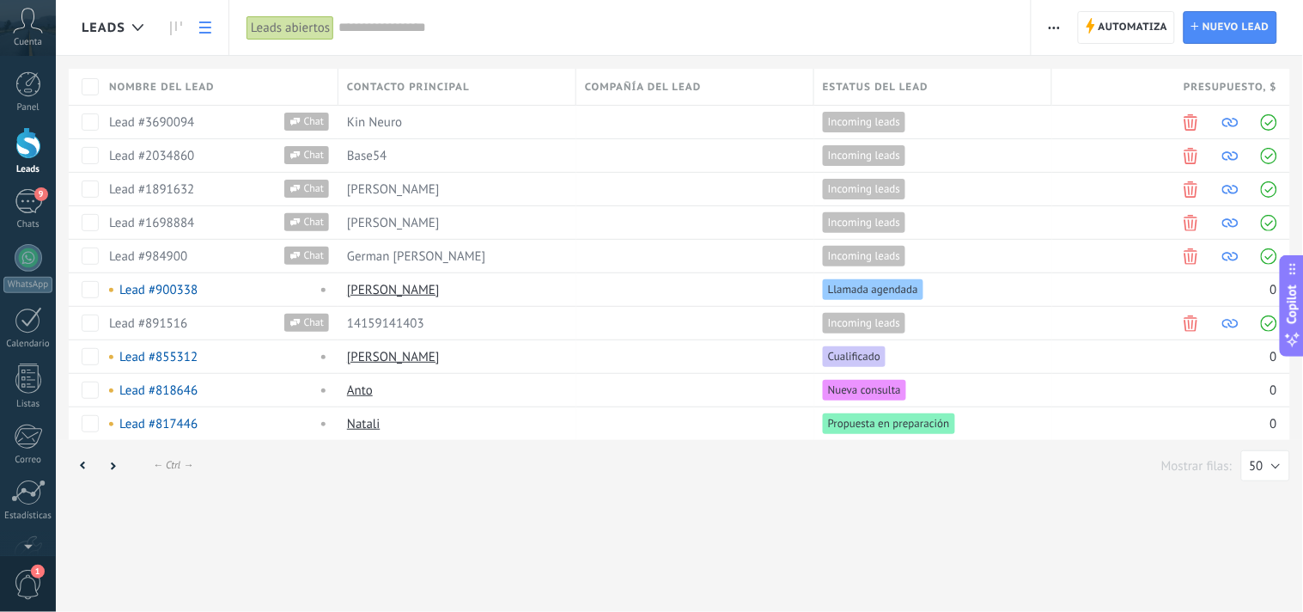
click at [199, 27] on body ".abccls-1,.abccls-2{fill-rule:evenodd}.abccls-2{fill:#fff} .abfcls-1{fill:none}…" at bounding box center [651, 306] width 1303 height 612
click at [209, 30] on icon at bounding box center [205, 27] width 12 height 12
click at [170, 23] on use at bounding box center [176, 28] width 12 height 14
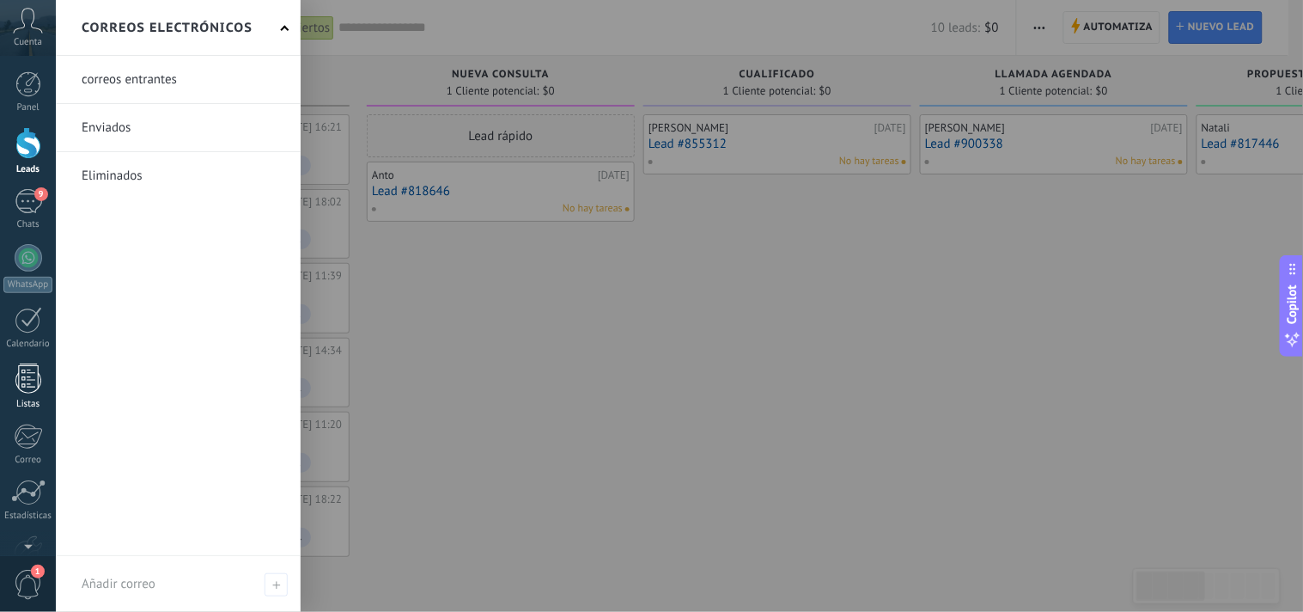
click at [27, 376] on div at bounding box center [28, 378] width 26 height 30
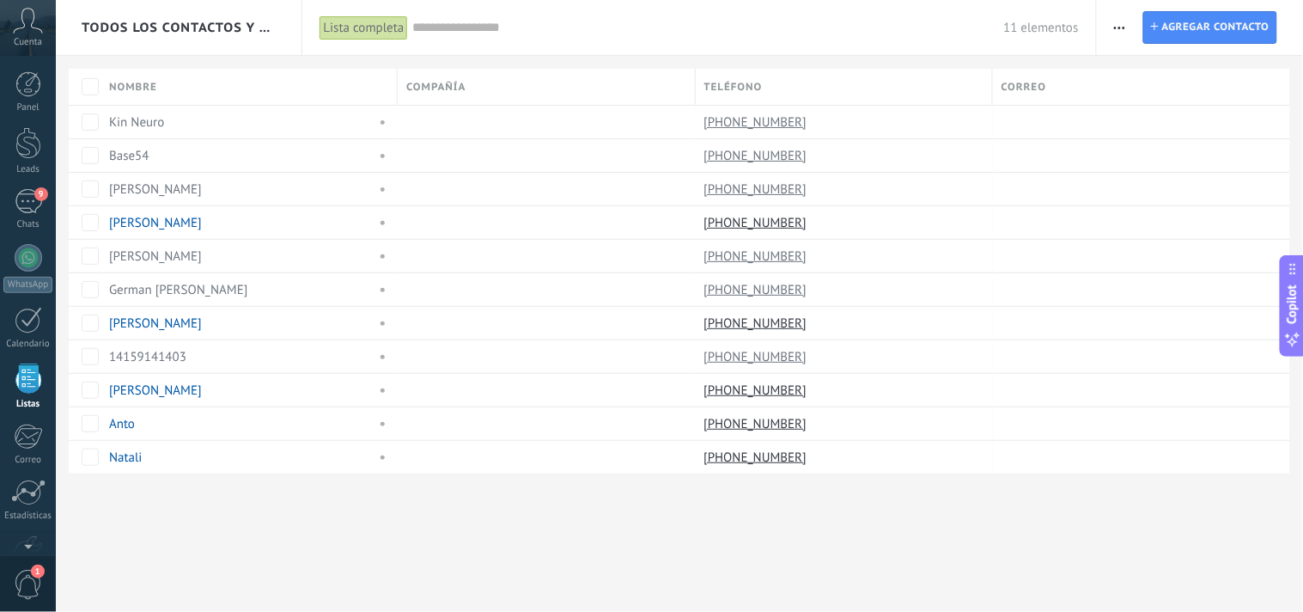
scroll to position [45, 0]
click at [23, 507] on div at bounding box center [28, 505] width 29 height 30
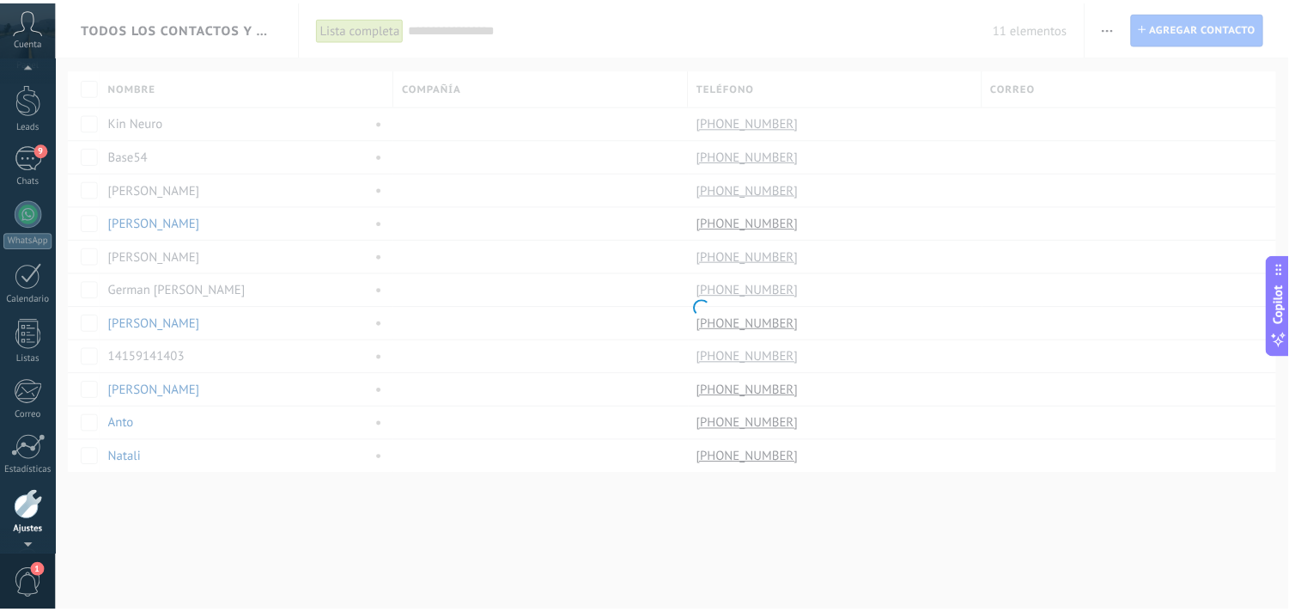
scroll to position [103, 0]
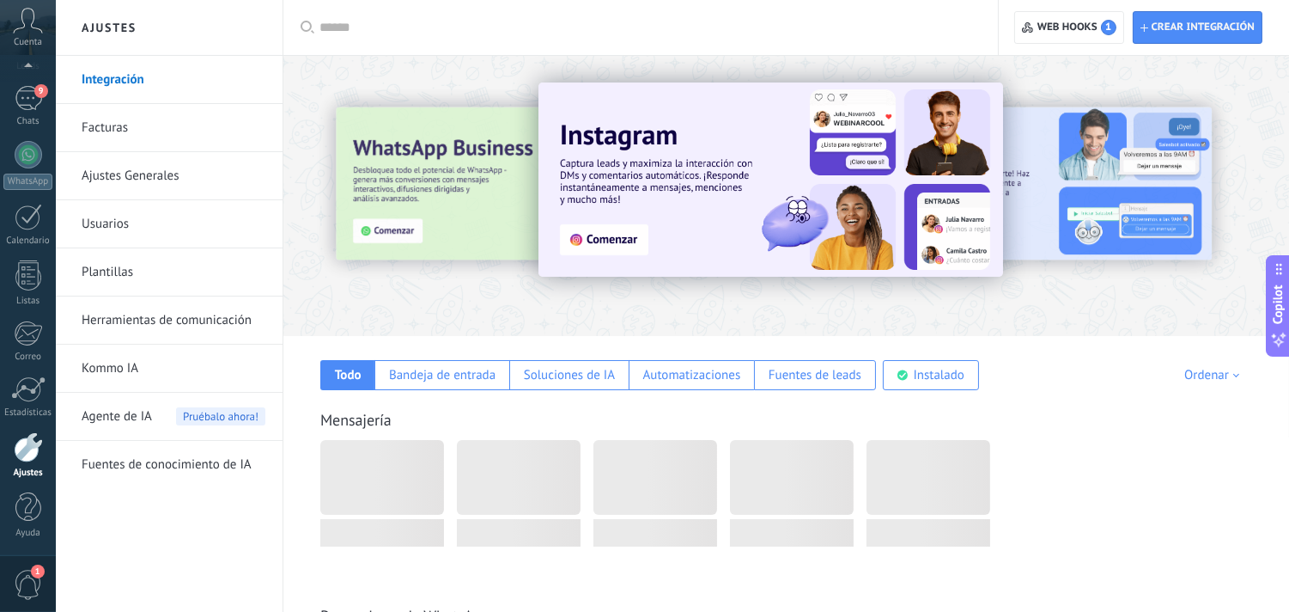
click at [136, 74] on link "Integración" at bounding box center [174, 80] width 184 height 48
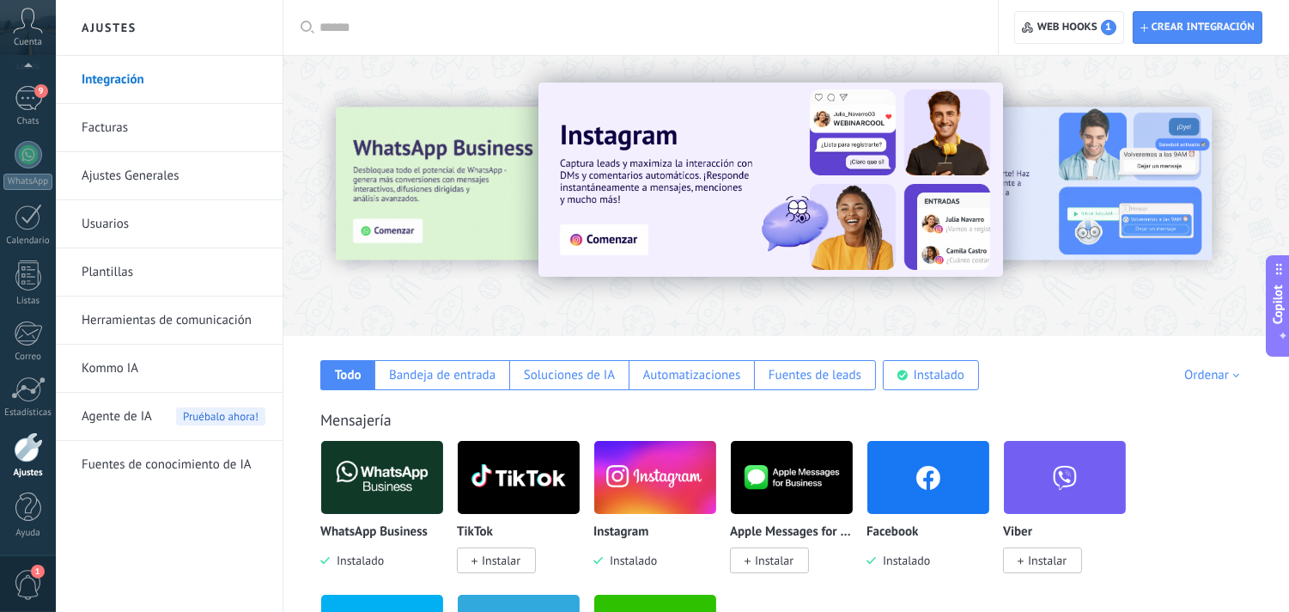
click at [136, 74] on link "Integración" at bounding box center [174, 80] width 184 height 48
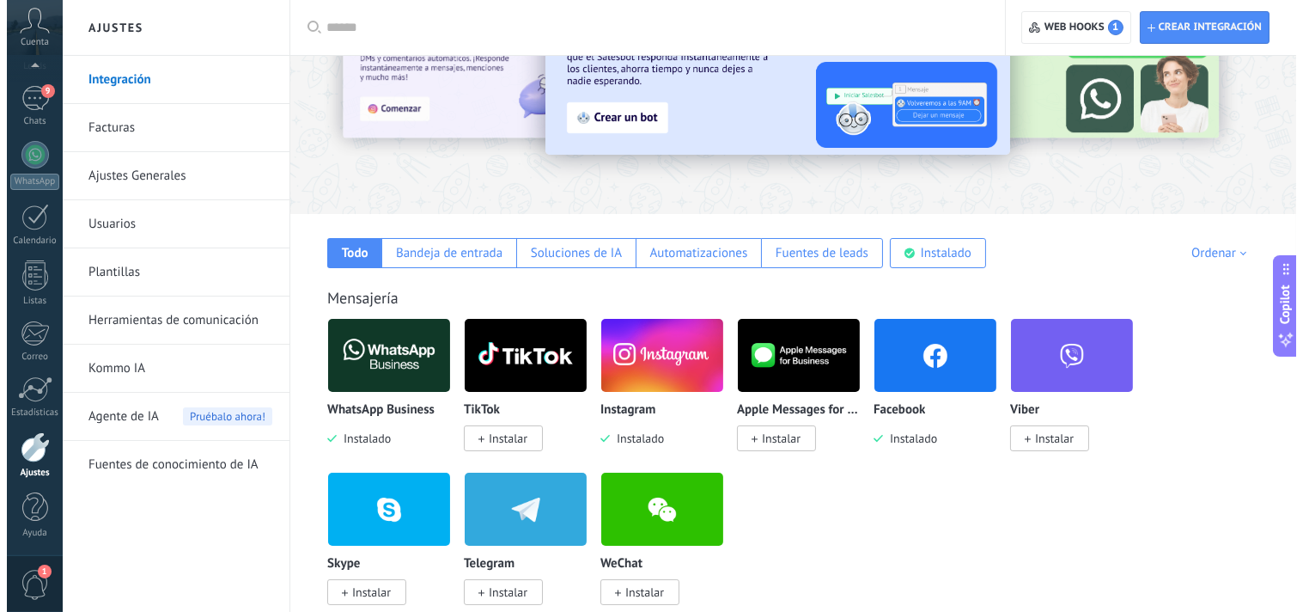
scroll to position [0, 0]
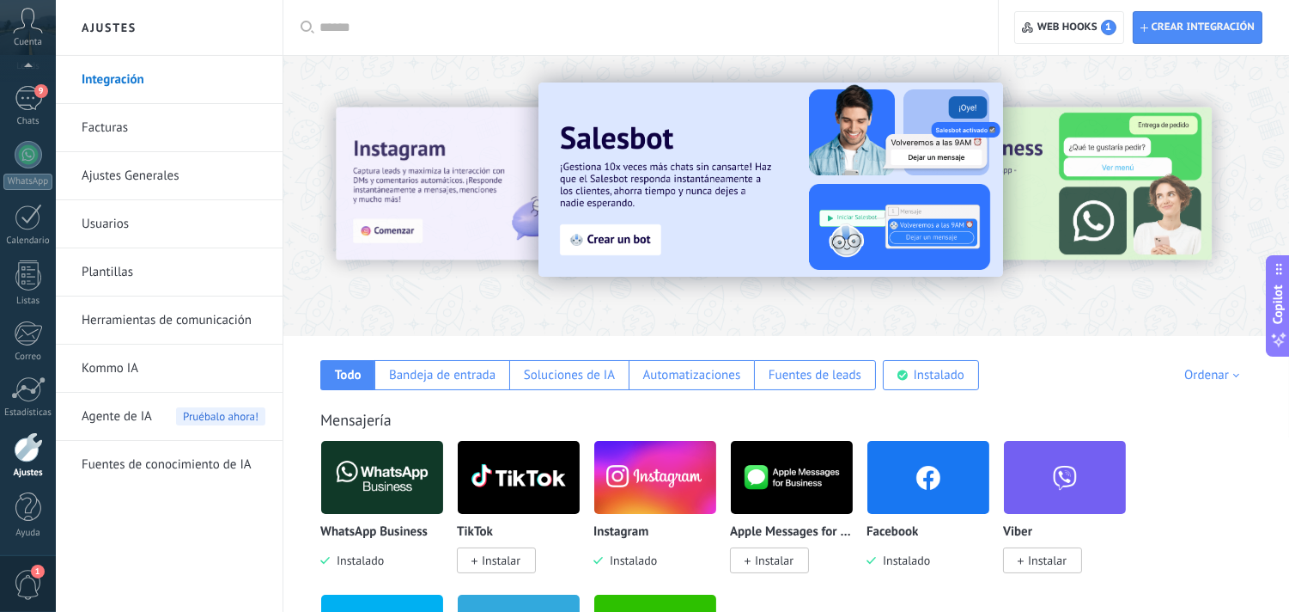
click at [131, 174] on link "Ajustes Generales" at bounding box center [174, 176] width 184 height 48
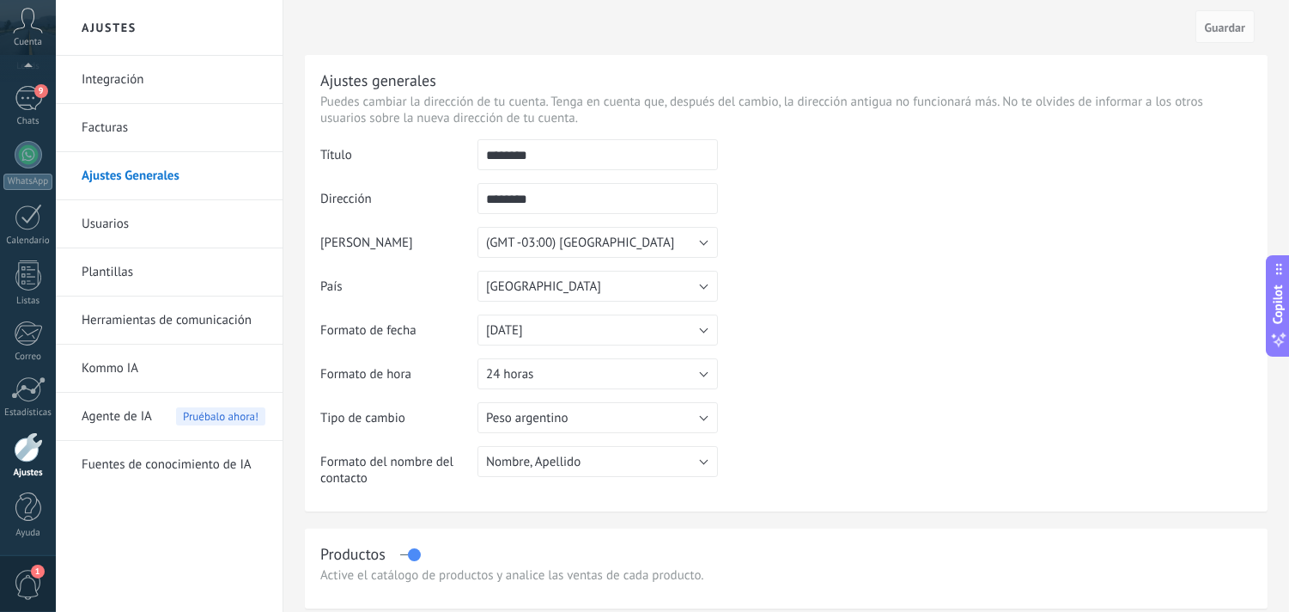
click at [113, 219] on link "Usuarios" at bounding box center [174, 224] width 184 height 48
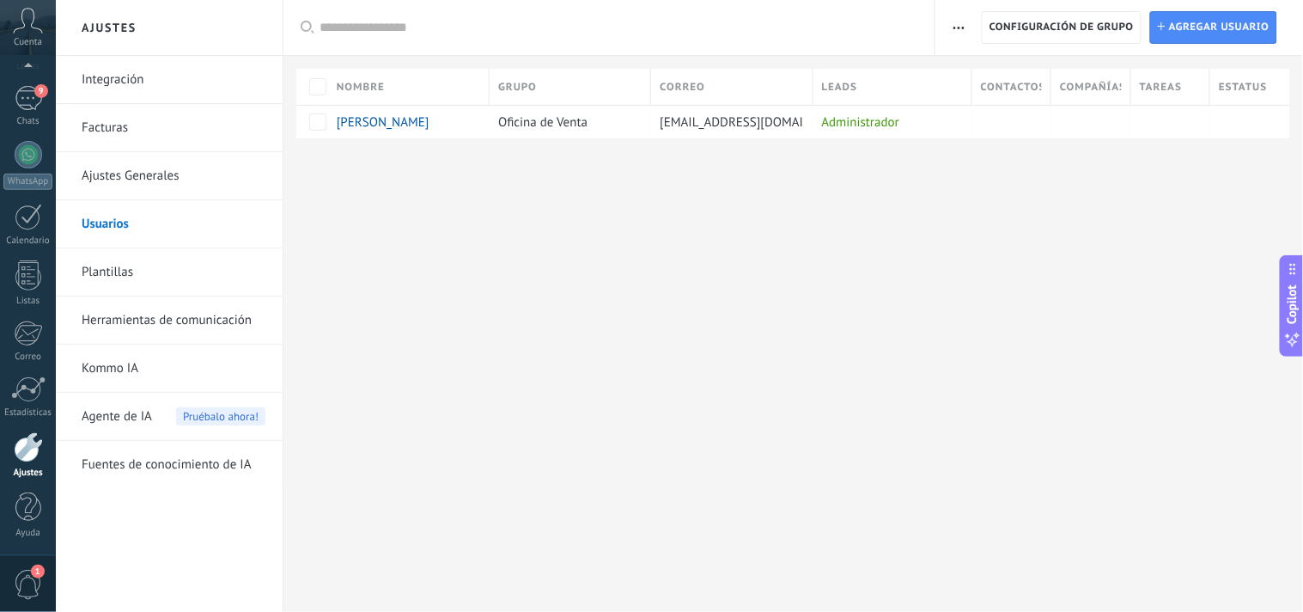
click at [112, 273] on link "Plantillas" at bounding box center [174, 272] width 184 height 48
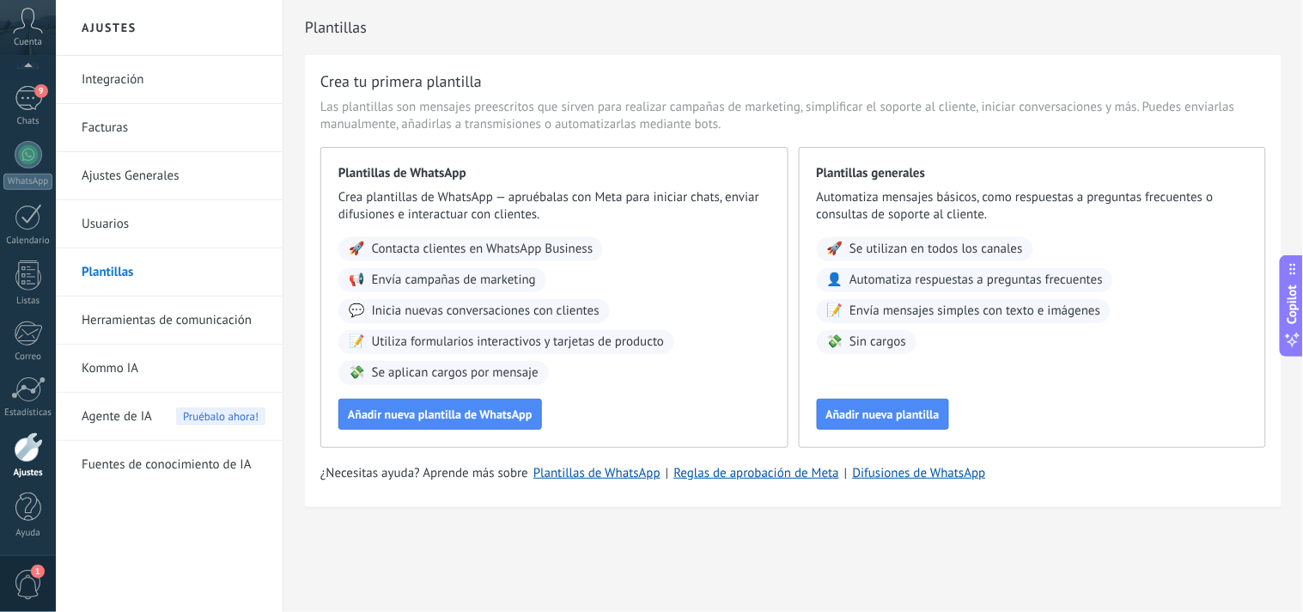
click at [120, 362] on link "Kommo IA" at bounding box center [174, 368] width 184 height 48
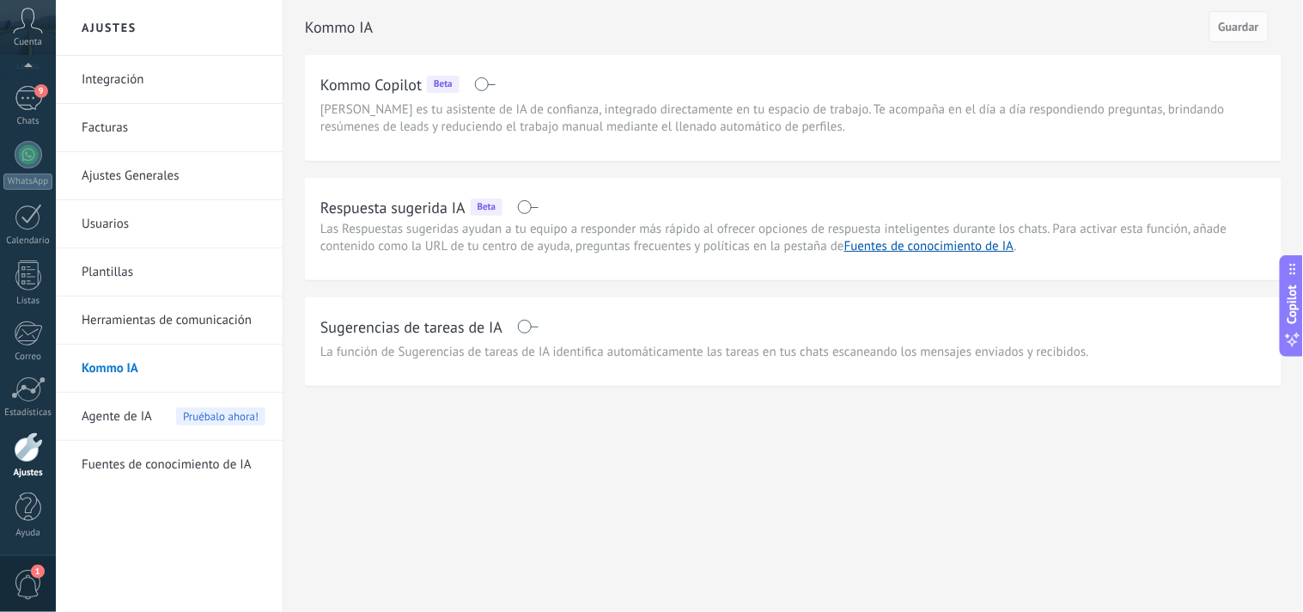
click at [115, 423] on span "Agente de IA" at bounding box center [117, 417] width 70 height 48
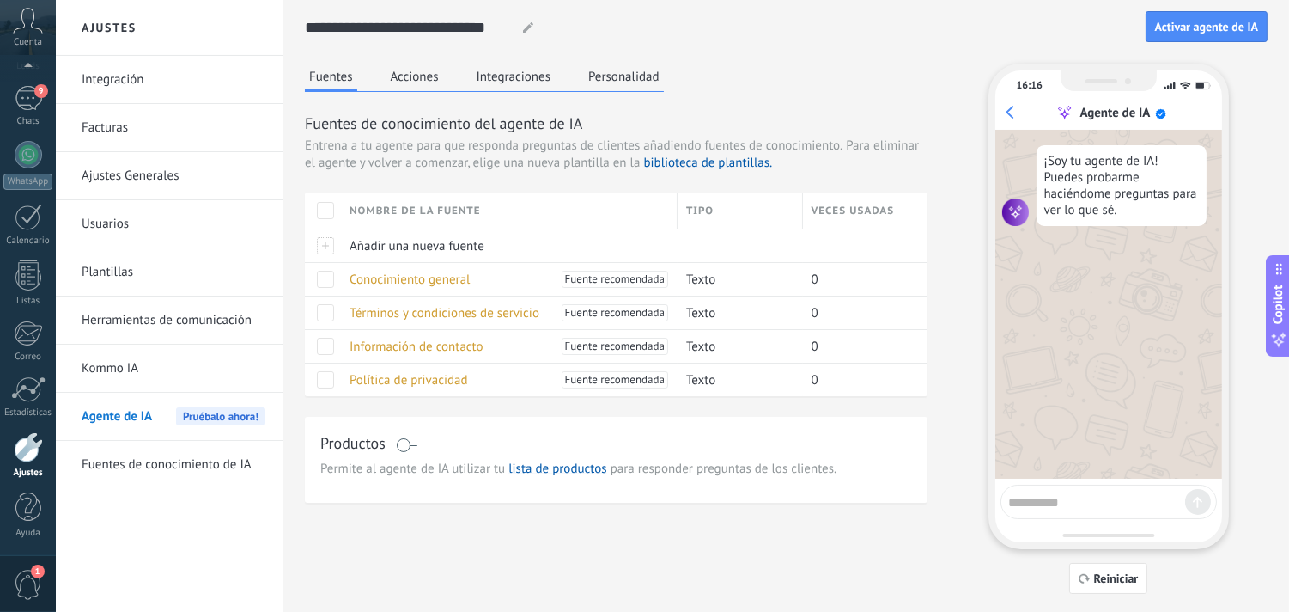
click at [118, 467] on link "Fuentes de conocimiento de IA" at bounding box center [174, 465] width 184 height 48
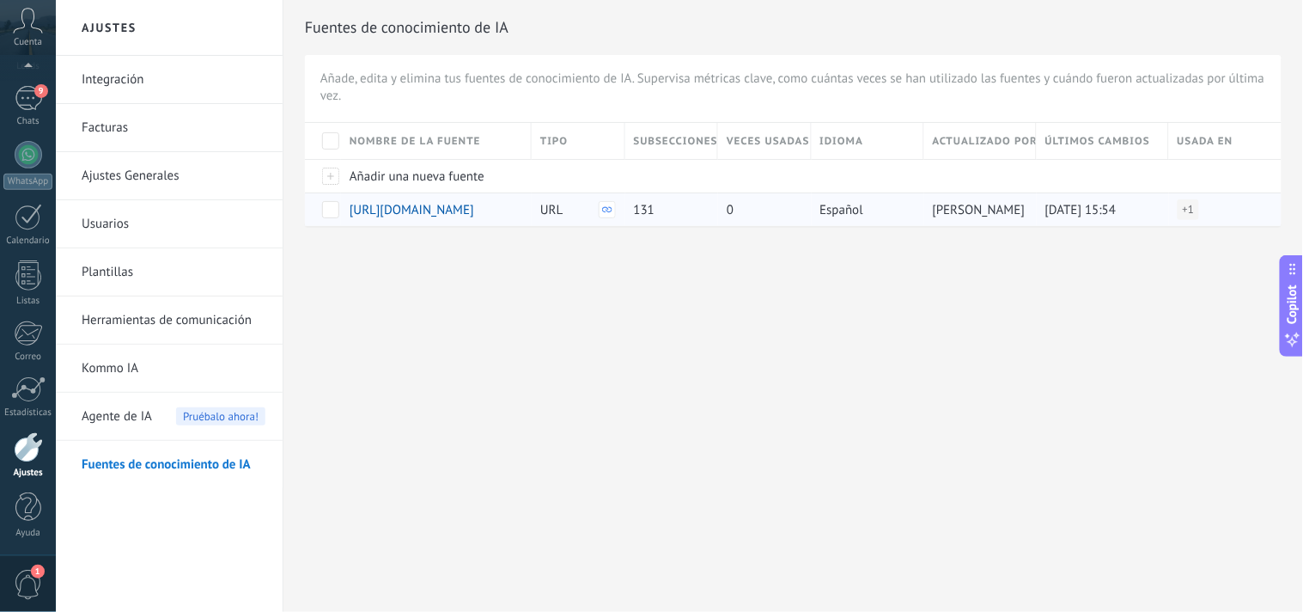
click at [328, 210] on span at bounding box center [330, 209] width 17 height 17
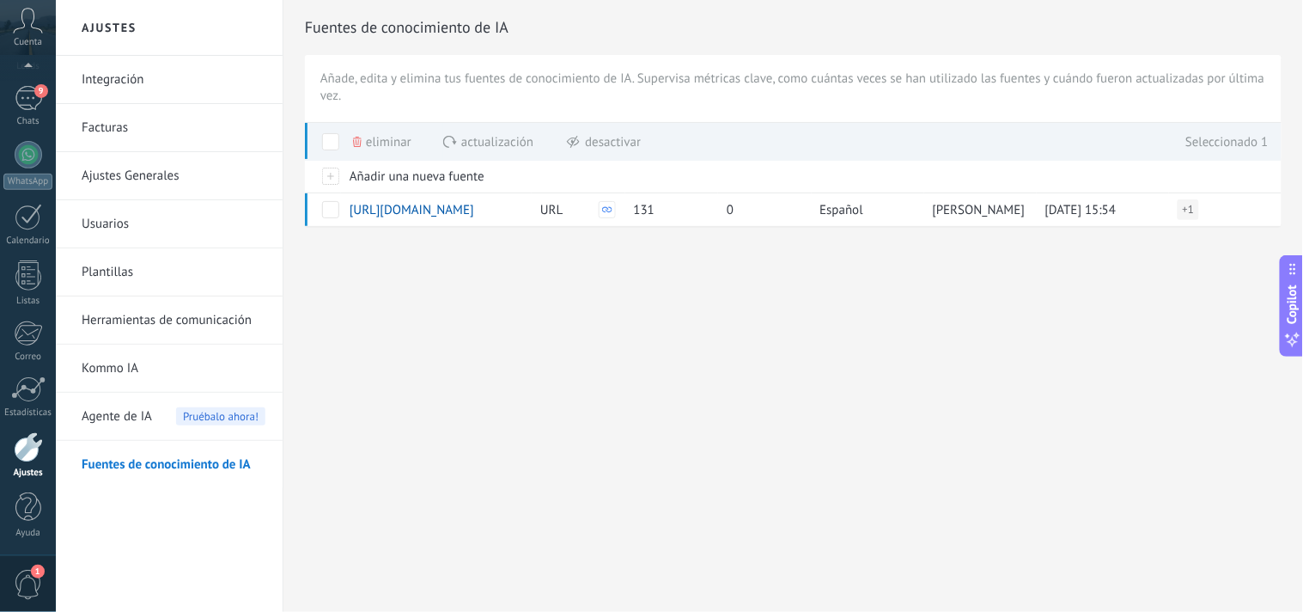
click at [374, 144] on span "Eliminar" at bounding box center [389, 142] width 46 height 34
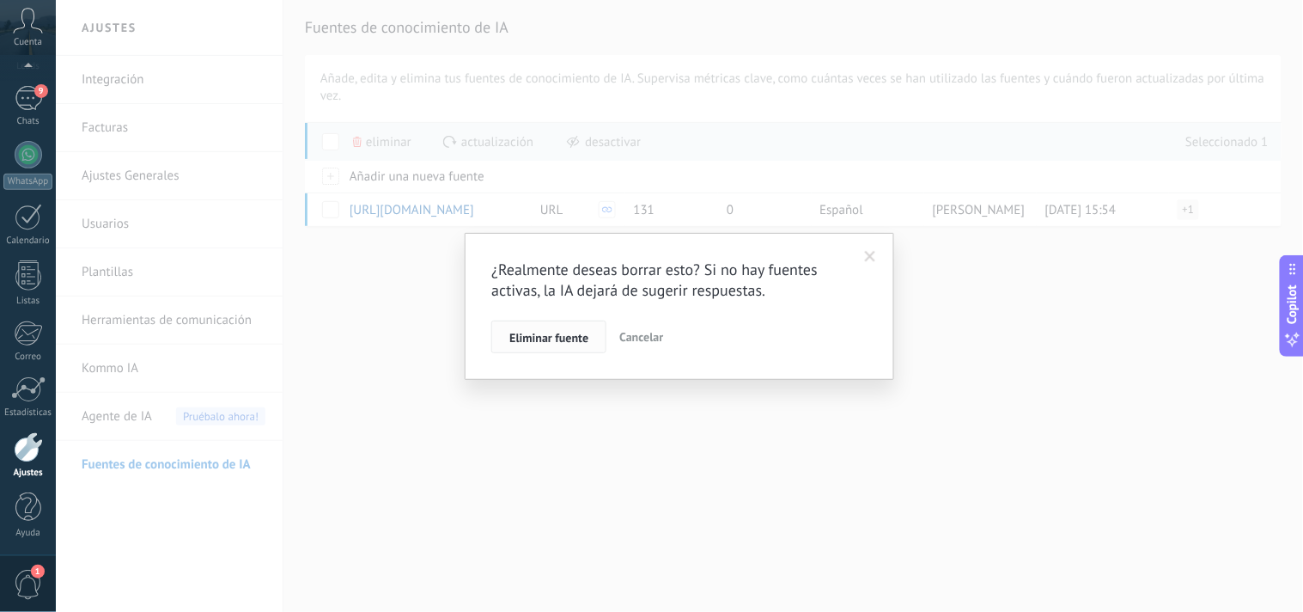
click at [574, 344] on span "Eliminar fuente" at bounding box center [548, 338] width 79 height 12
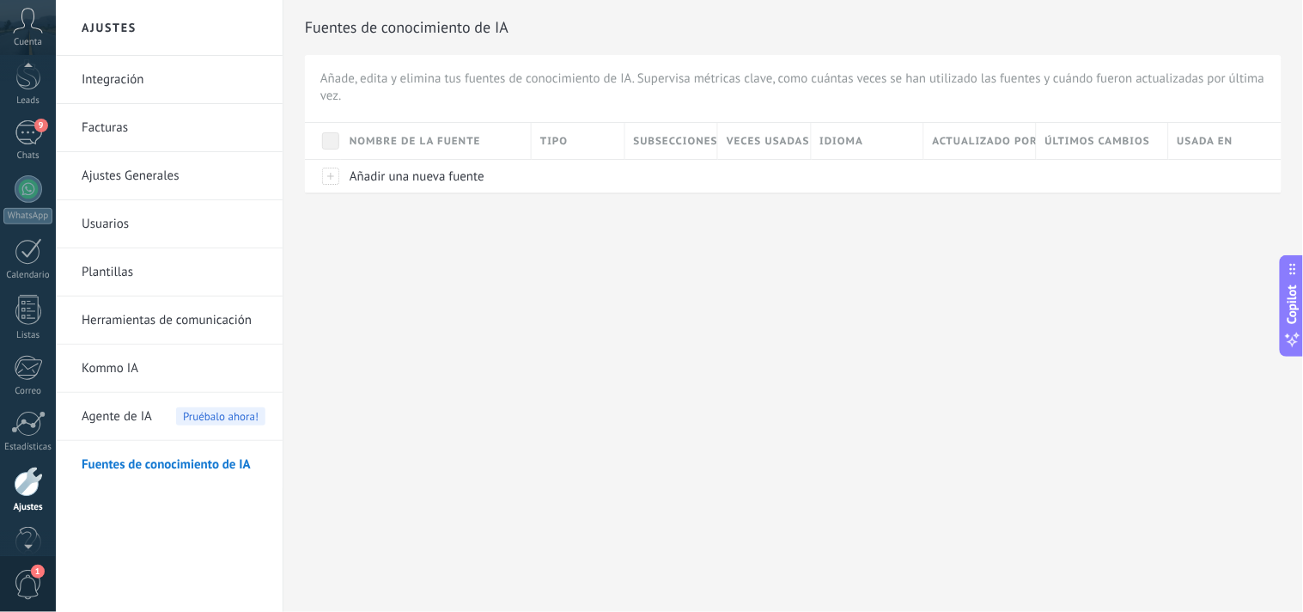
scroll to position [28, 0]
click at [29, 28] on icon at bounding box center [28, 21] width 30 height 26
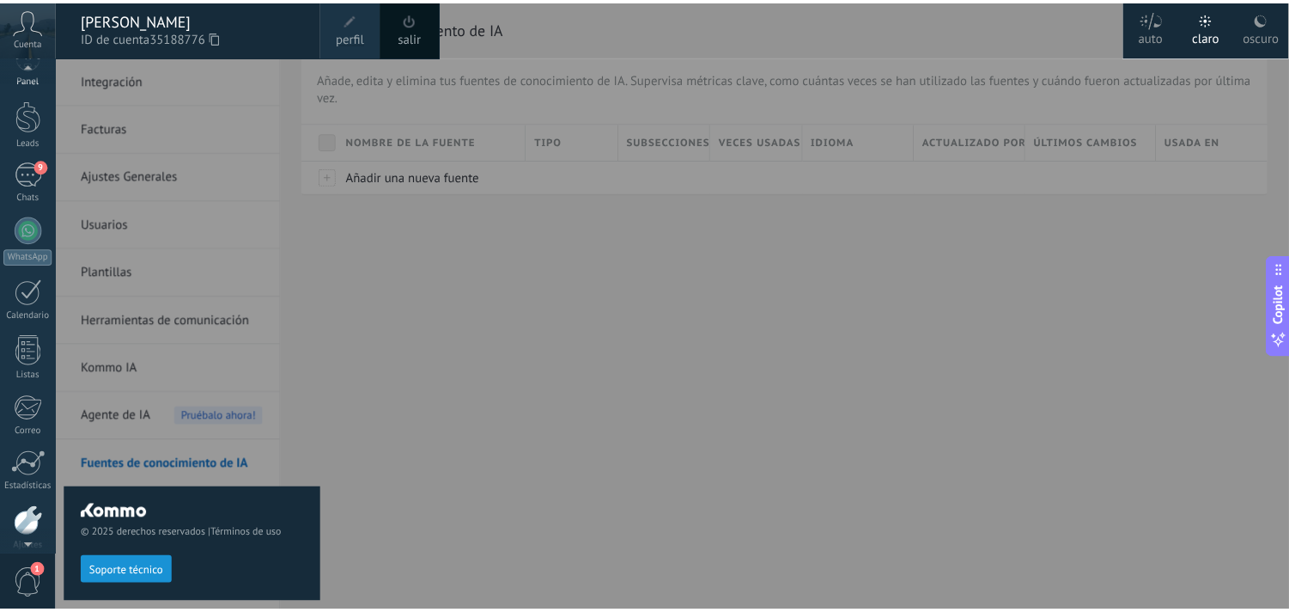
scroll to position [0, 0]
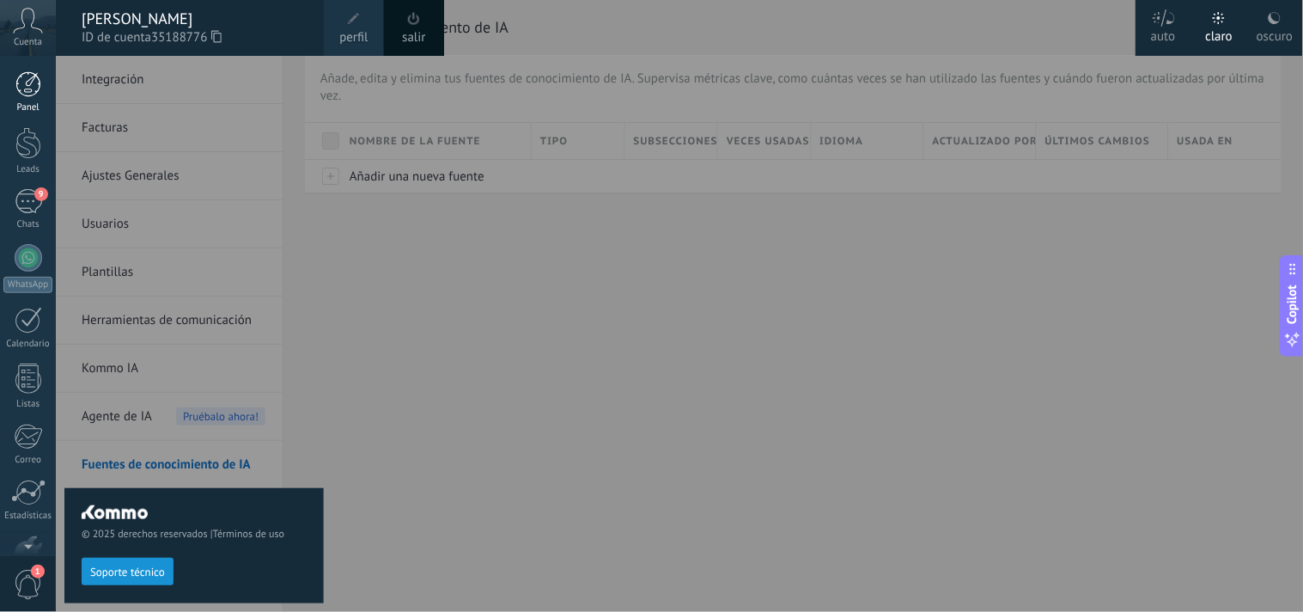
click at [28, 82] on div at bounding box center [28, 84] width 26 height 26
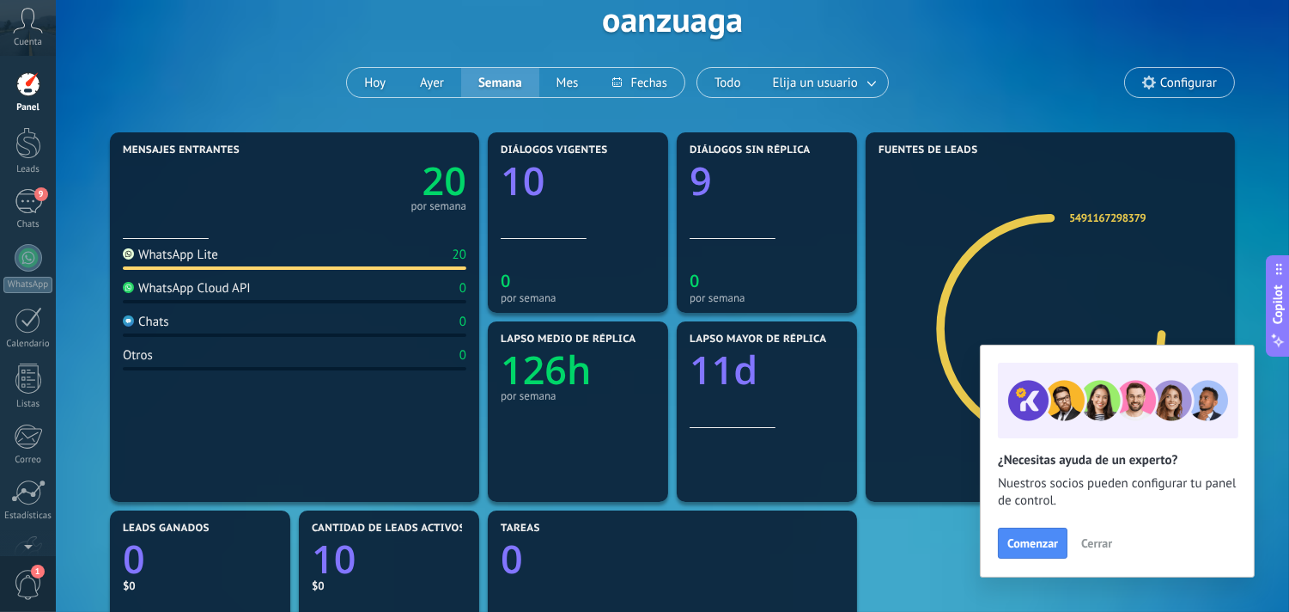
scroll to position [88, 0]
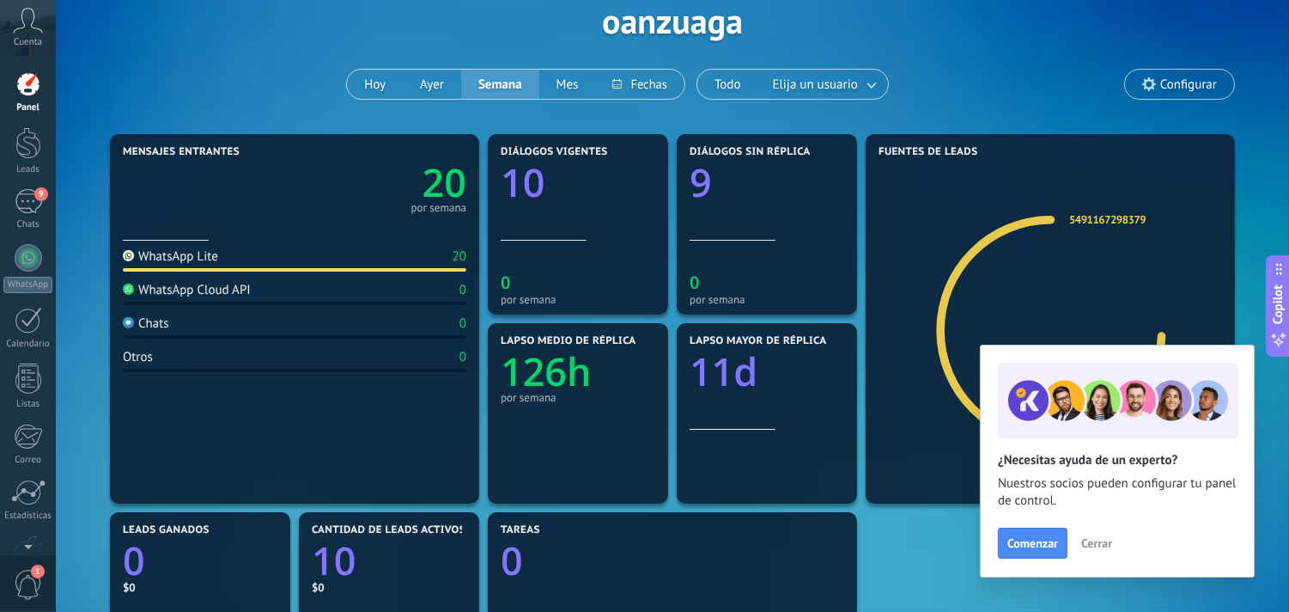
click at [1161, 78] on span "Configurar" at bounding box center [1189, 84] width 57 height 15
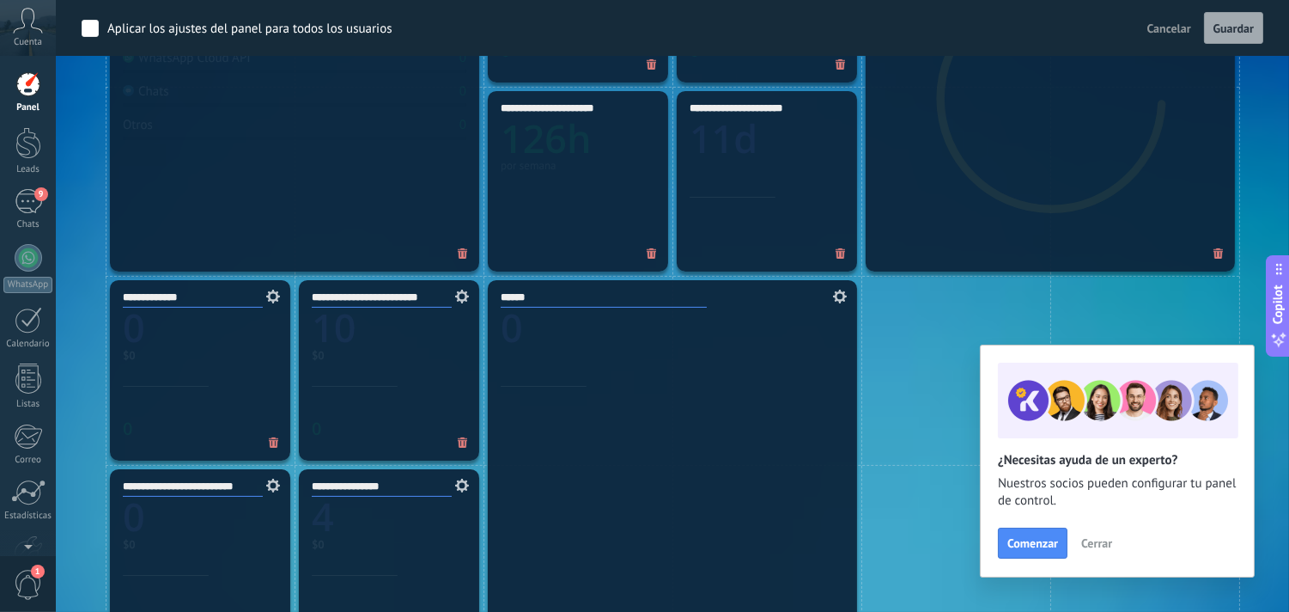
scroll to position [760, 0]
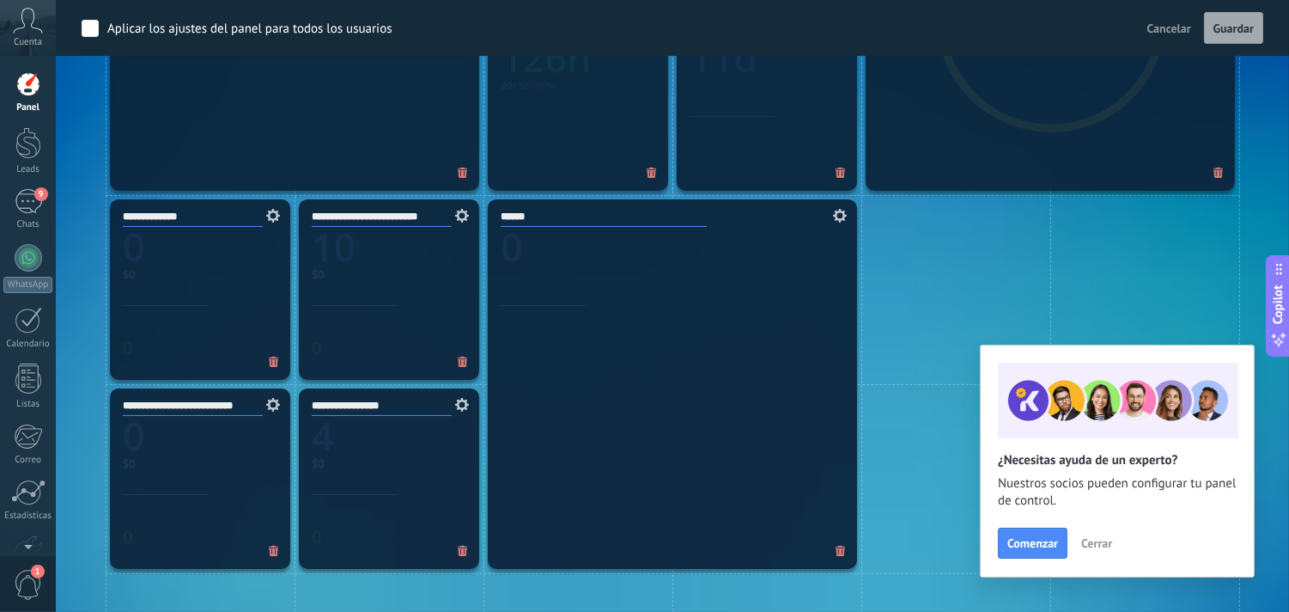
click at [1101, 541] on span "Cerrar" at bounding box center [1096, 543] width 31 height 12
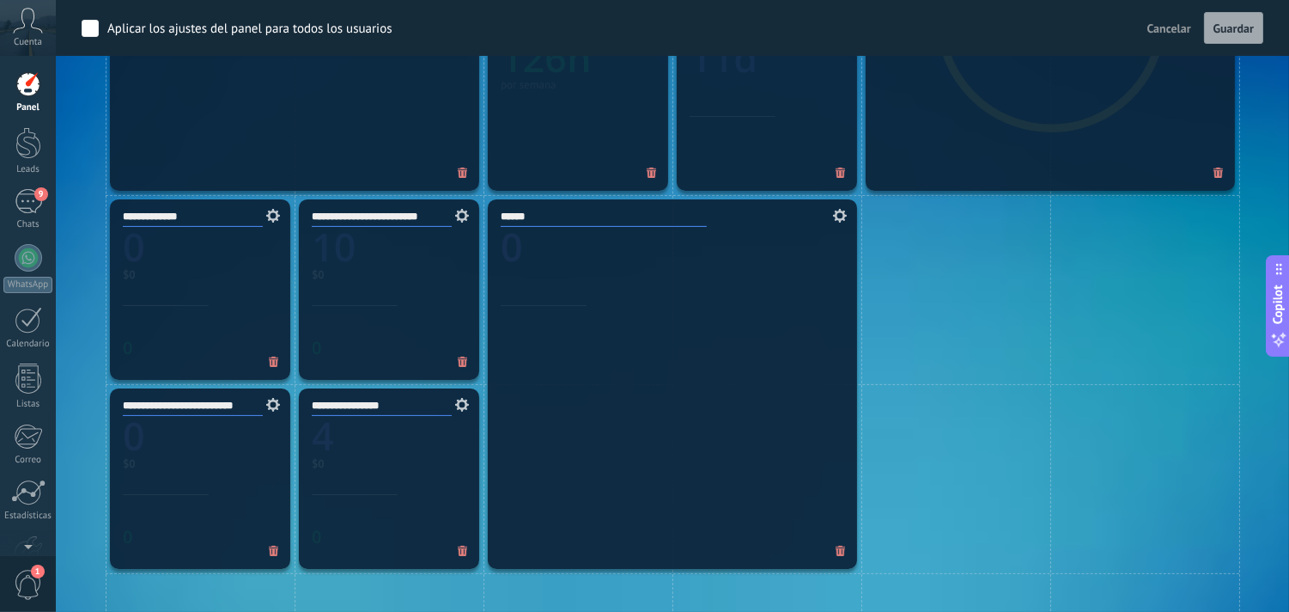
click at [27, 27] on icon at bounding box center [28, 21] width 30 height 26
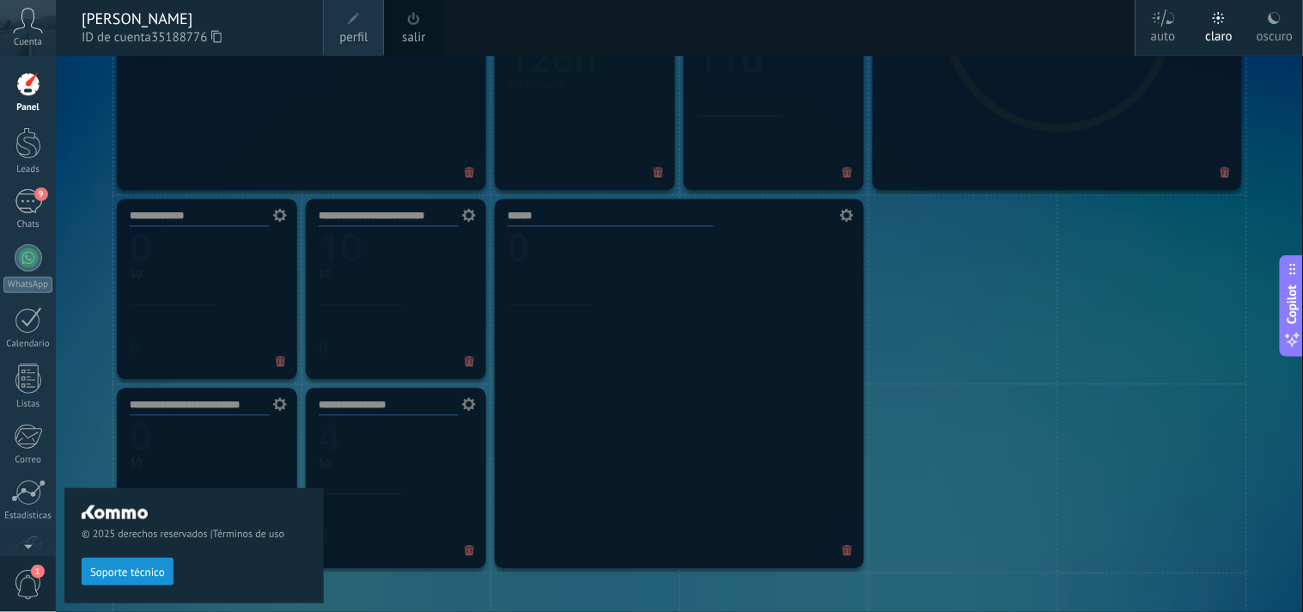
click at [159, 33] on span "35188776" at bounding box center [186, 37] width 70 height 19
click at [353, 40] on span "perfil" at bounding box center [353, 37] width 28 height 19
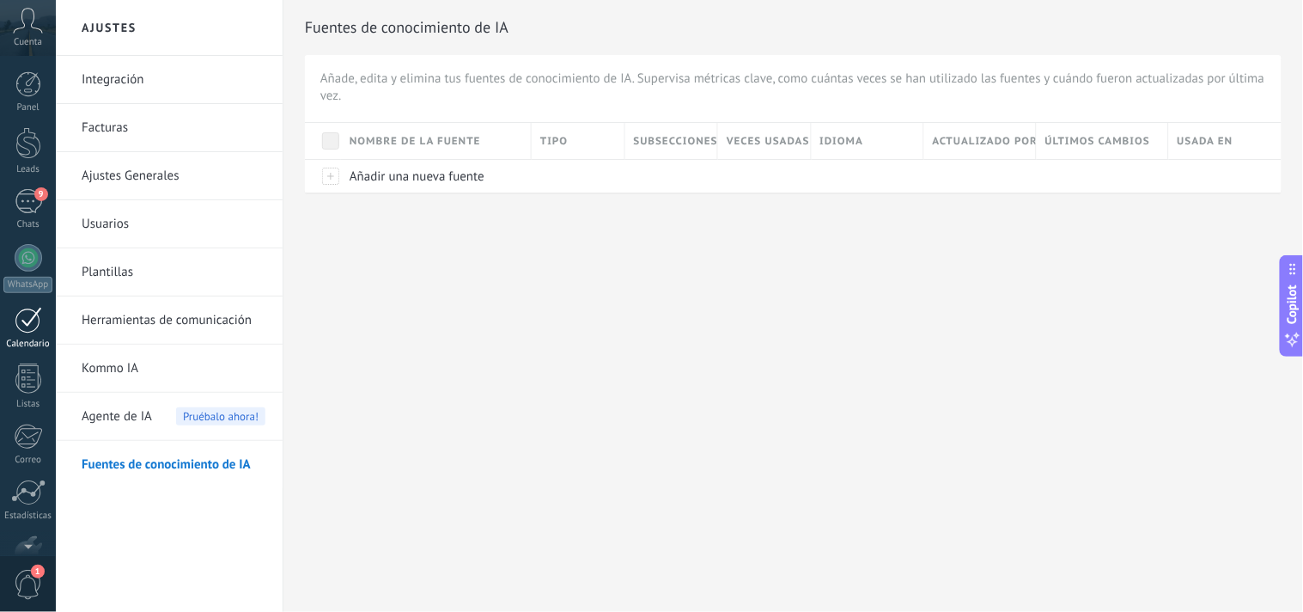
click at [31, 323] on div at bounding box center [28, 320] width 27 height 27
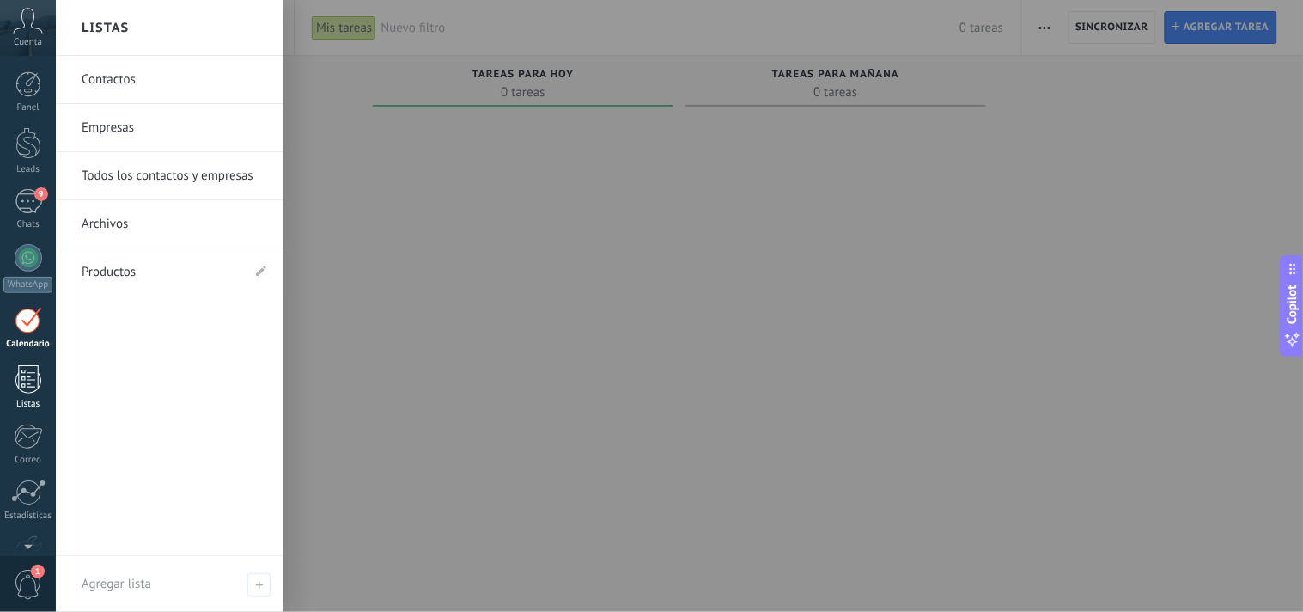
click at [33, 370] on div at bounding box center [28, 378] width 26 height 30
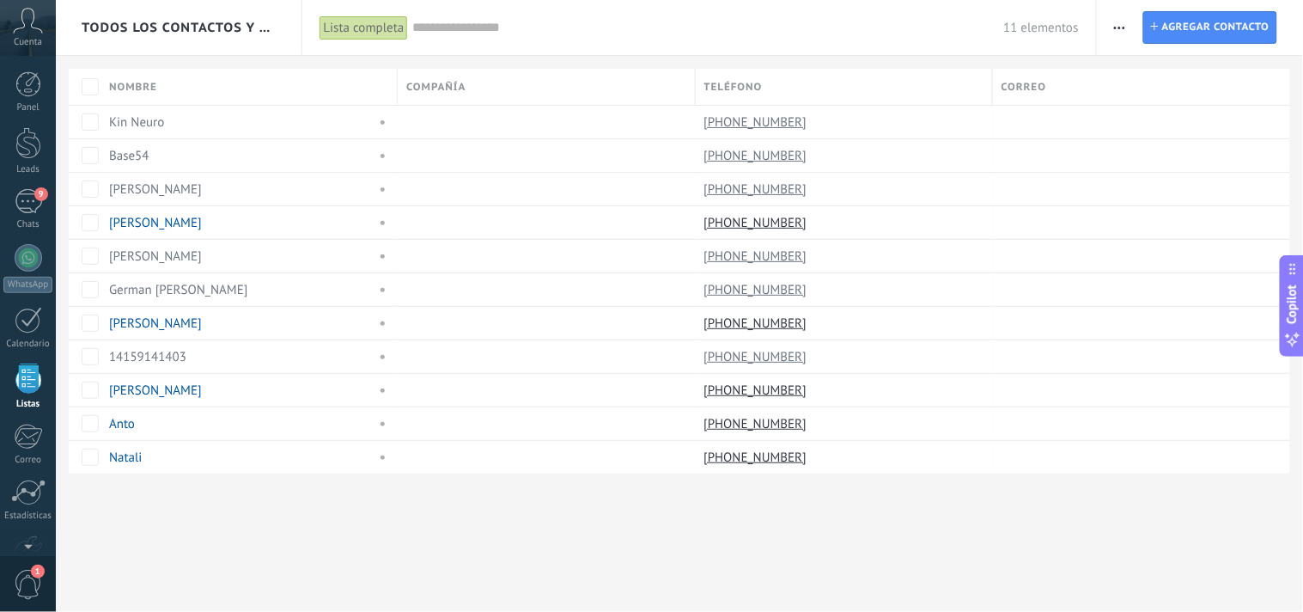
click at [34, 37] on span "Cuenta" at bounding box center [28, 42] width 28 height 11
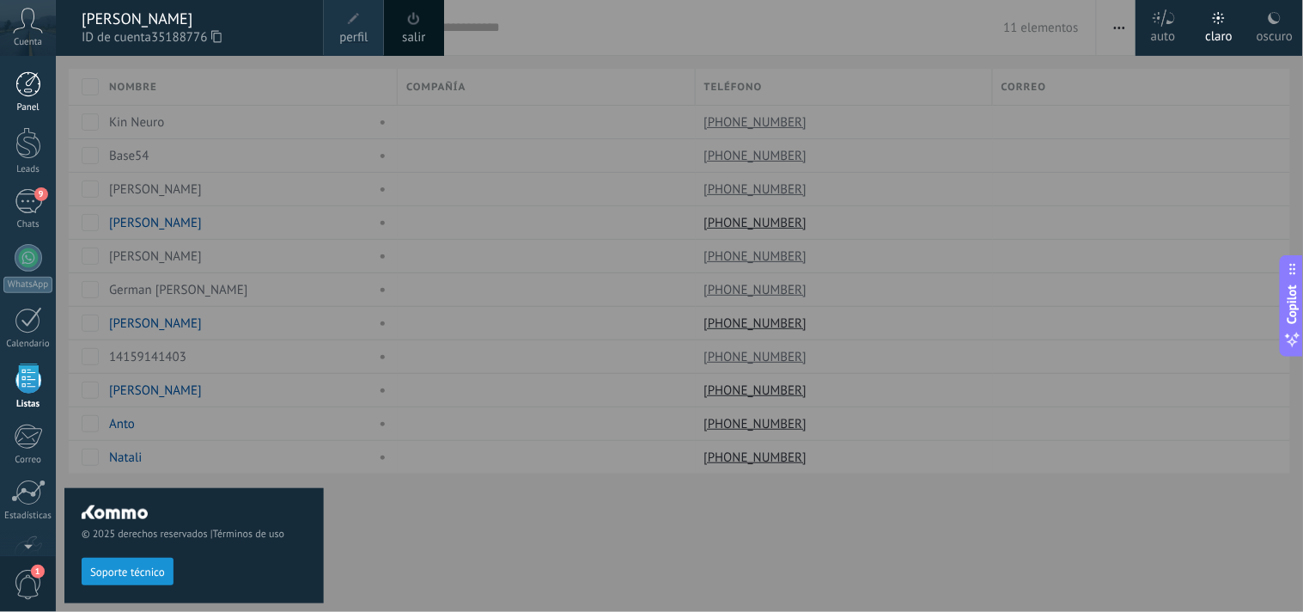
click at [35, 90] on div at bounding box center [28, 84] width 26 height 26
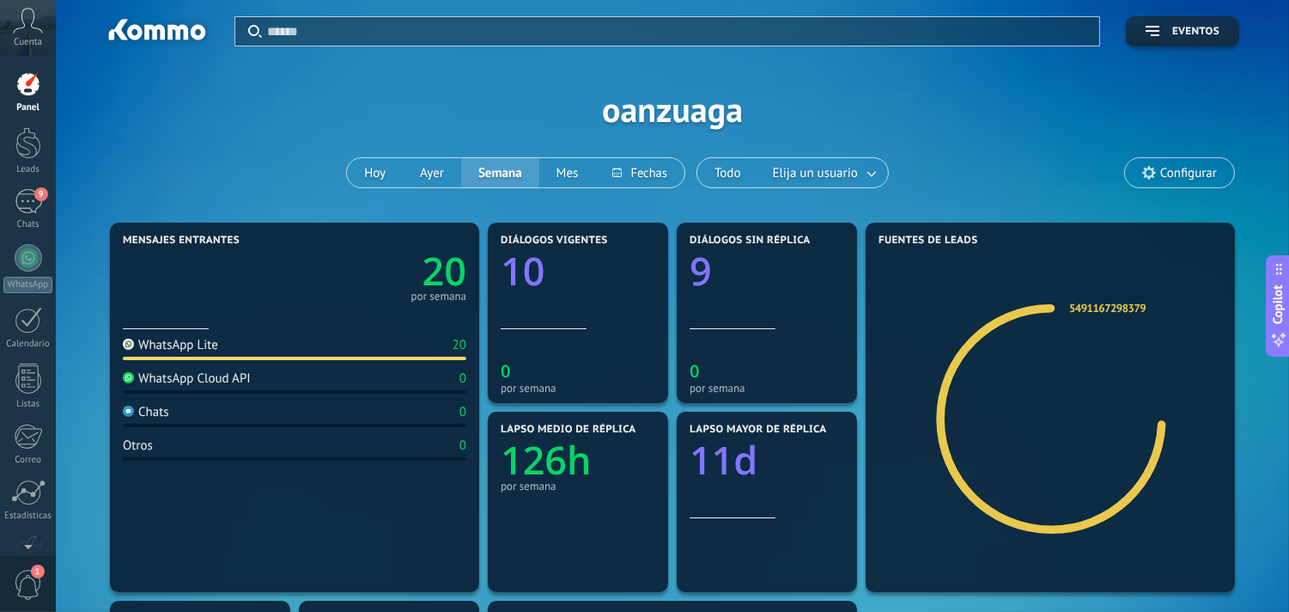
click at [444, 381] on div "WhatsApp Cloud API 0" at bounding box center [295, 381] width 344 height 23
click at [1163, 168] on span "Configurar" at bounding box center [1189, 173] width 57 height 15
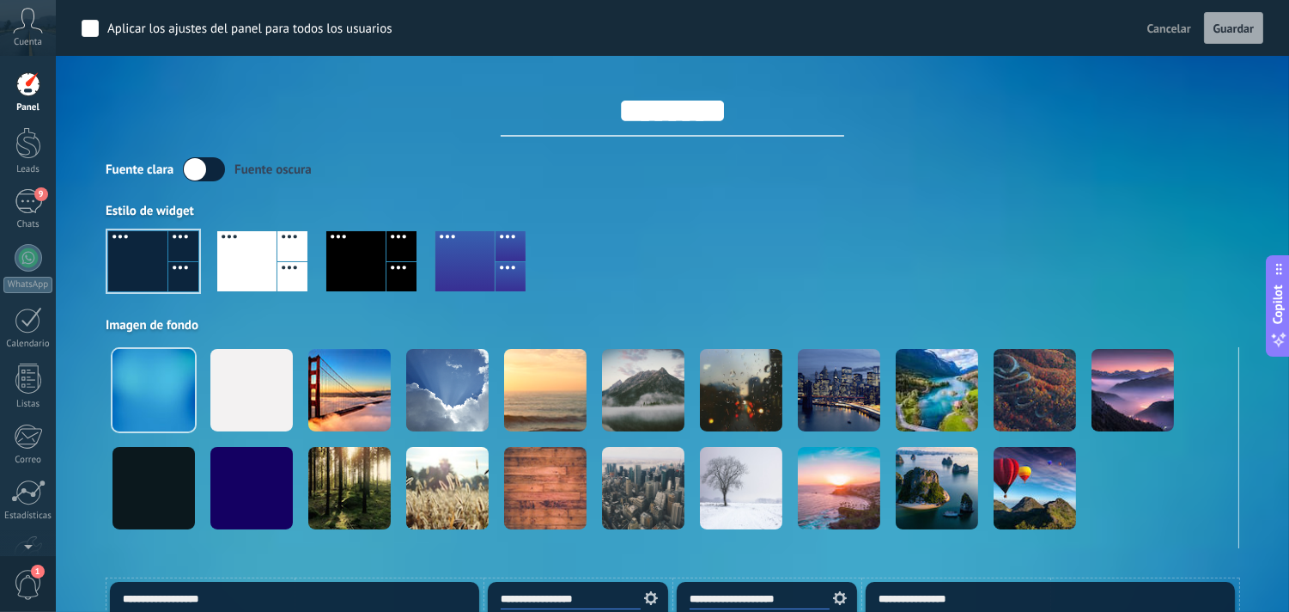
click at [1154, 23] on span "Cancelar" at bounding box center [1170, 28] width 44 height 15
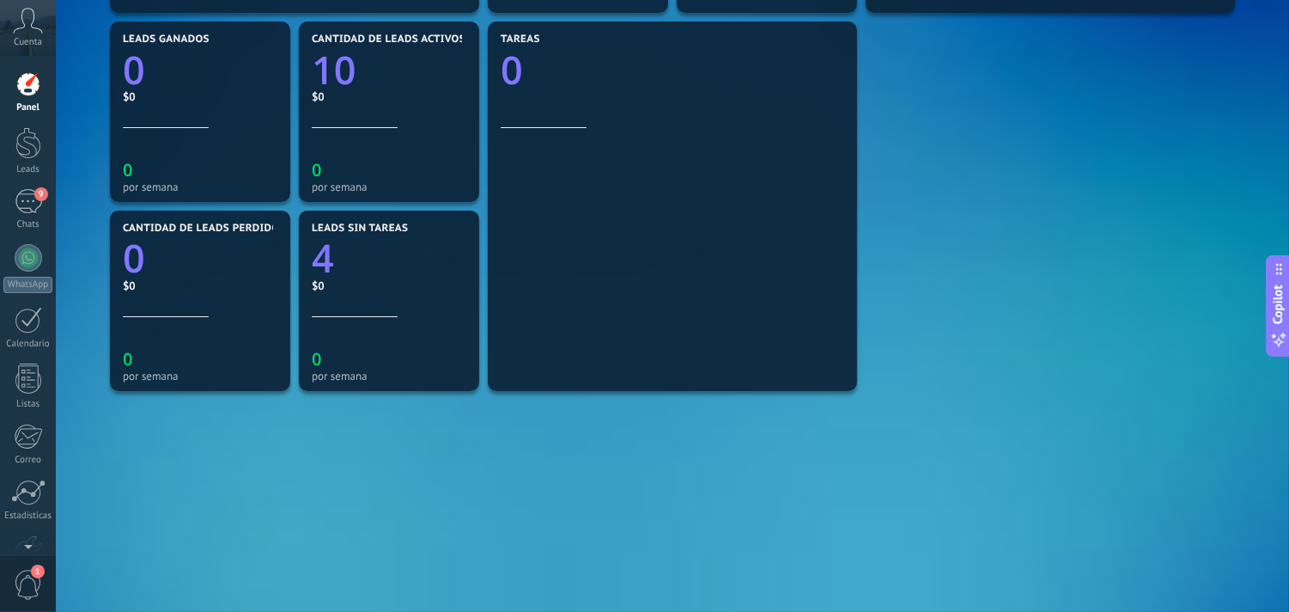
scroll to position [582, 0]
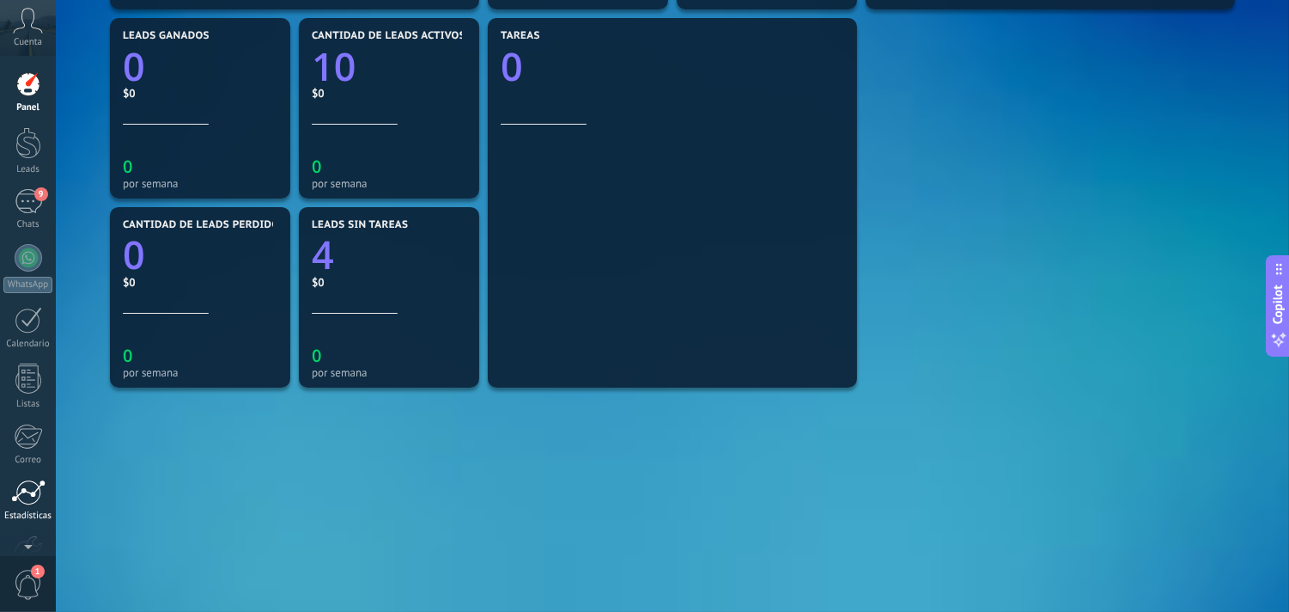
click at [35, 488] on div at bounding box center [28, 492] width 34 height 26
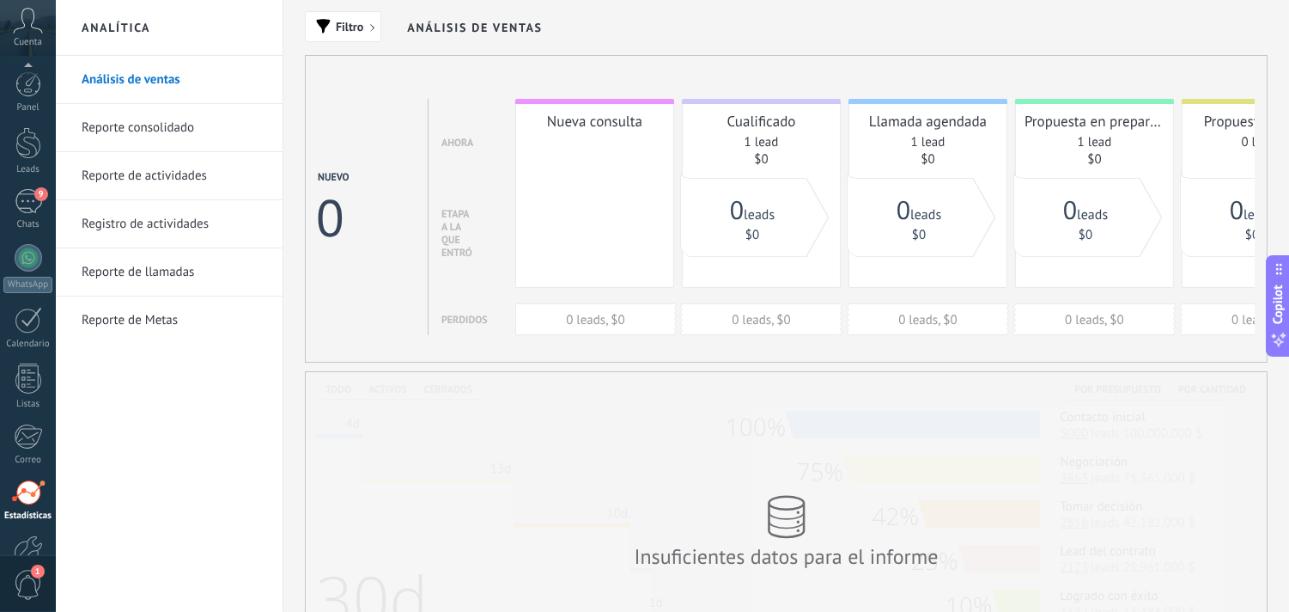
scroll to position [103, 0]
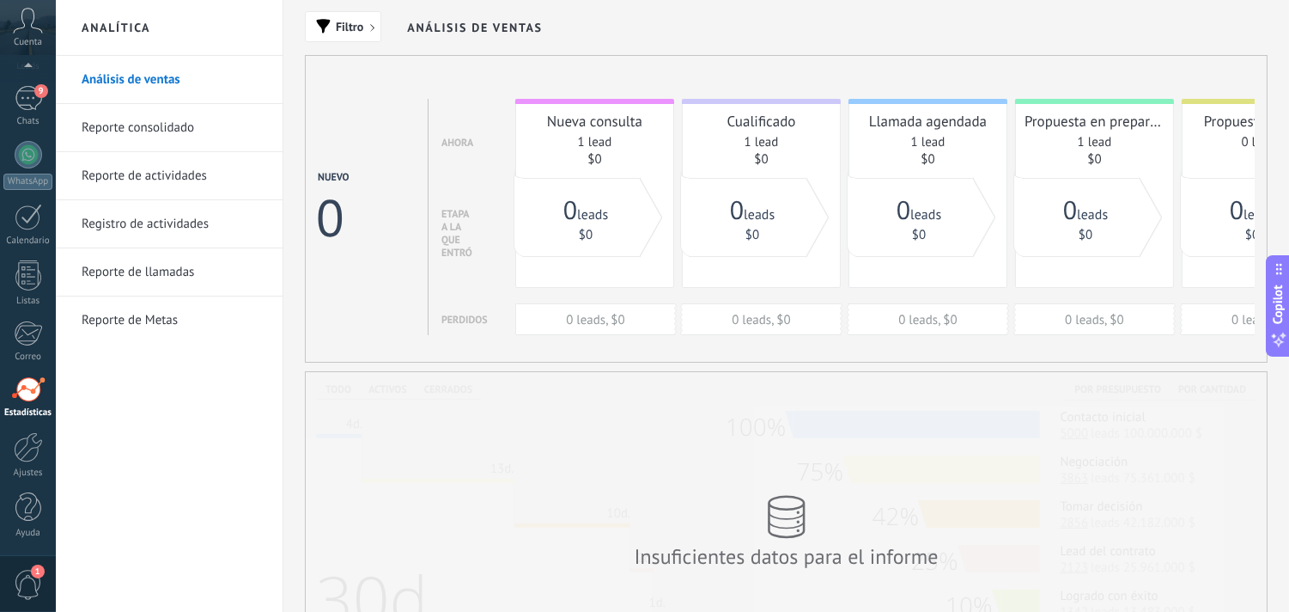
click at [180, 129] on link "Reporte consolidado" at bounding box center [174, 128] width 184 height 48
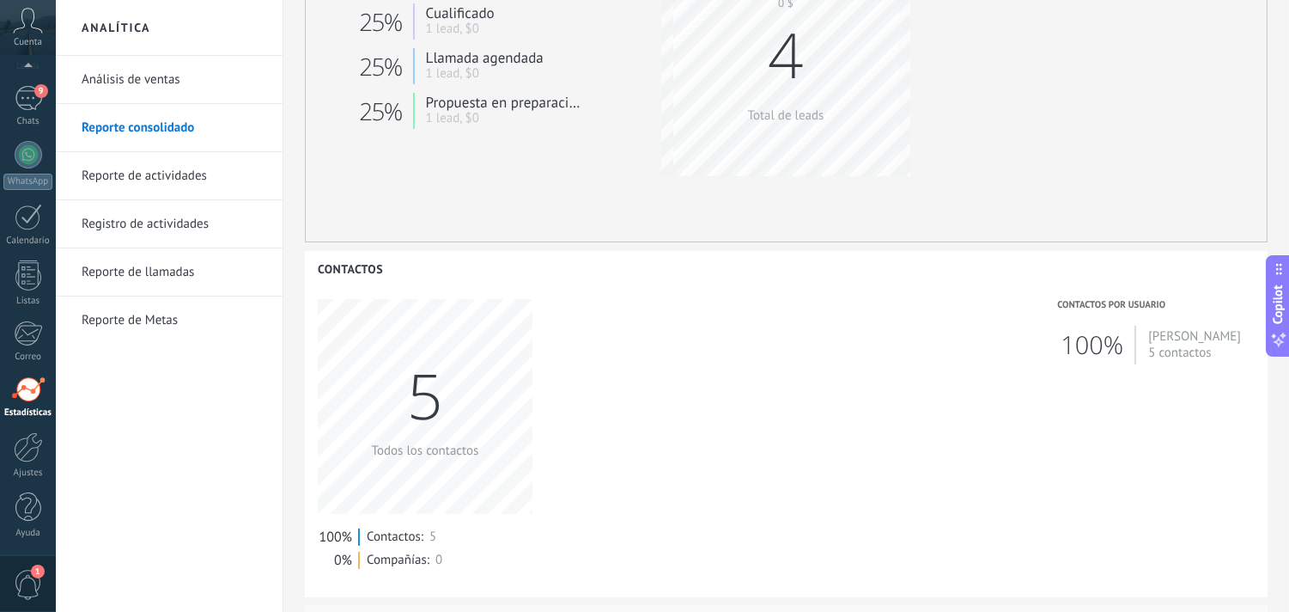
scroll to position [290, 0]
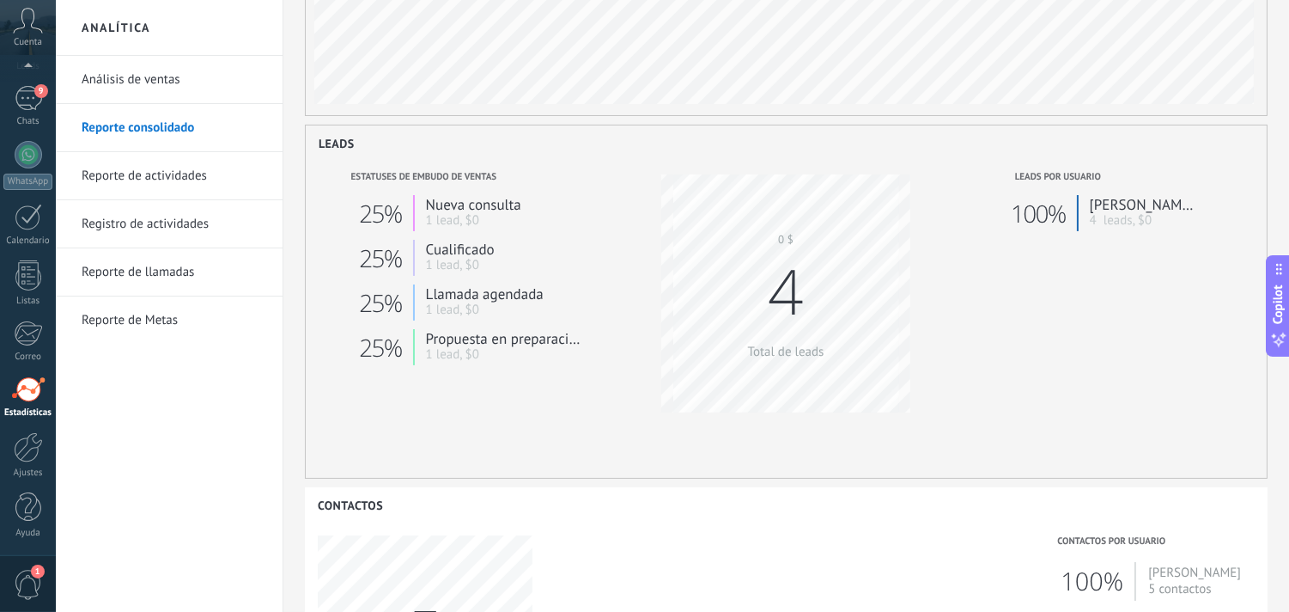
click at [187, 176] on link "Reporte de actividades" at bounding box center [174, 176] width 184 height 48
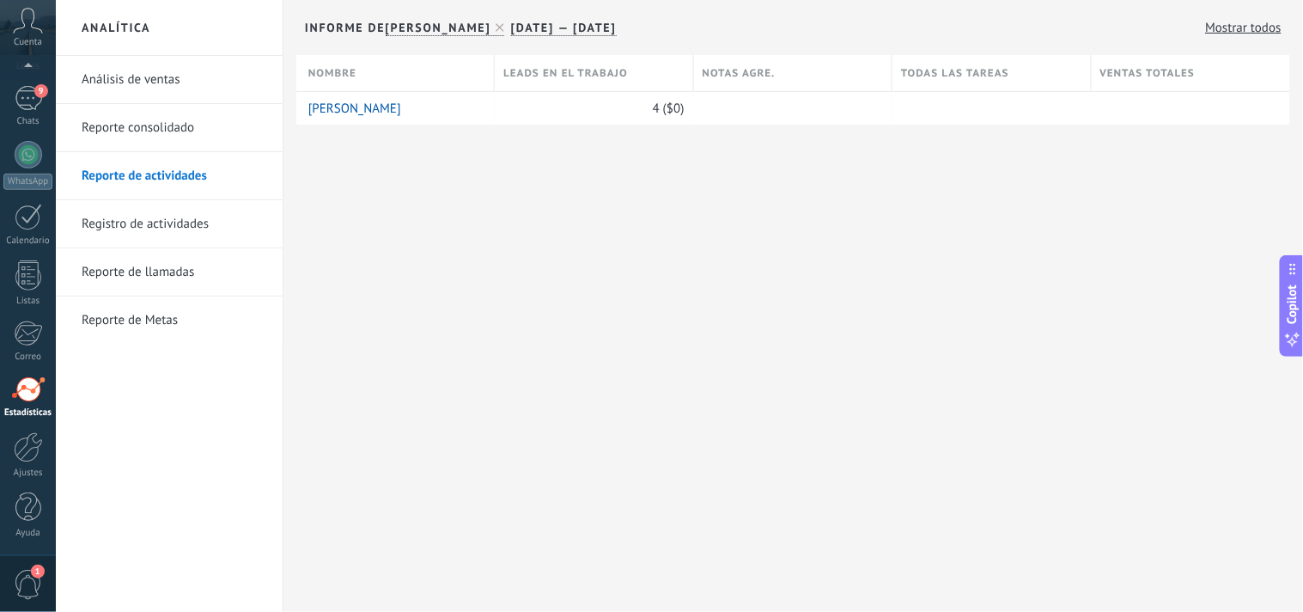
click at [178, 215] on link "Registro de actividades" at bounding box center [174, 224] width 184 height 48
